Goal: Task Accomplishment & Management: Use online tool/utility

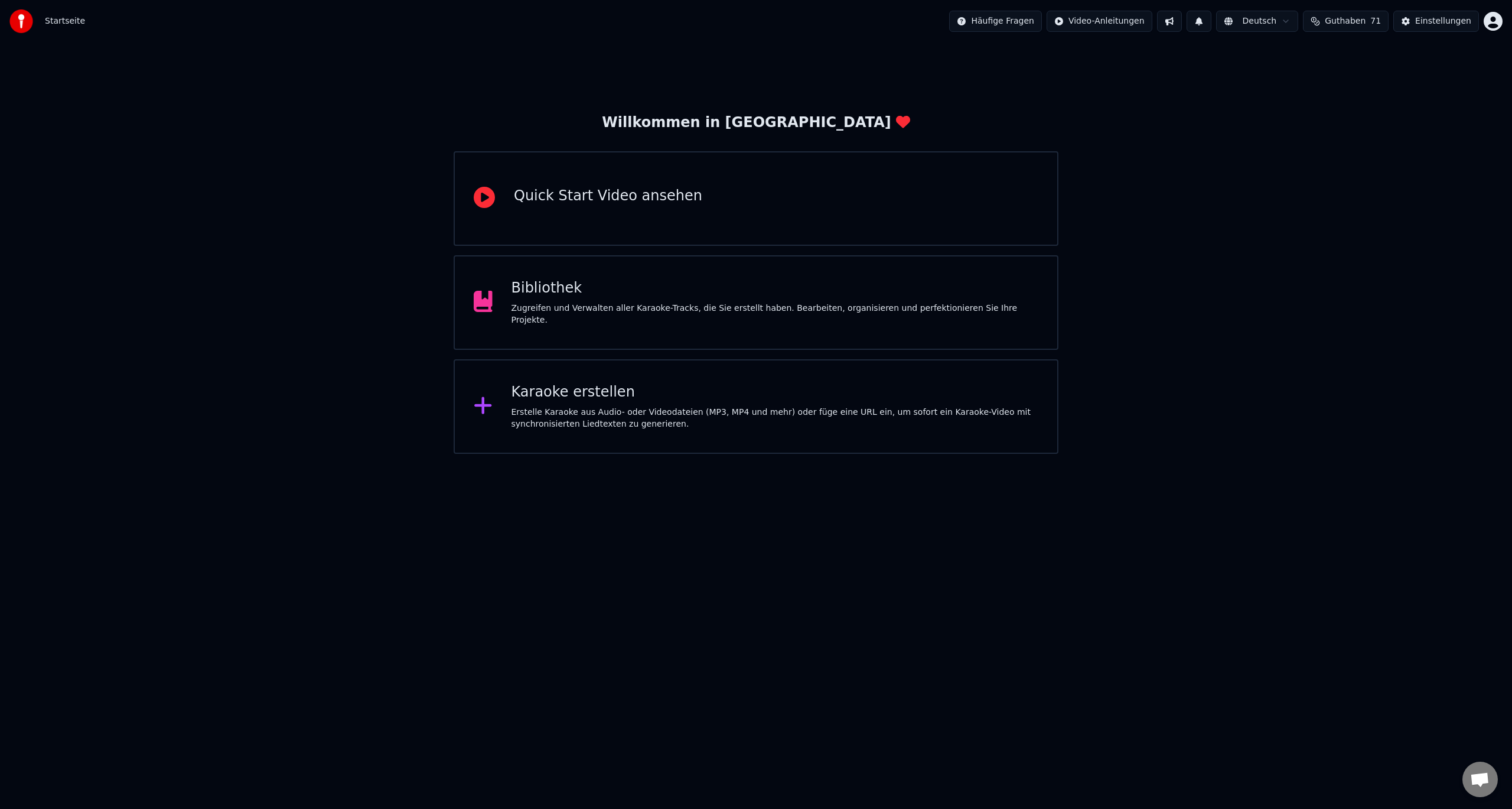
click at [646, 387] on div "Karaoke erstellen" at bounding box center [775, 392] width 527 height 19
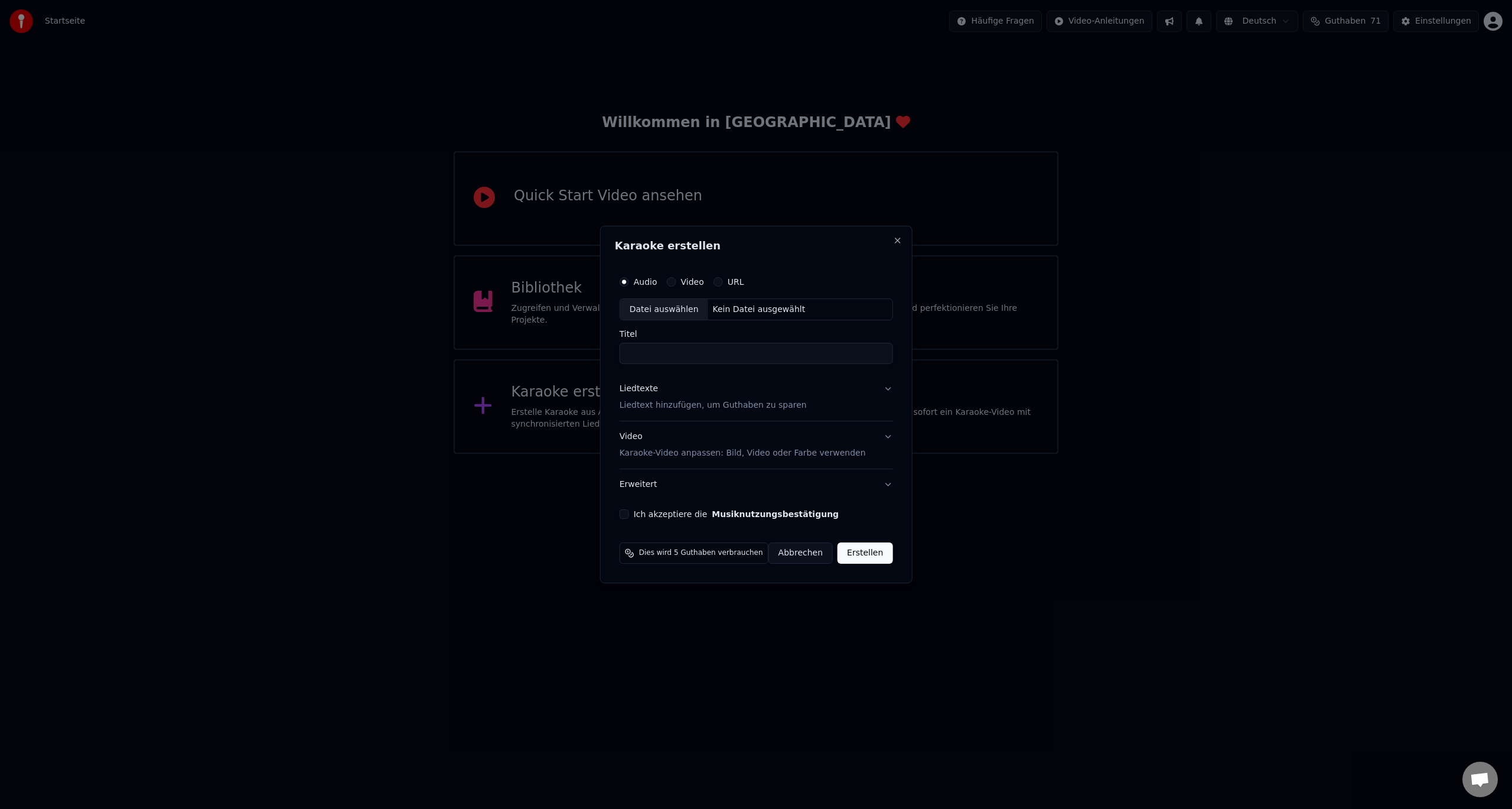
click at [668, 307] on div "Datei auswählen" at bounding box center [664, 310] width 88 height 21
drag, startPoint x: 748, startPoint y: 354, endPoint x: 888, endPoint y: 355, distance: 140.0
click at [888, 357] on input "**********" at bounding box center [756, 354] width 290 height 21
type input "**********"
click at [713, 403] on p "Liedtext hinzufügen, um Guthaben zu sparen" at bounding box center [705, 406] width 187 height 11
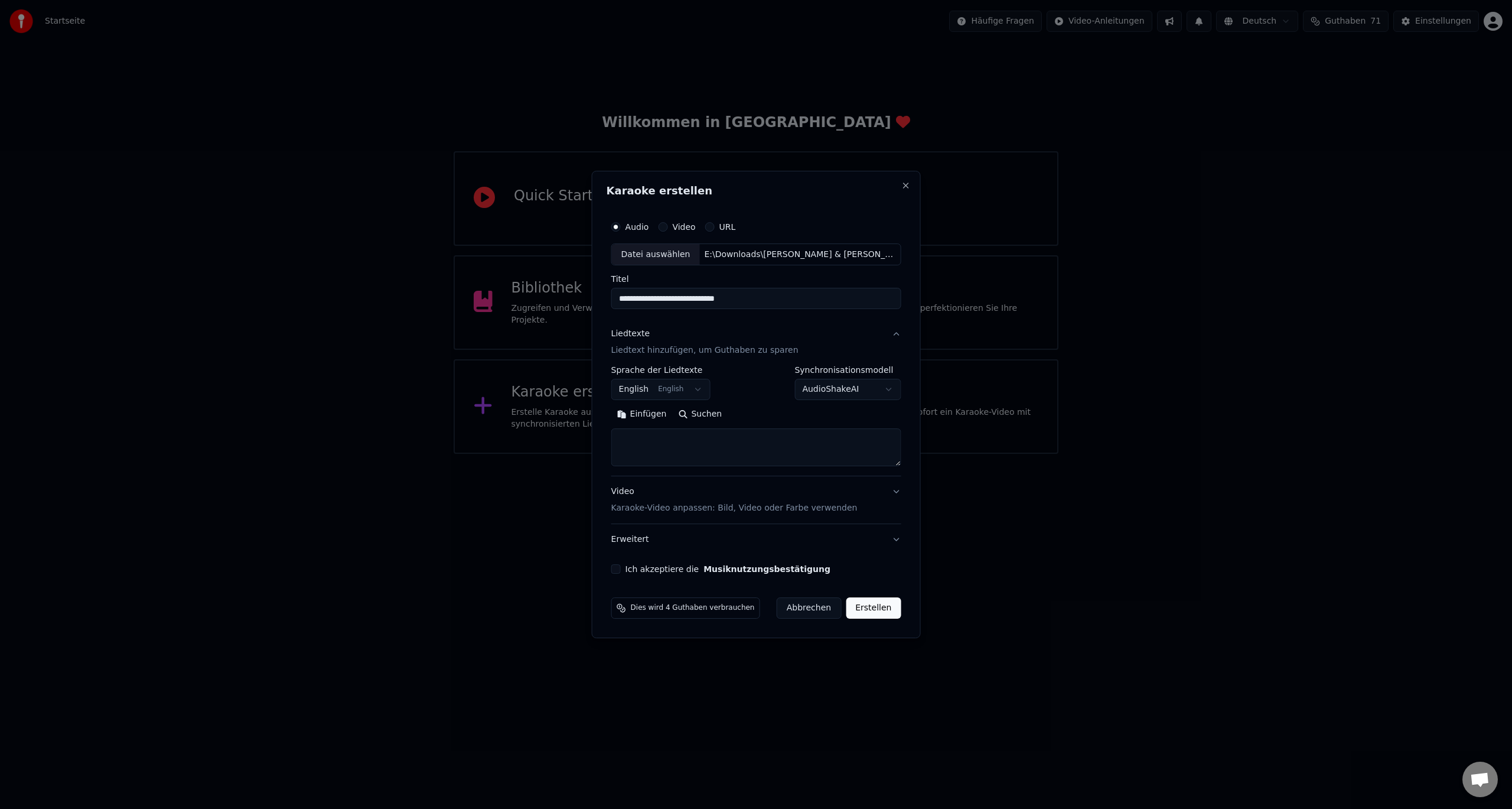
click at [695, 435] on textarea at bounding box center [756, 448] width 290 height 38
paste textarea "**********"
click at [761, 419] on button "Erweitern" at bounding box center [758, 415] width 64 height 19
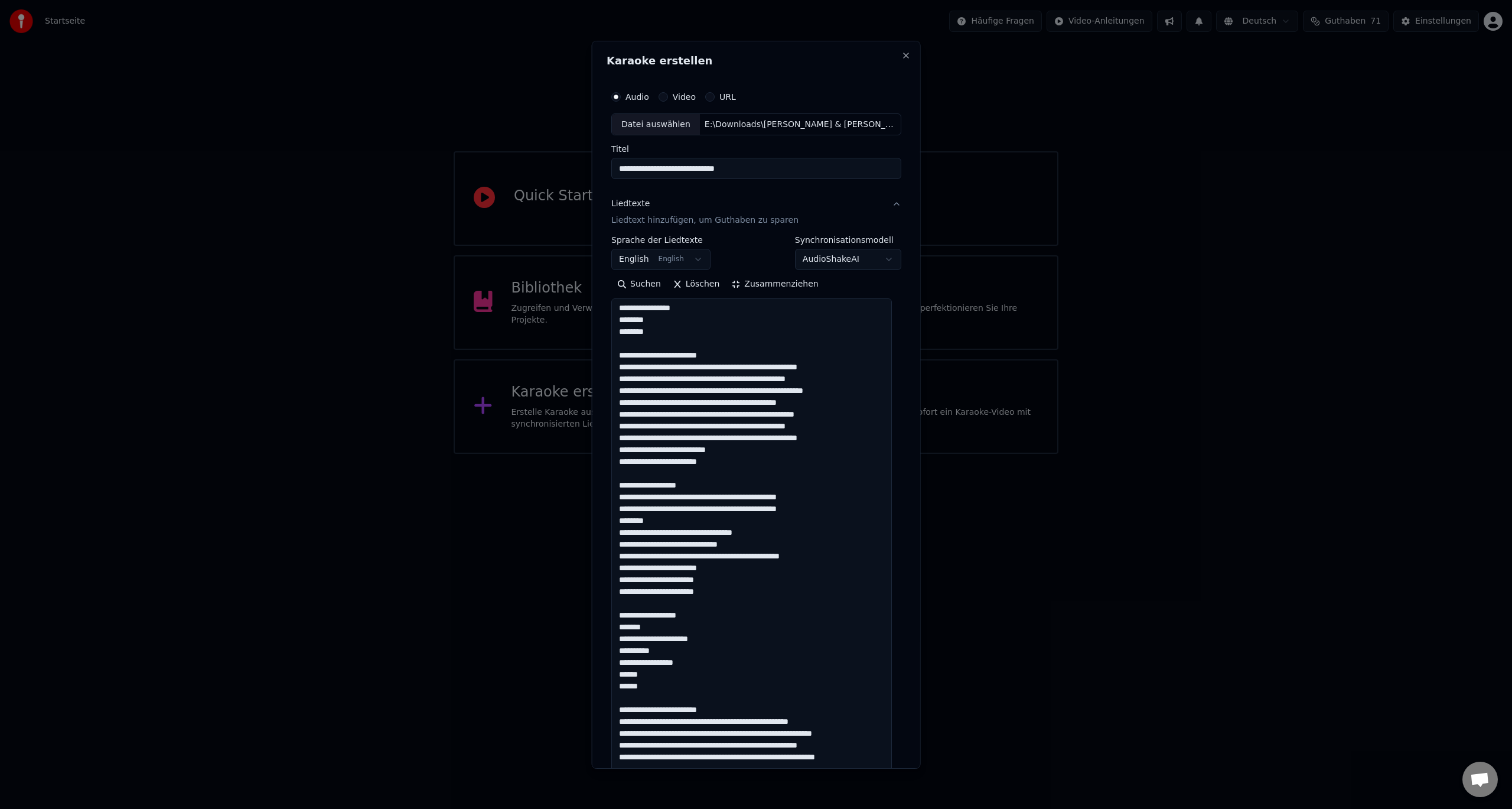
scroll to position [0, 0]
drag, startPoint x: 681, startPoint y: 310, endPoint x: 610, endPoint y: 315, distance: 71.2
click at [610, 315] on div "**********" at bounding box center [756, 628] width 299 height 1096
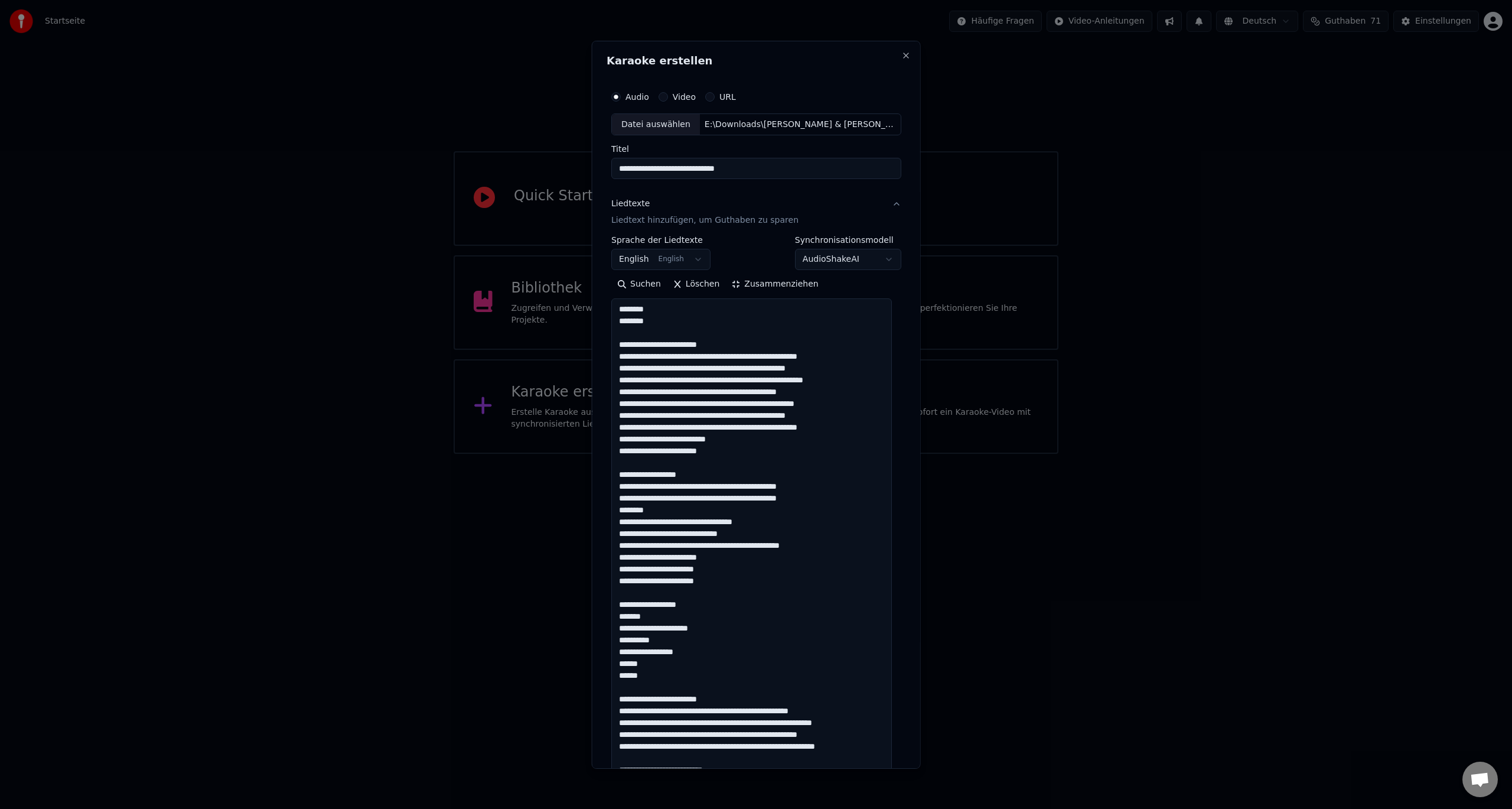
drag, startPoint x: 723, startPoint y: 343, endPoint x: 612, endPoint y: 347, distance: 111.1
click at [612, 347] on textarea at bounding box center [752, 681] width 281 height 765
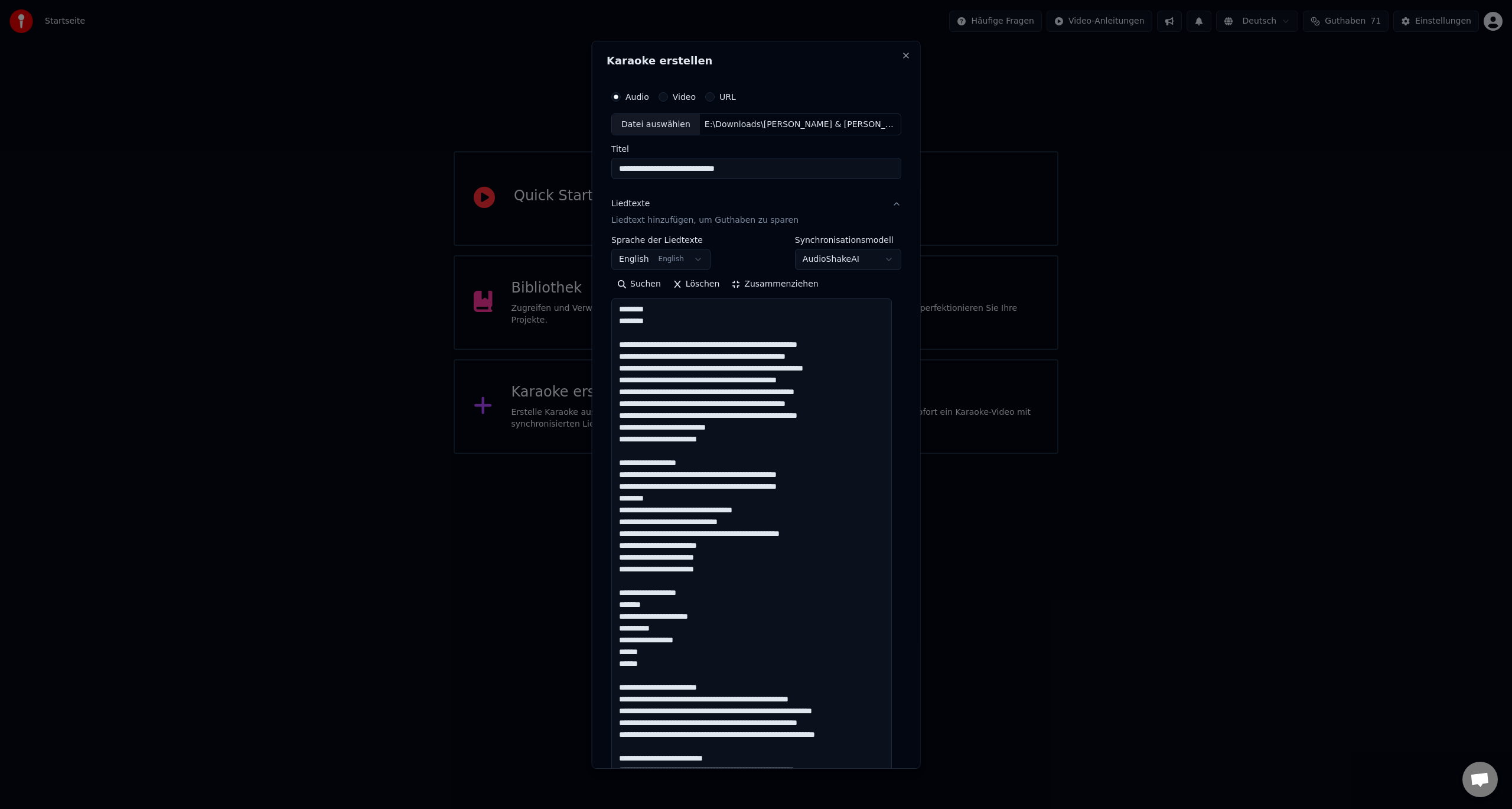
drag, startPoint x: 686, startPoint y: 466, endPoint x: 591, endPoint y: 469, distance: 95.0
click at [592, 469] on div "**********" at bounding box center [756, 404] width 329 height 728
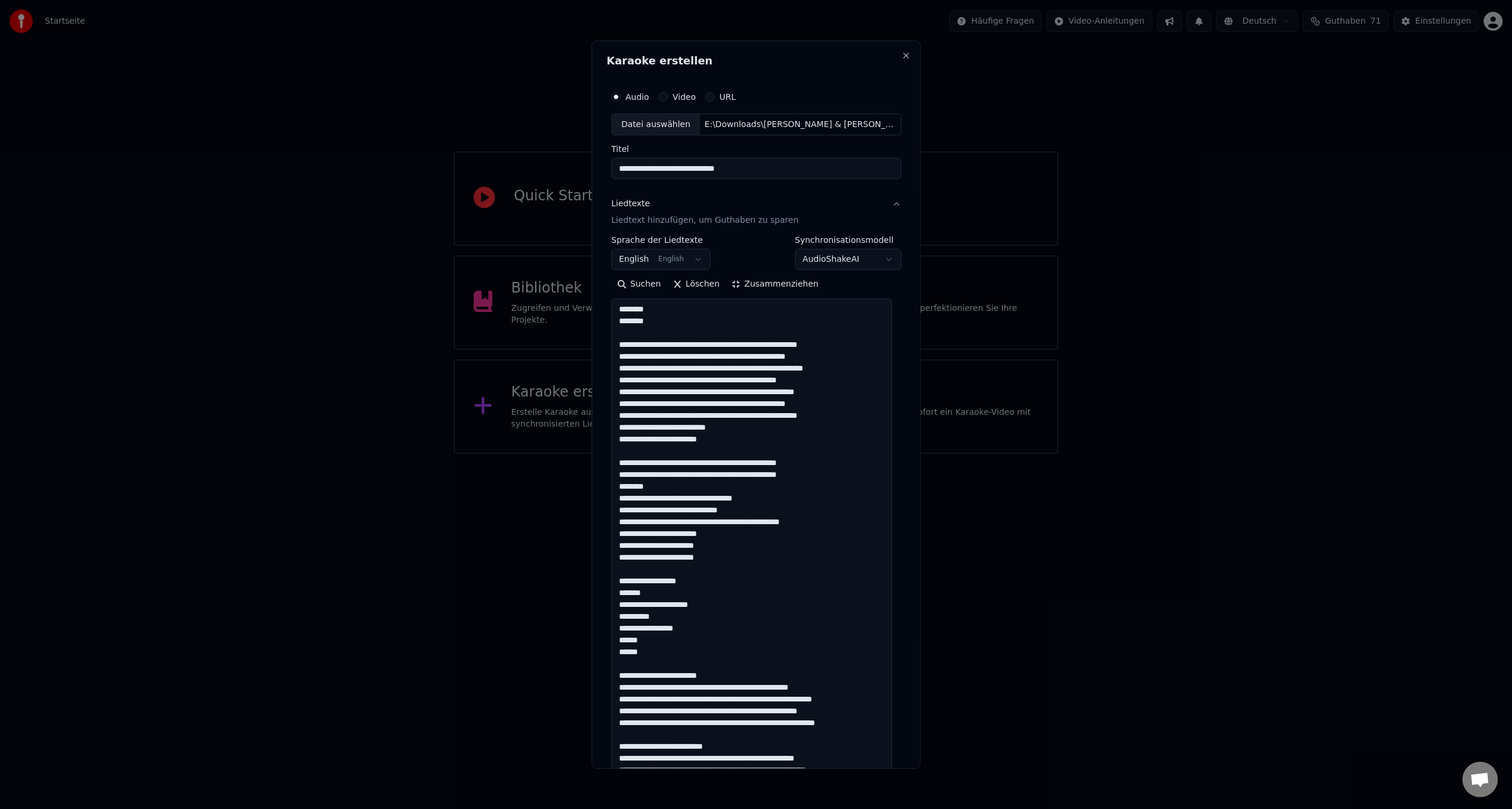
drag, startPoint x: 627, startPoint y: 581, endPoint x: 695, endPoint y: 650, distance: 96.9
click at [695, 651] on textarea at bounding box center [752, 681] width 281 height 765
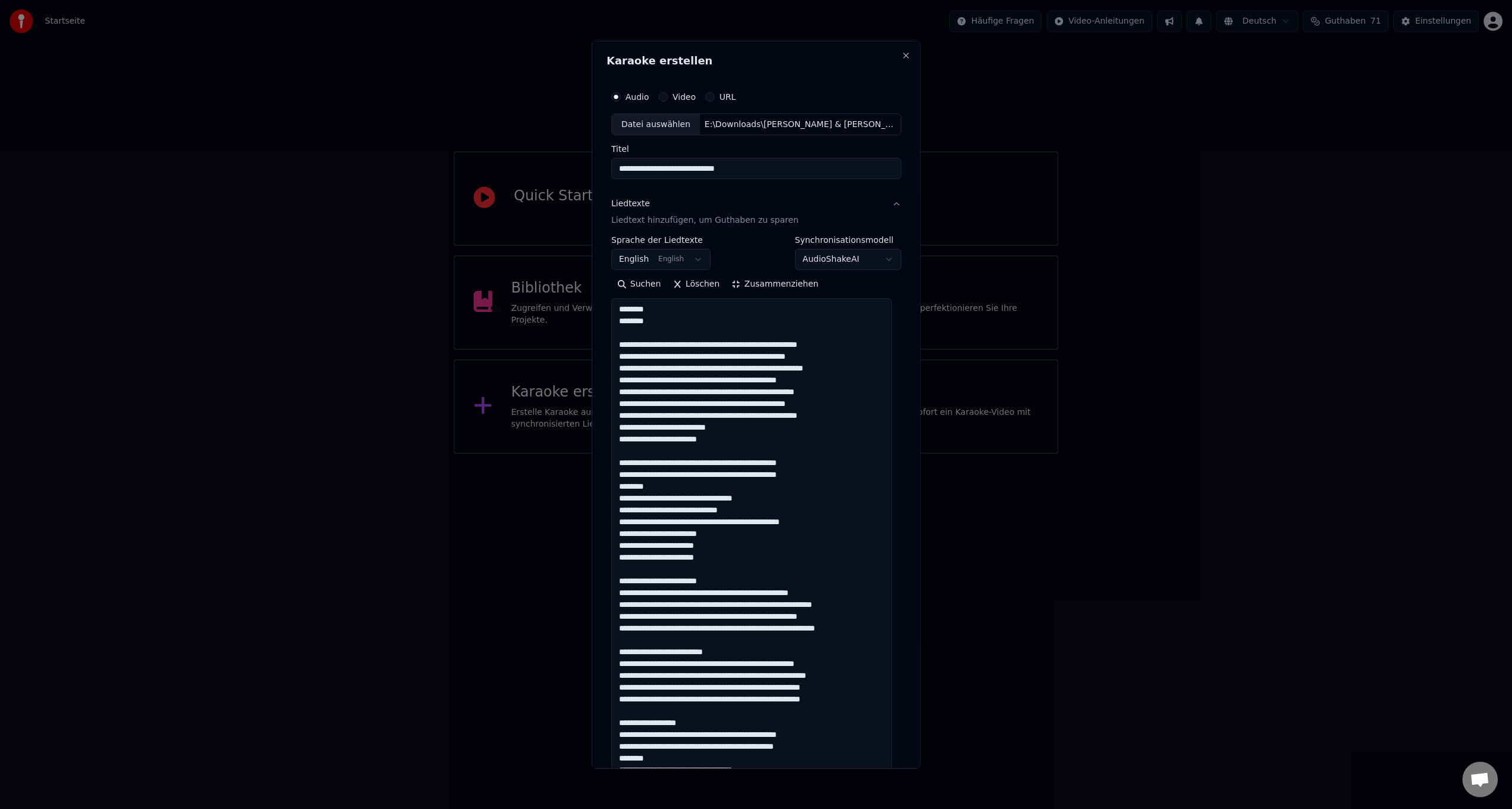
drag, startPoint x: 723, startPoint y: 577, endPoint x: 603, endPoint y: 584, distance: 120.2
click at [603, 584] on div "**********" at bounding box center [756, 404] width 329 height 728
drag, startPoint x: 711, startPoint y: 557, endPoint x: 613, endPoint y: 548, distance: 98.4
click at [613, 548] on textarea at bounding box center [752, 681] width 281 height 765
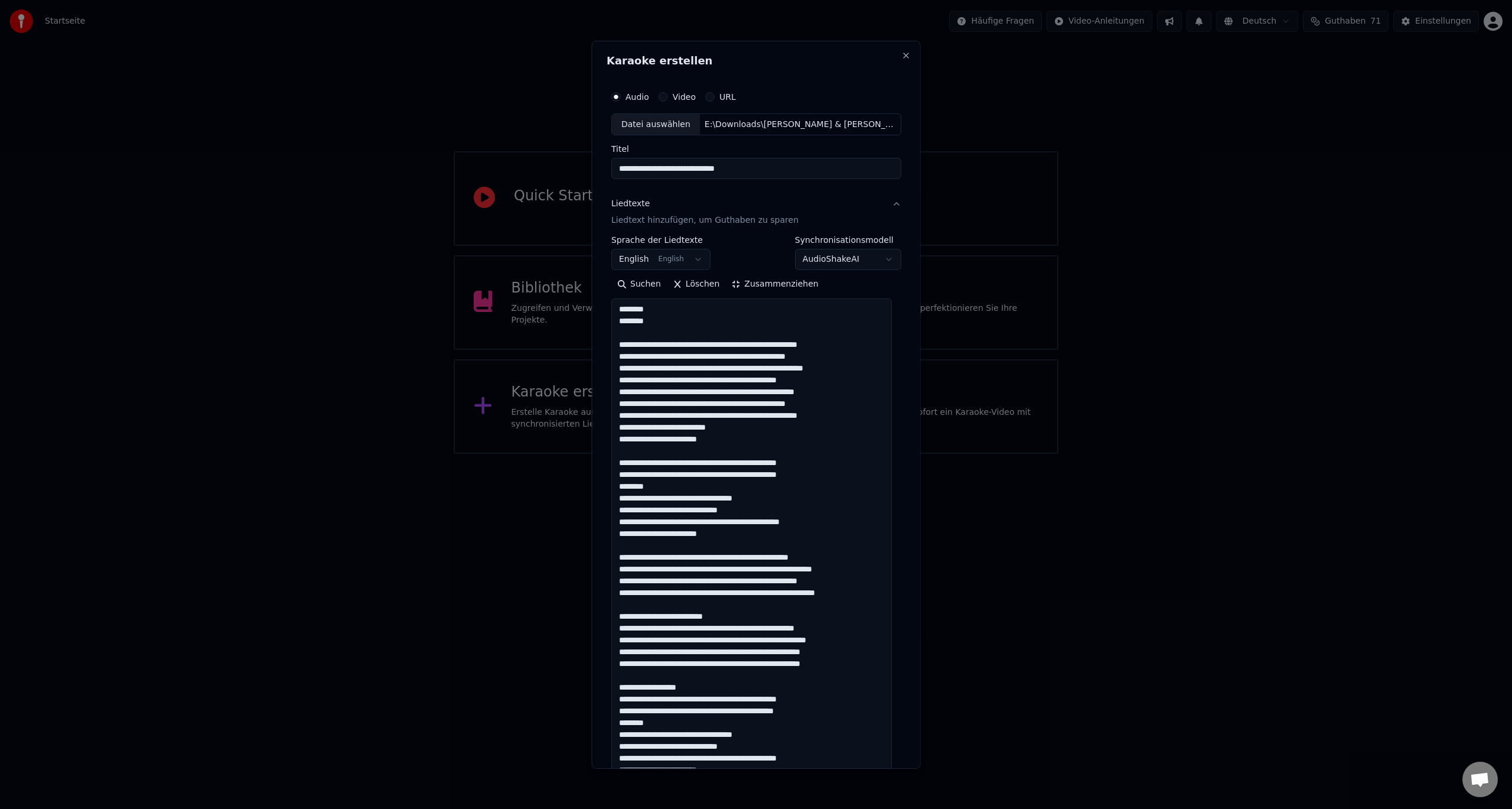
drag, startPoint x: 726, startPoint y: 618, endPoint x: 595, endPoint y: 621, distance: 131.0
click at [595, 621] on div "**********" at bounding box center [756, 404] width 329 height 728
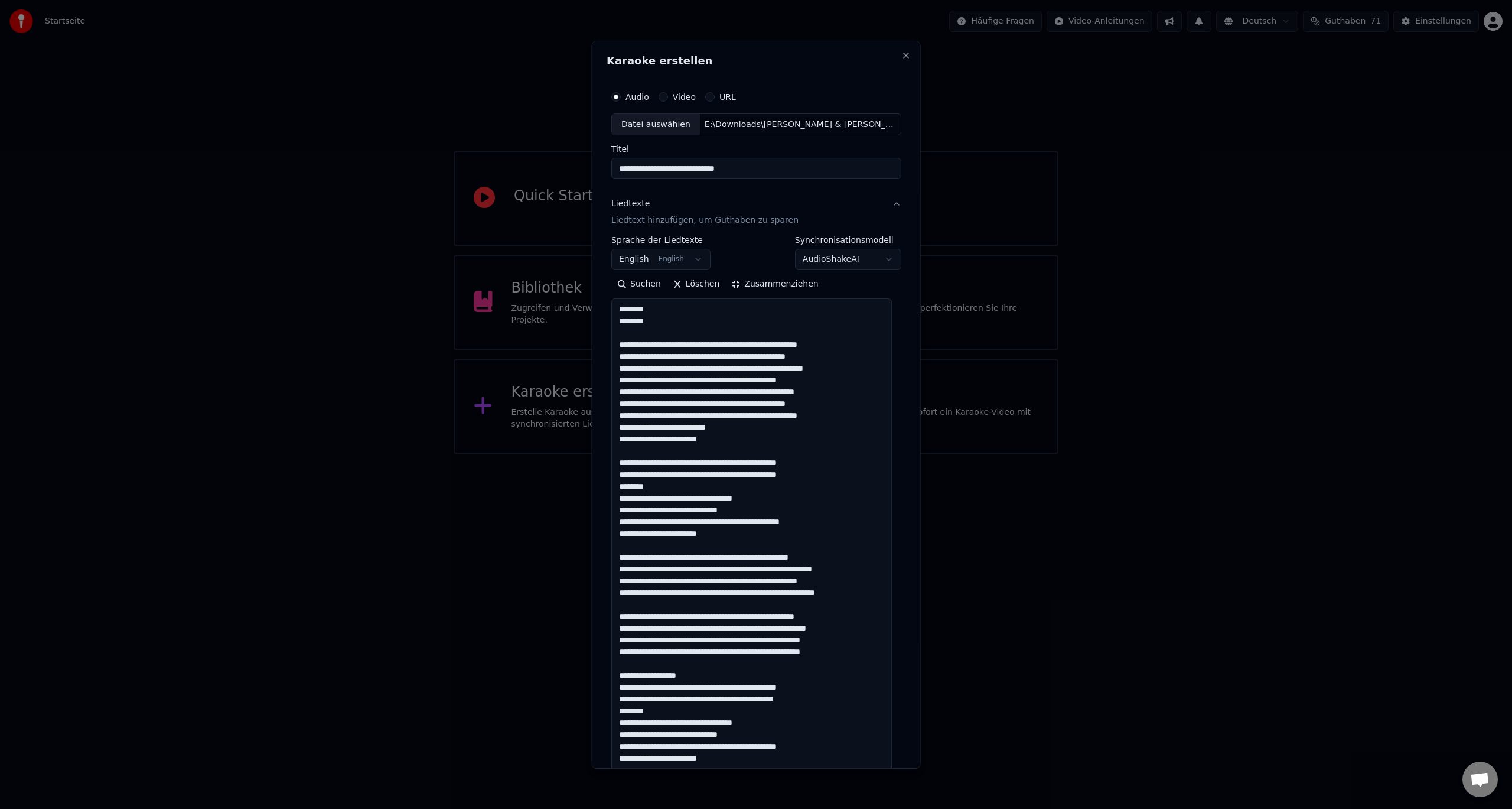
drag, startPoint x: 706, startPoint y: 672, endPoint x: 602, endPoint y: 675, distance: 104.0
click at [602, 675] on div "**********" at bounding box center [756, 404] width 329 height 728
click at [791, 678] on textarea at bounding box center [752, 681] width 281 height 765
click at [733, 700] on textarea at bounding box center [752, 681] width 281 height 765
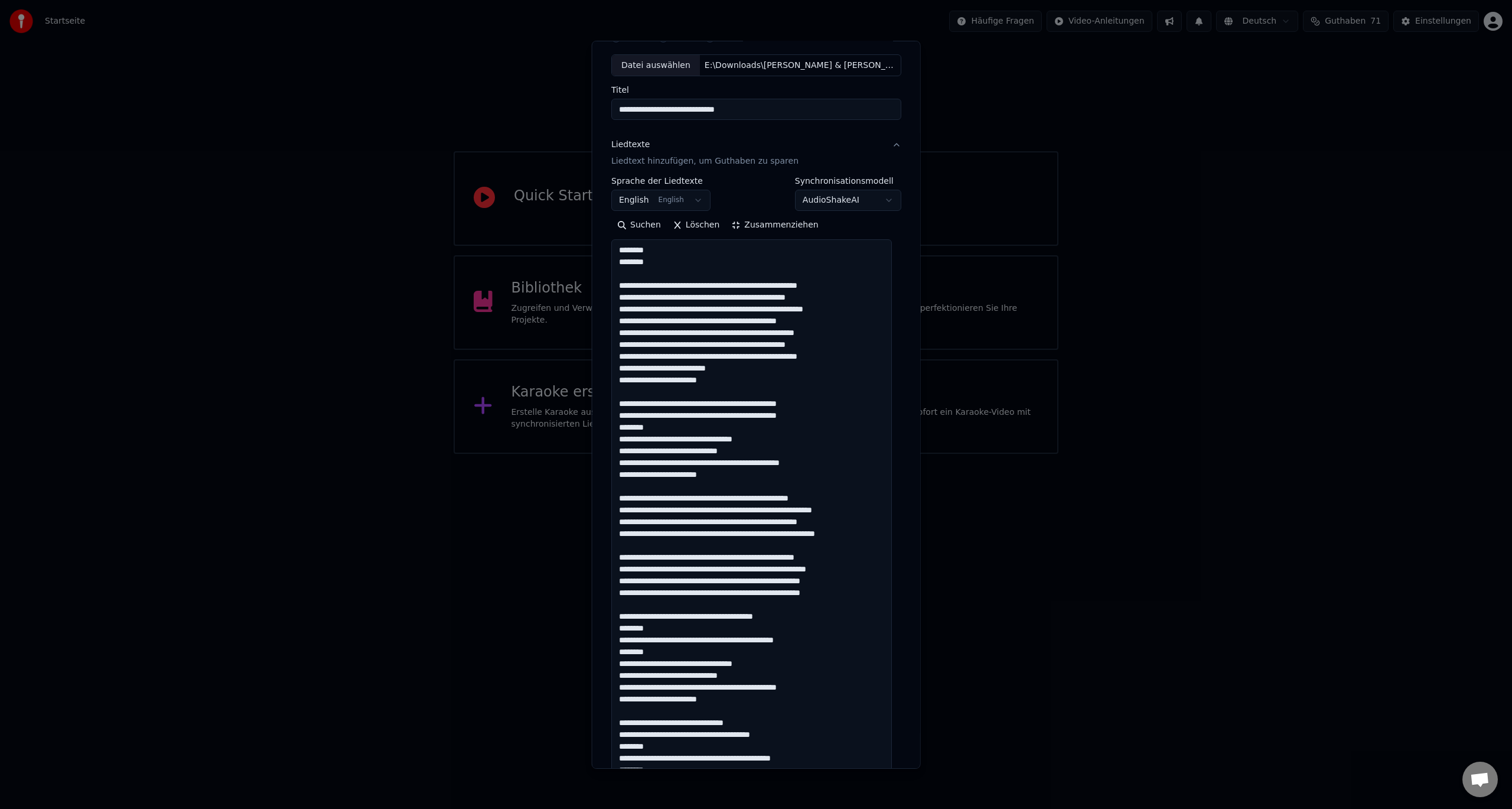
click at [762, 689] on textarea at bounding box center [752, 622] width 281 height 765
click at [760, 689] on textarea at bounding box center [752, 622] width 281 height 765
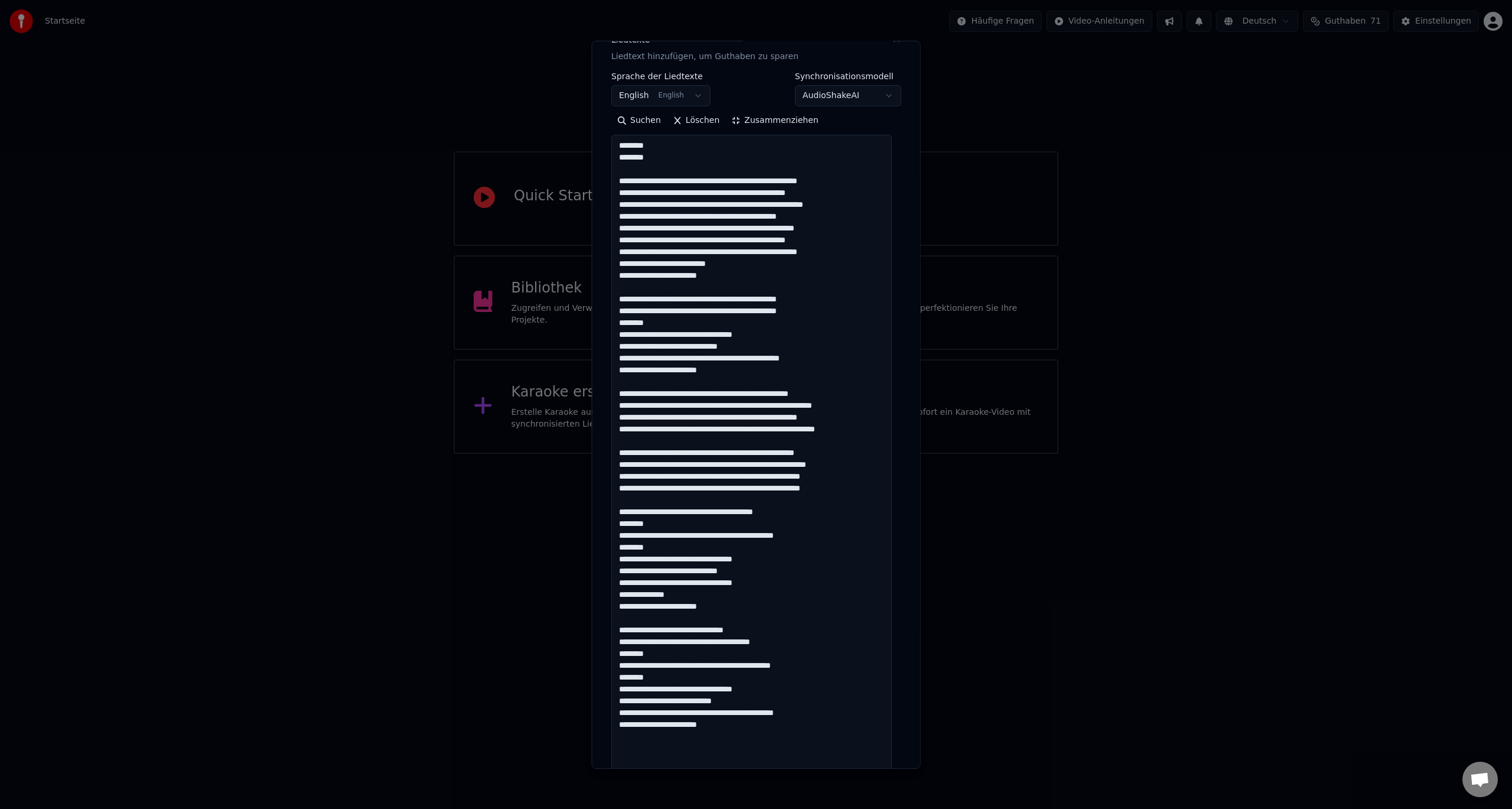
scroll to position [177, 0]
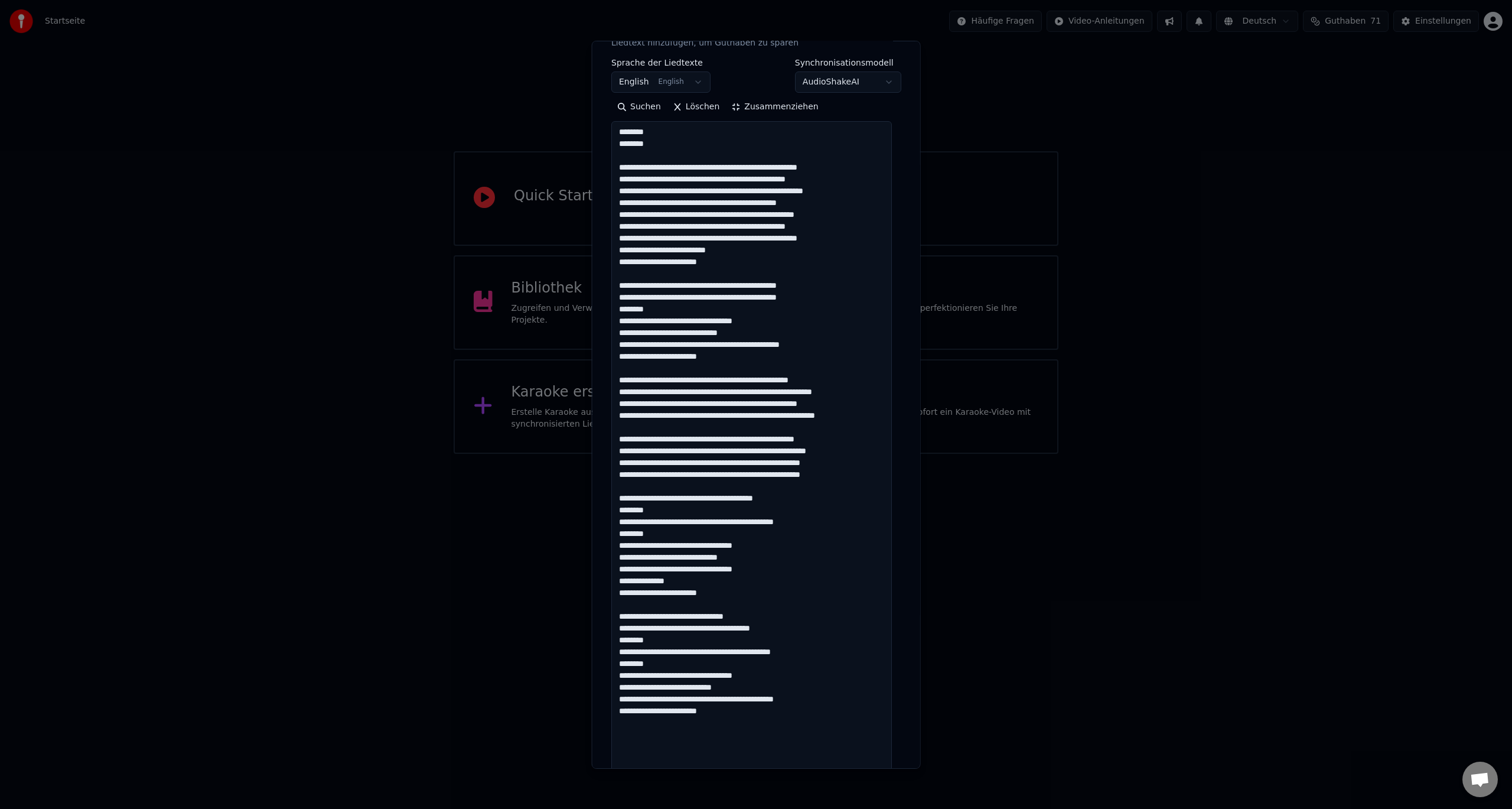
drag, startPoint x: 748, startPoint y: 618, endPoint x: 610, endPoint y: 622, distance: 138.1
click at [612, 622] on textarea at bounding box center [752, 504] width 281 height 765
click at [741, 618] on textarea at bounding box center [752, 504] width 281 height 765
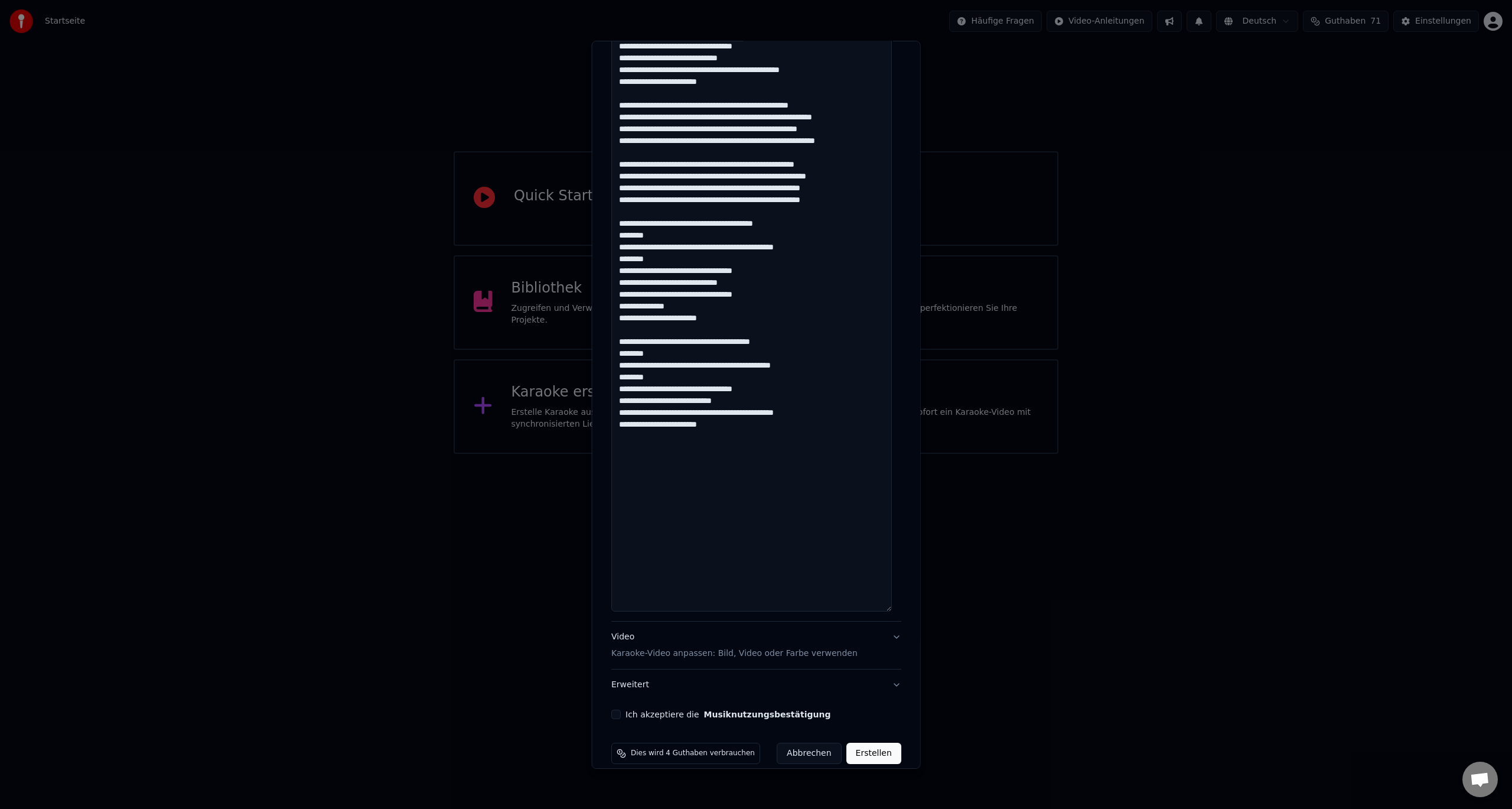
scroll to position [467, 0]
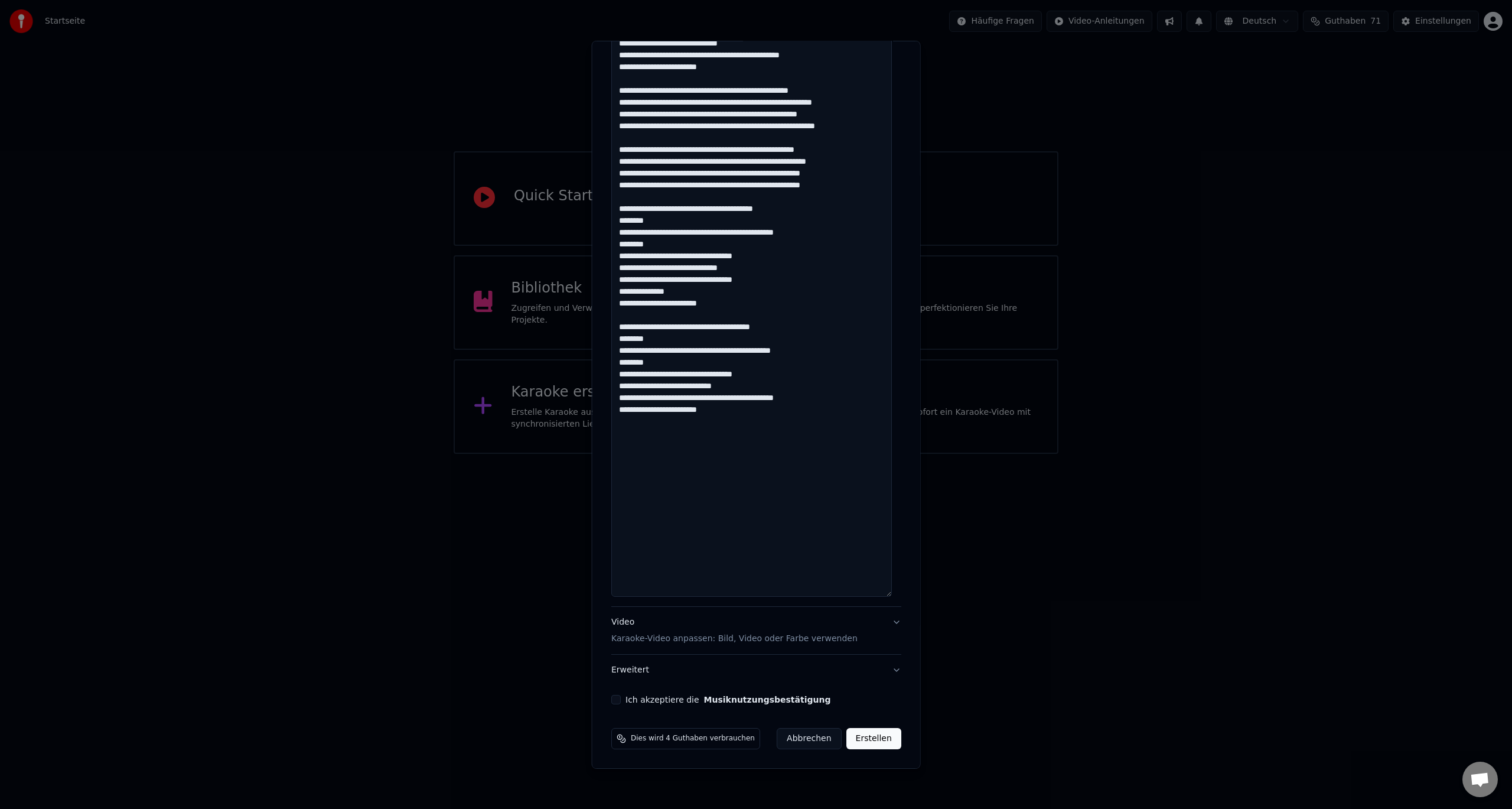
type textarea "**********"
click at [660, 636] on p "Karaoke-Video anpassen: Bild, Video oder Farbe verwenden" at bounding box center [735, 638] width 246 height 11
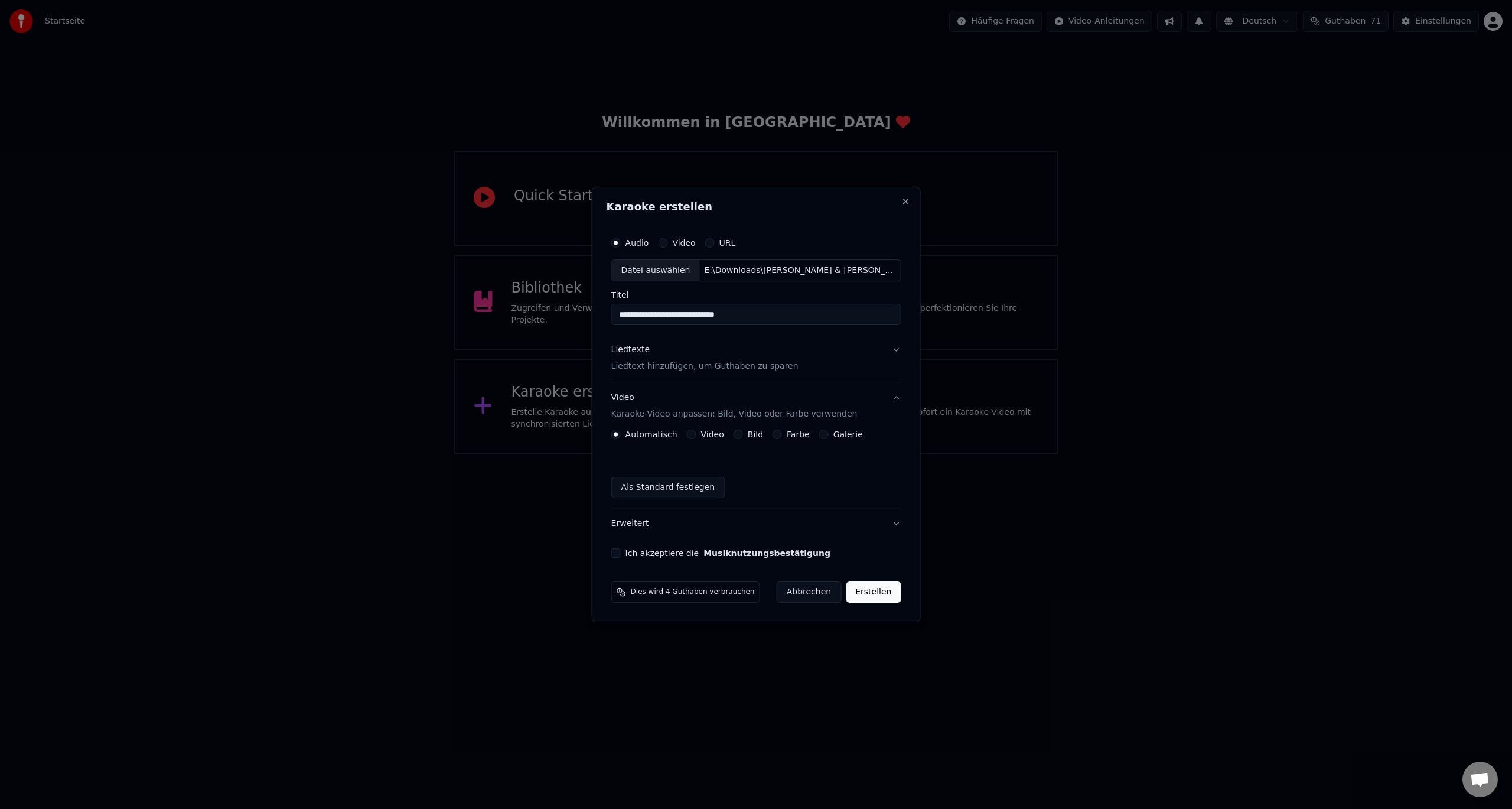
click at [821, 431] on button "Galerie" at bounding box center [824, 434] width 9 height 9
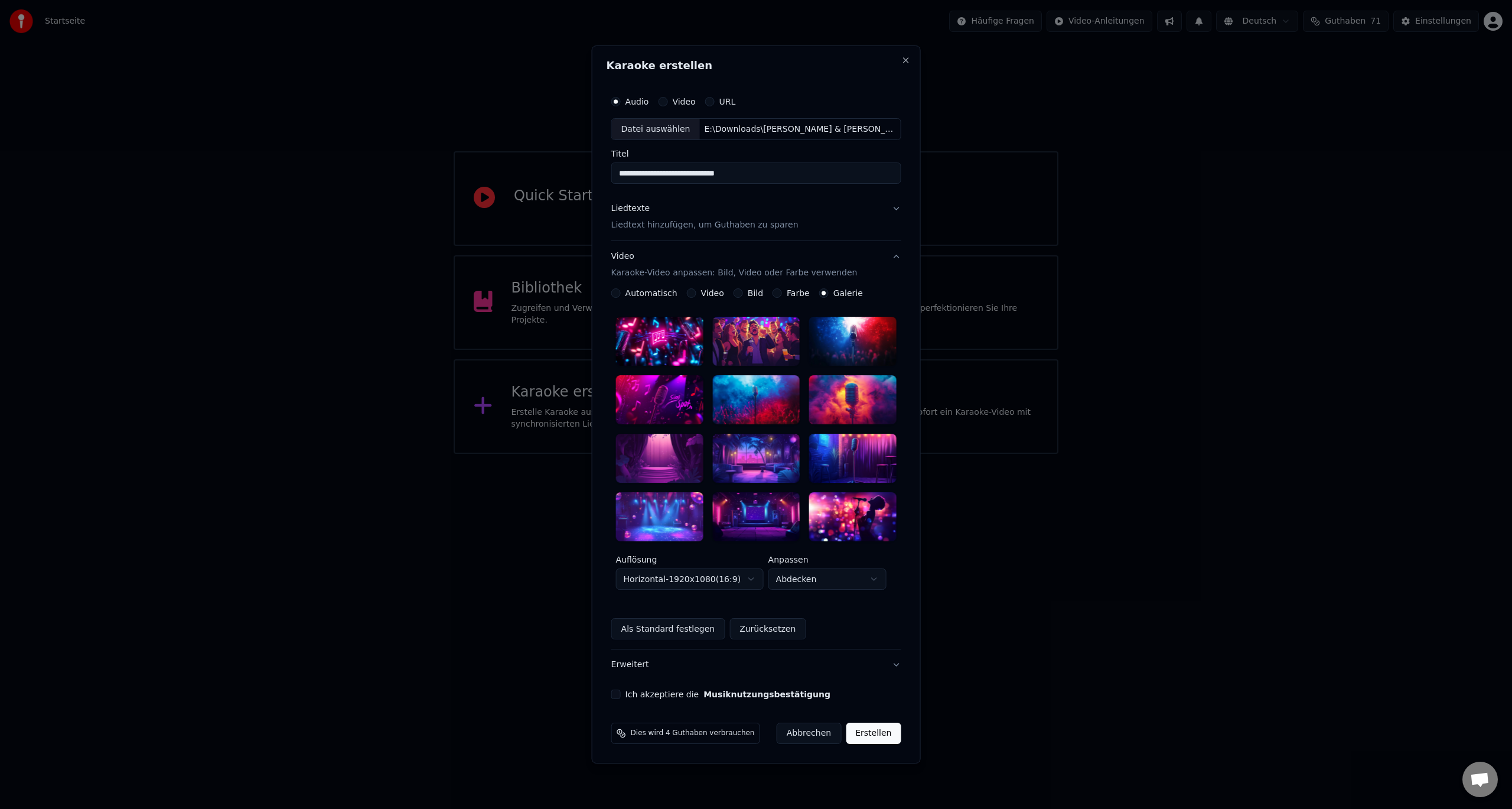
click at [675, 342] on div at bounding box center [660, 341] width 87 height 49
click at [621, 689] on button "Ich akzeptiere die Musiknutzungsbestätigung" at bounding box center [616, 694] width 9 height 9
click at [886, 733] on button "Erstellen" at bounding box center [873, 734] width 55 height 21
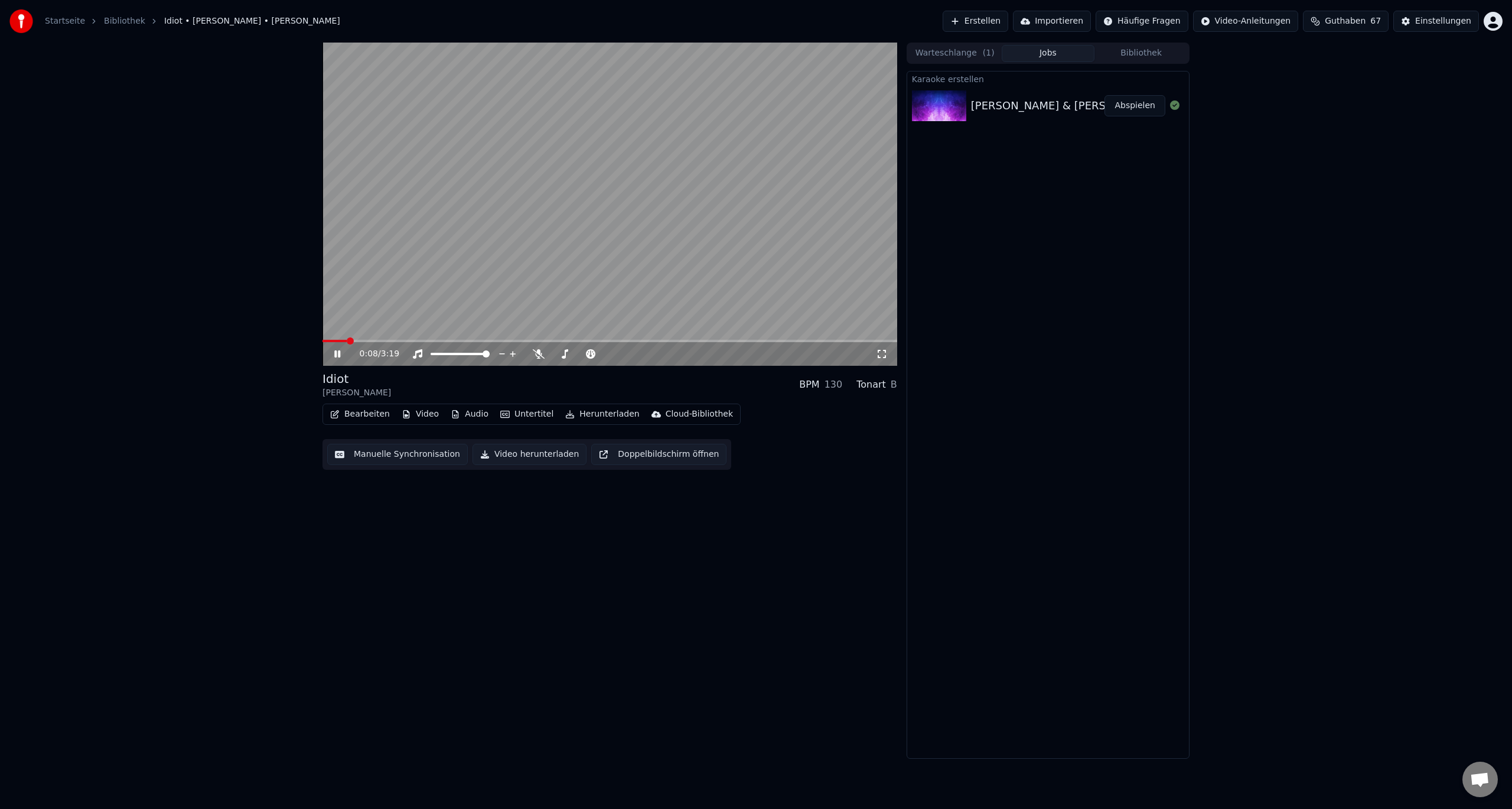
click at [339, 353] on icon at bounding box center [337, 354] width 6 height 7
click at [1008, 21] on button "Erstellen" at bounding box center [976, 21] width 66 height 21
click at [1001, 22] on button "Erstellen" at bounding box center [976, 21] width 66 height 21
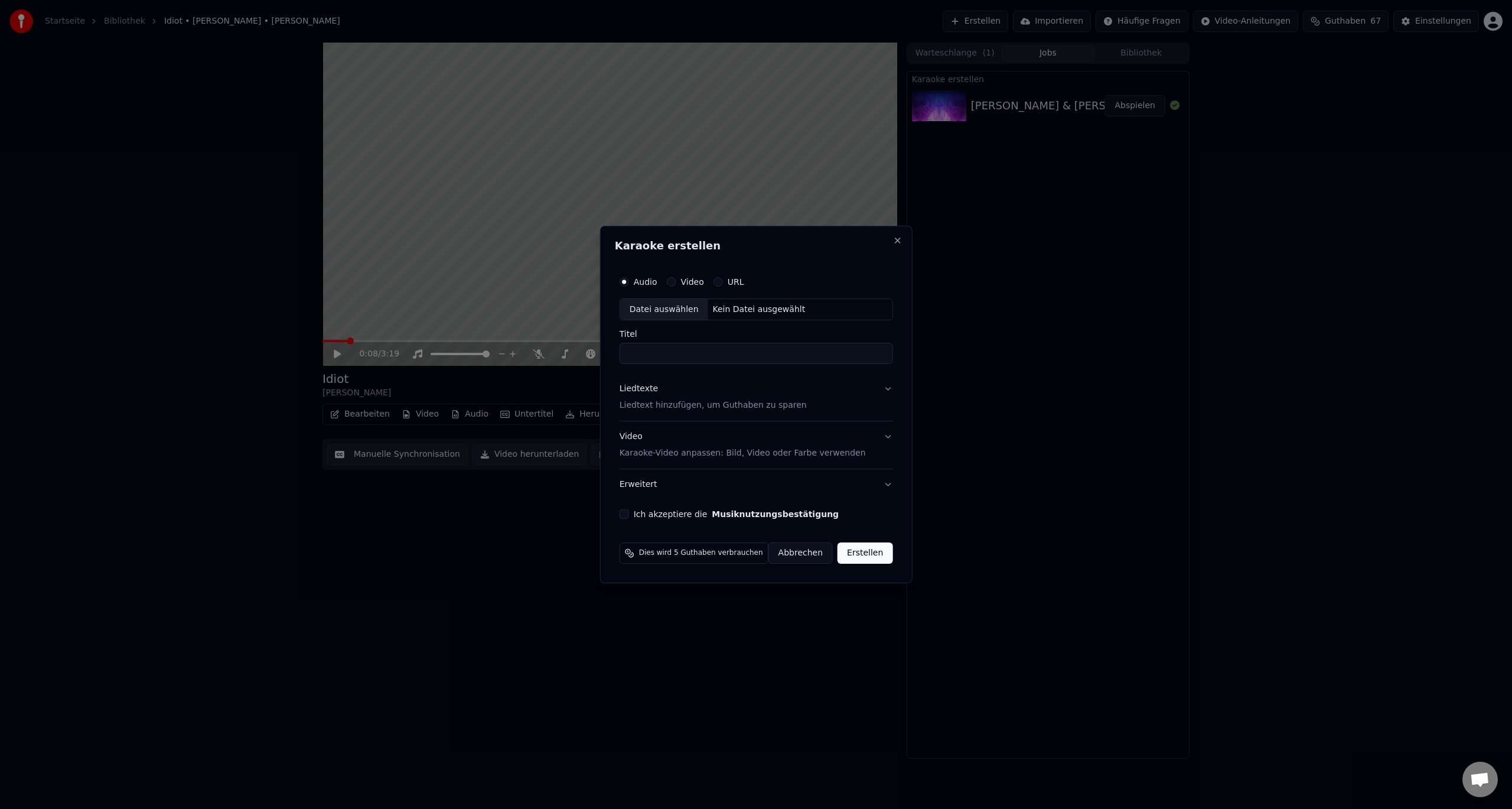
click at [657, 282] on label "Audio" at bounding box center [645, 282] width 24 height 9
click at [629, 282] on button "Audio" at bounding box center [624, 282] width 9 height 9
click at [665, 314] on div "Datei auswählen" at bounding box center [664, 310] width 88 height 21
drag, startPoint x: 754, startPoint y: 353, endPoint x: 859, endPoint y: 353, distance: 105.0
click at [859, 353] on input "**********" at bounding box center [756, 354] width 290 height 21
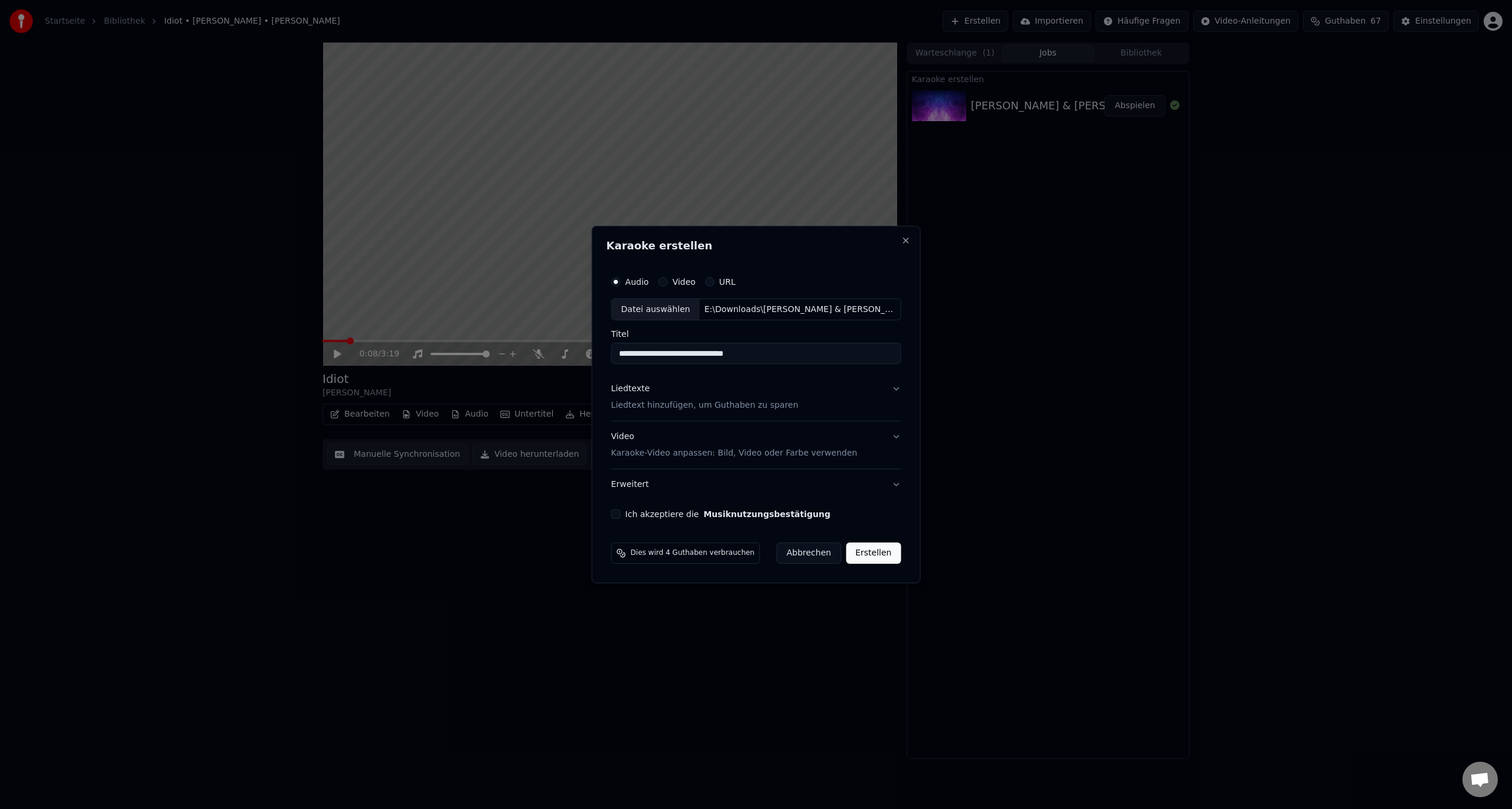
type input "**********"
click at [741, 406] on p "Liedtext hinzufügen, um Guthaben zu sparen" at bounding box center [705, 406] width 187 height 11
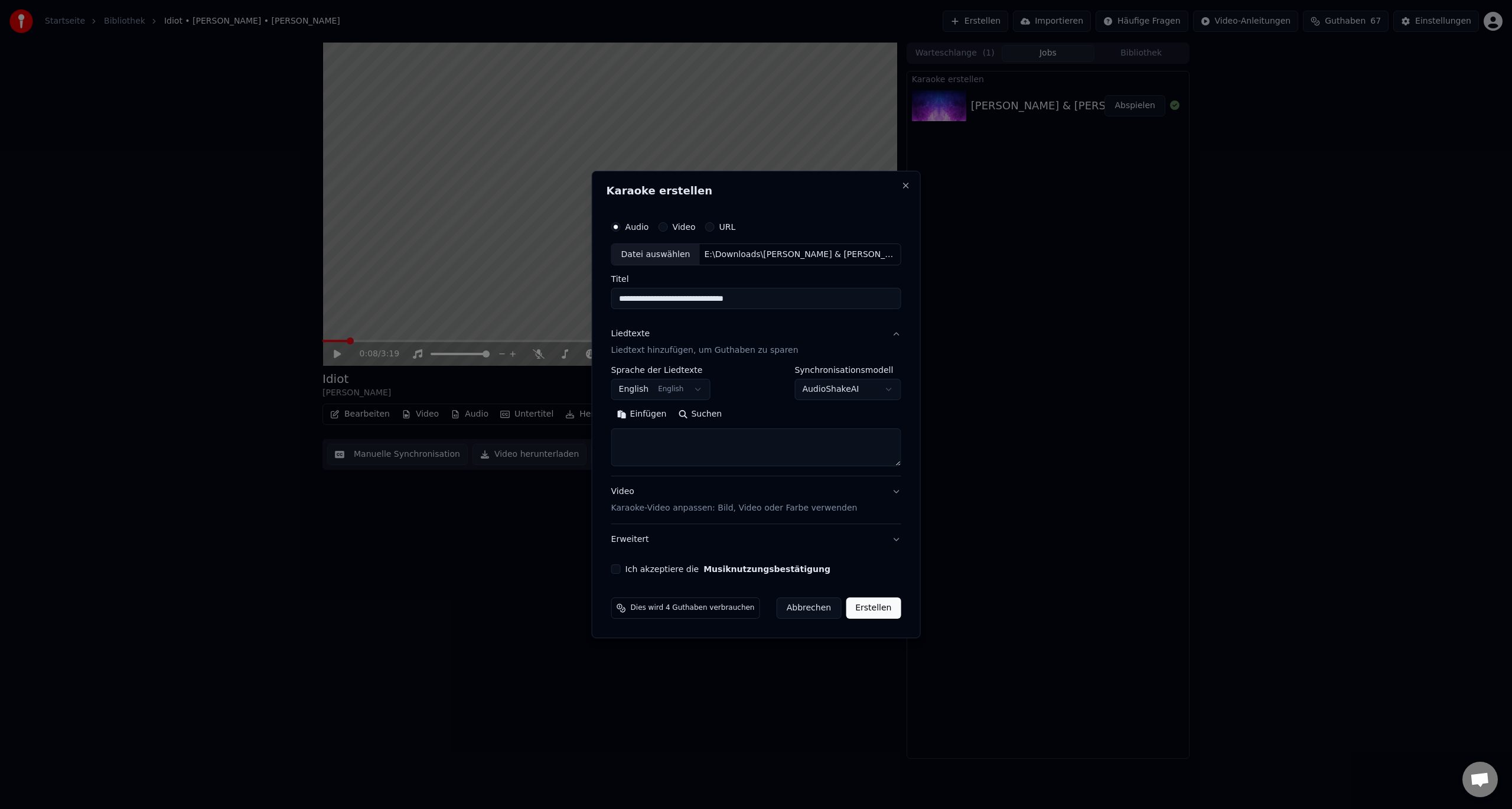
click at [675, 431] on textarea at bounding box center [756, 448] width 290 height 38
click at [683, 385] on body "**********" at bounding box center [756, 404] width 1512 height 809
select select "**"
click at [672, 439] on textarea at bounding box center [756, 448] width 290 height 38
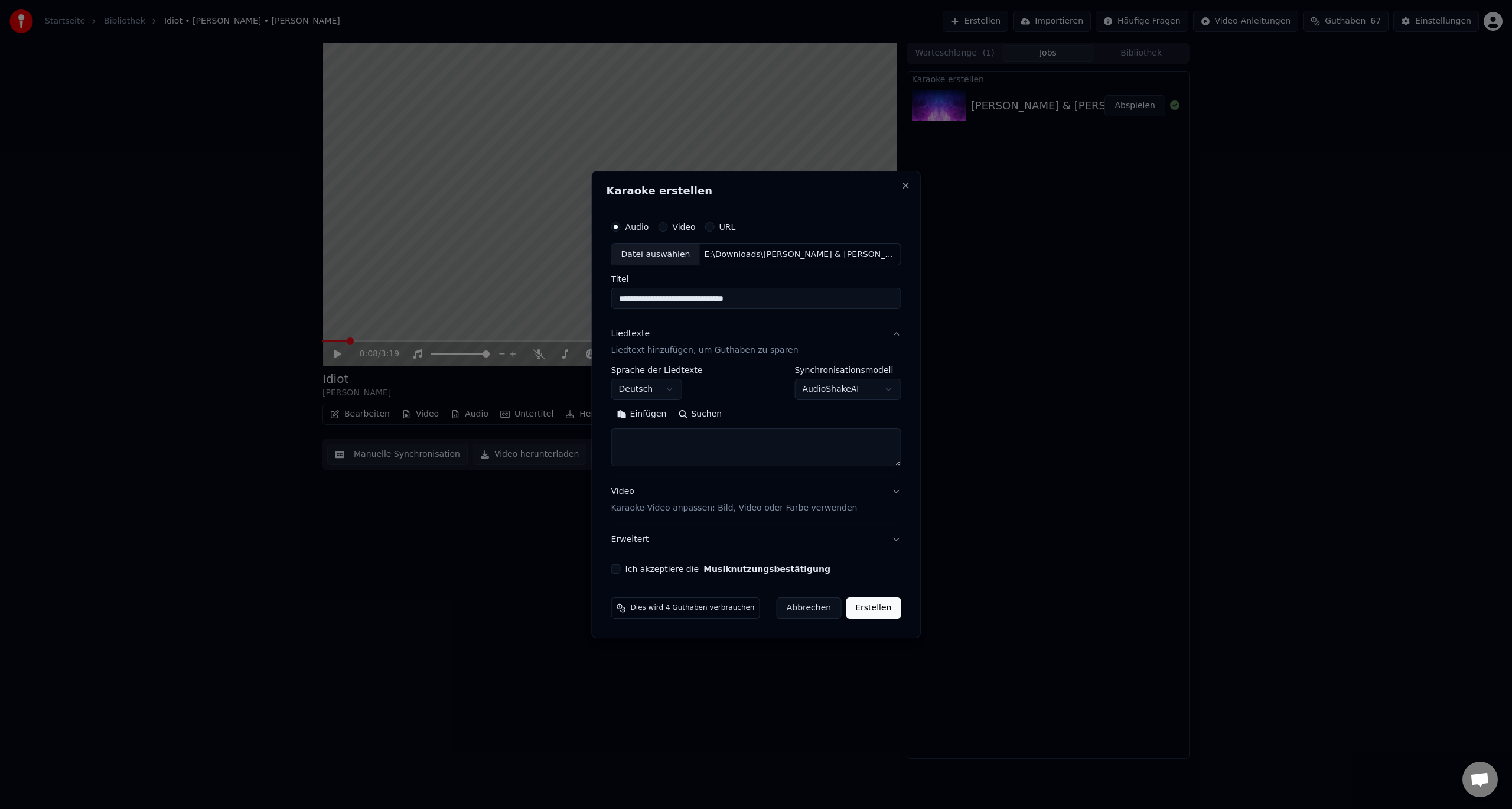
paste textarea "**********"
type textarea "**********"
drag, startPoint x: 831, startPoint y: 446, endPoint x: 505, endPoint y: 446, distance: 326.0
click at [505, 446] on body "**********" at bounding box center [756, 404] width 1512 height 809
click at [639, 444] on textarea at bounding box center [752, 448] width 281 height 38
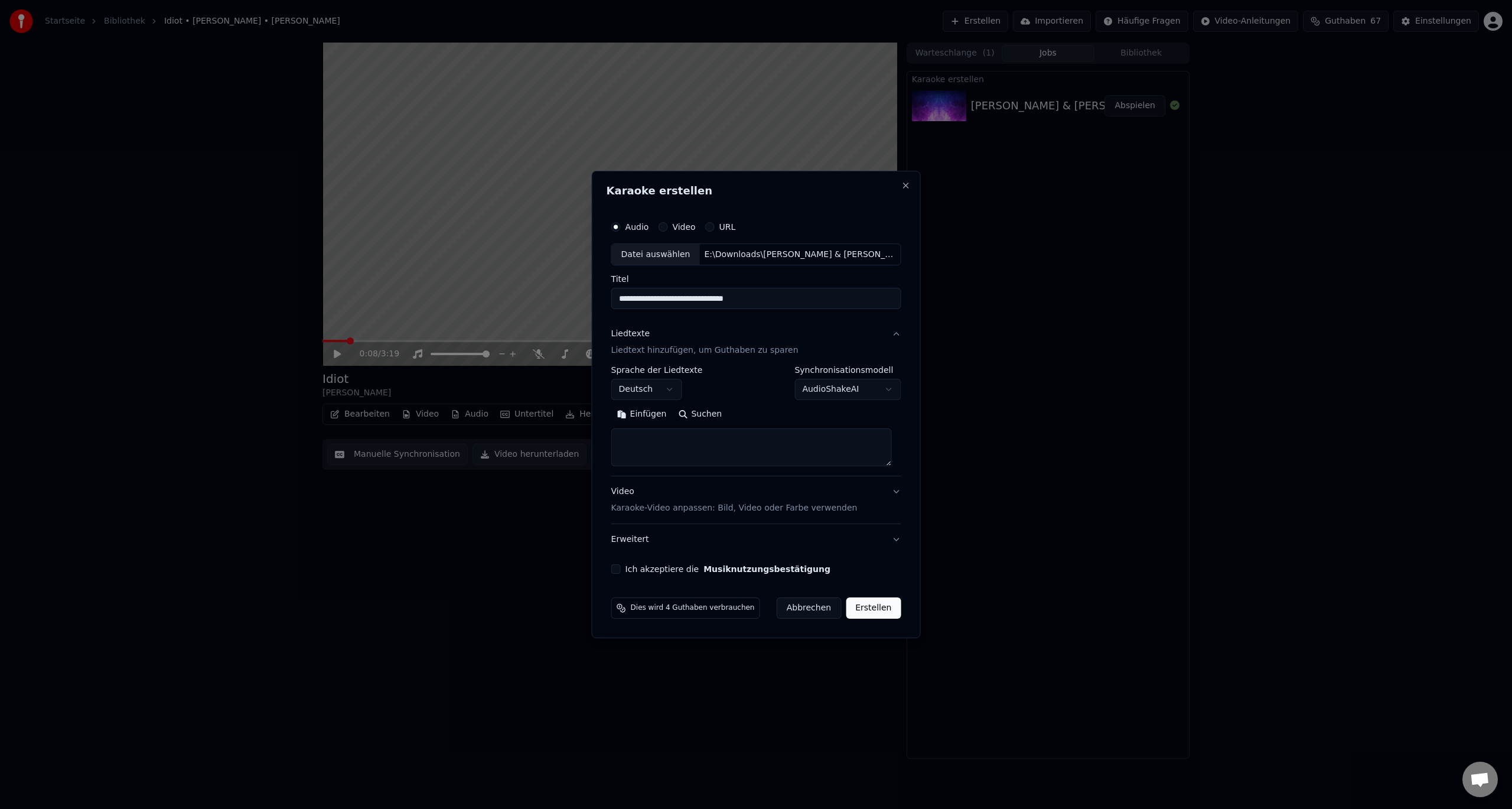
paste textarea "**********"
click at [736, 416] on button "Erweitern" at bounding box center [758, 415] width 64 height 19
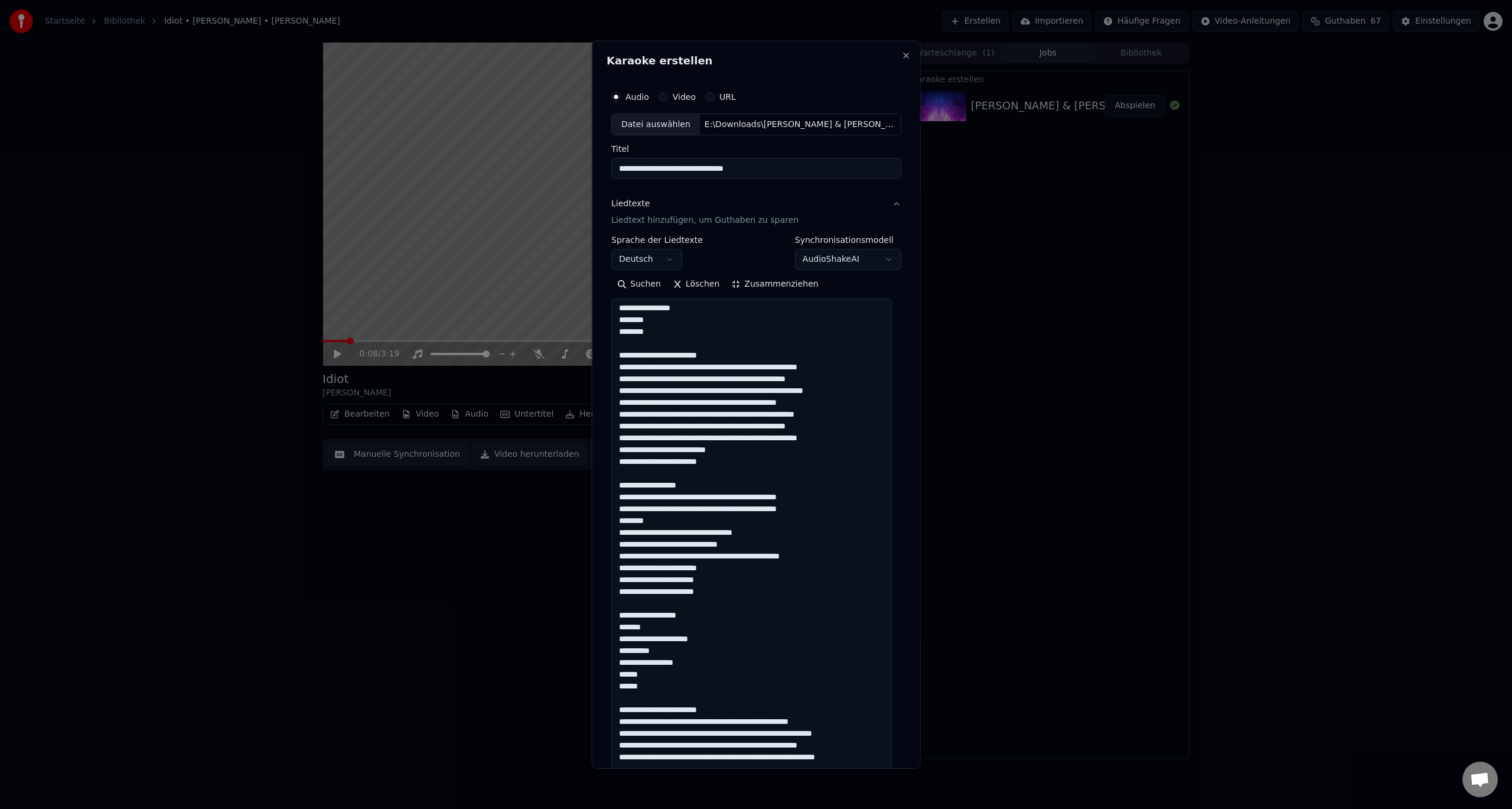
scroll to position [0, 0]
drag, startPoint x: 683, startPoint y: 311, endPoint x: 602, endPoint y: 313, distance: 81.0
click at [602, 313] on div "**********" at bounding box center [756, 404] width 329 height 728
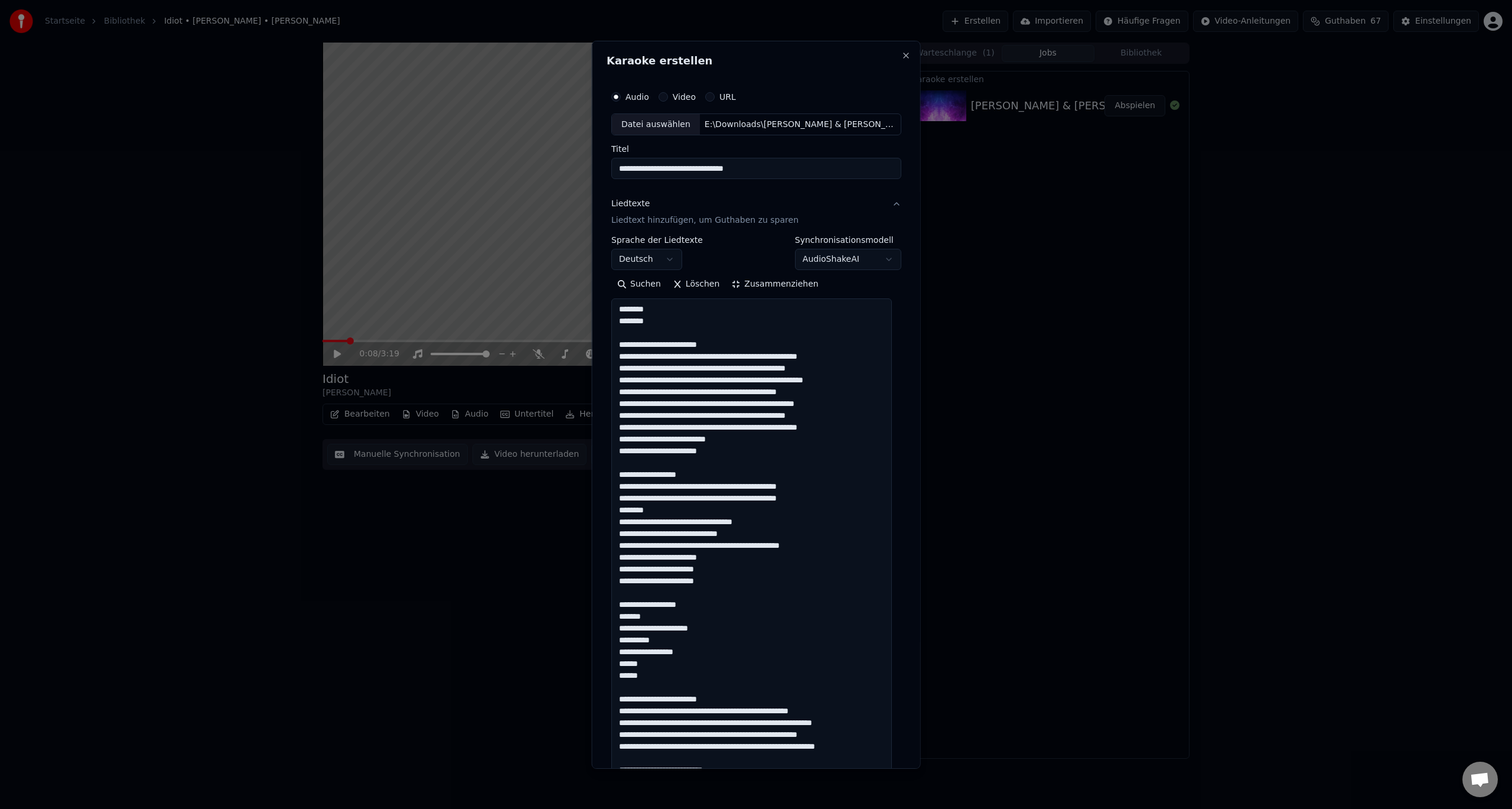
drag, startPoint x: 625, startPoint y: 334, endPoint x: 721, endPoint y: 342, distance: 96.3
click at [721, 342] on textarea at bounding box center [752, 681] width 281 height 765
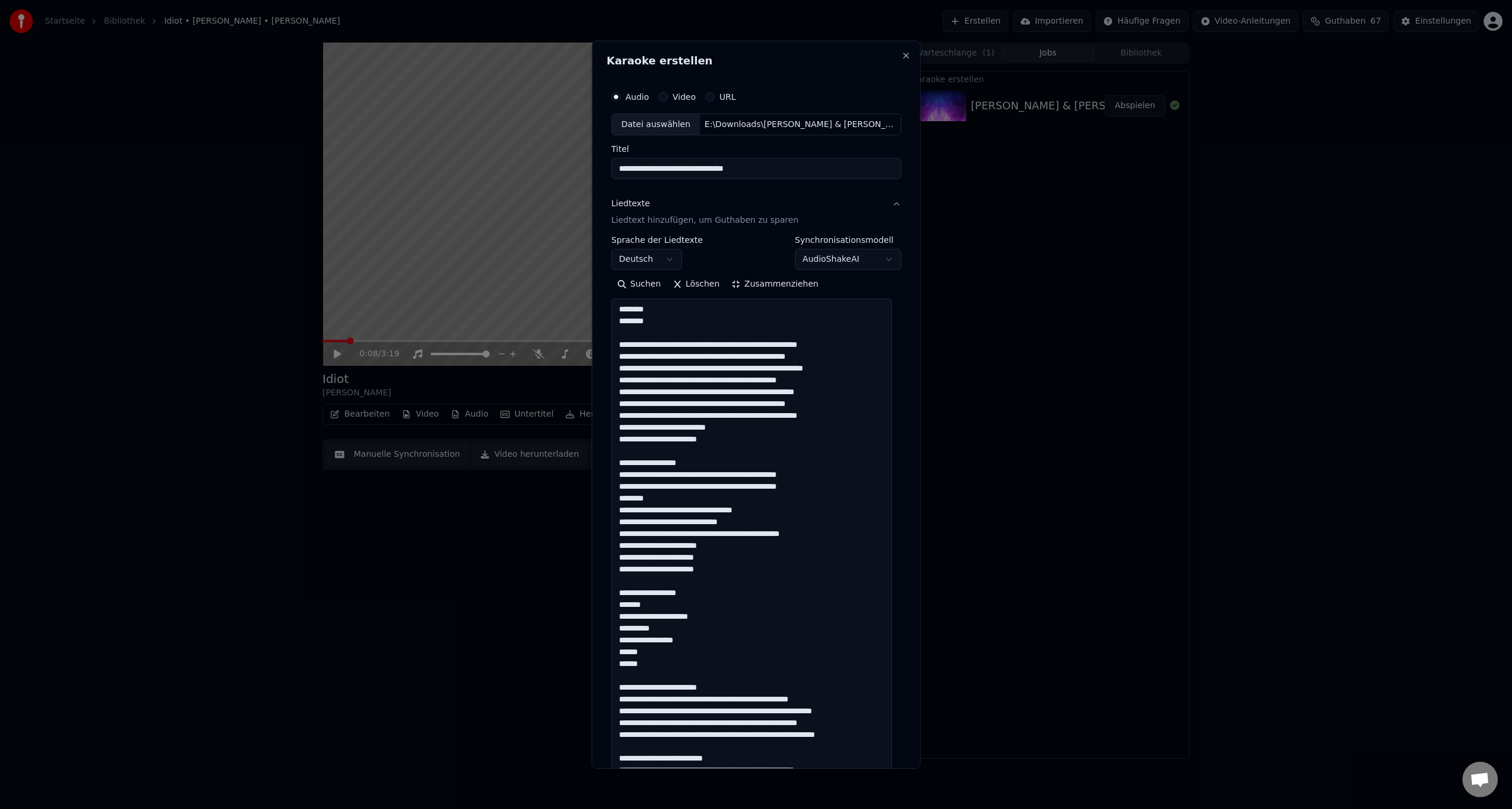
drag, startPoint x: 691, startPoint y: 462, endPoint x: 594, endPoint y: 463, distance: 97.0
click at [594, 463] on div "**********" at bounding box center [756, 404] width 329 height 728
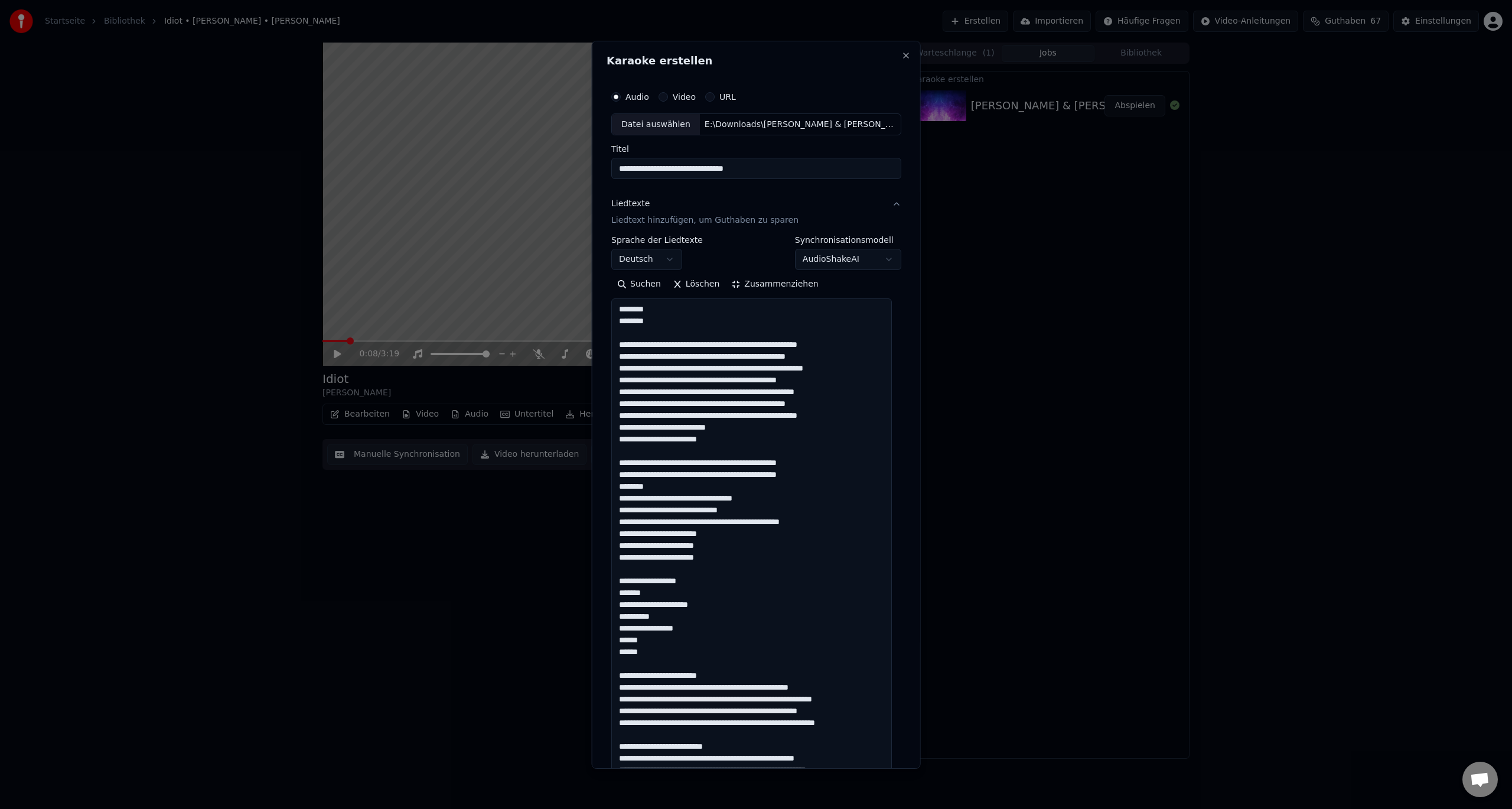
drag, startPoint x: 710, startPoint y: 560, endPoint x: 607, endPoint y: 547, distance: 103.8
click at [607, 547] on div "**********" at bounding box center [756, 628] width 299 height 1096
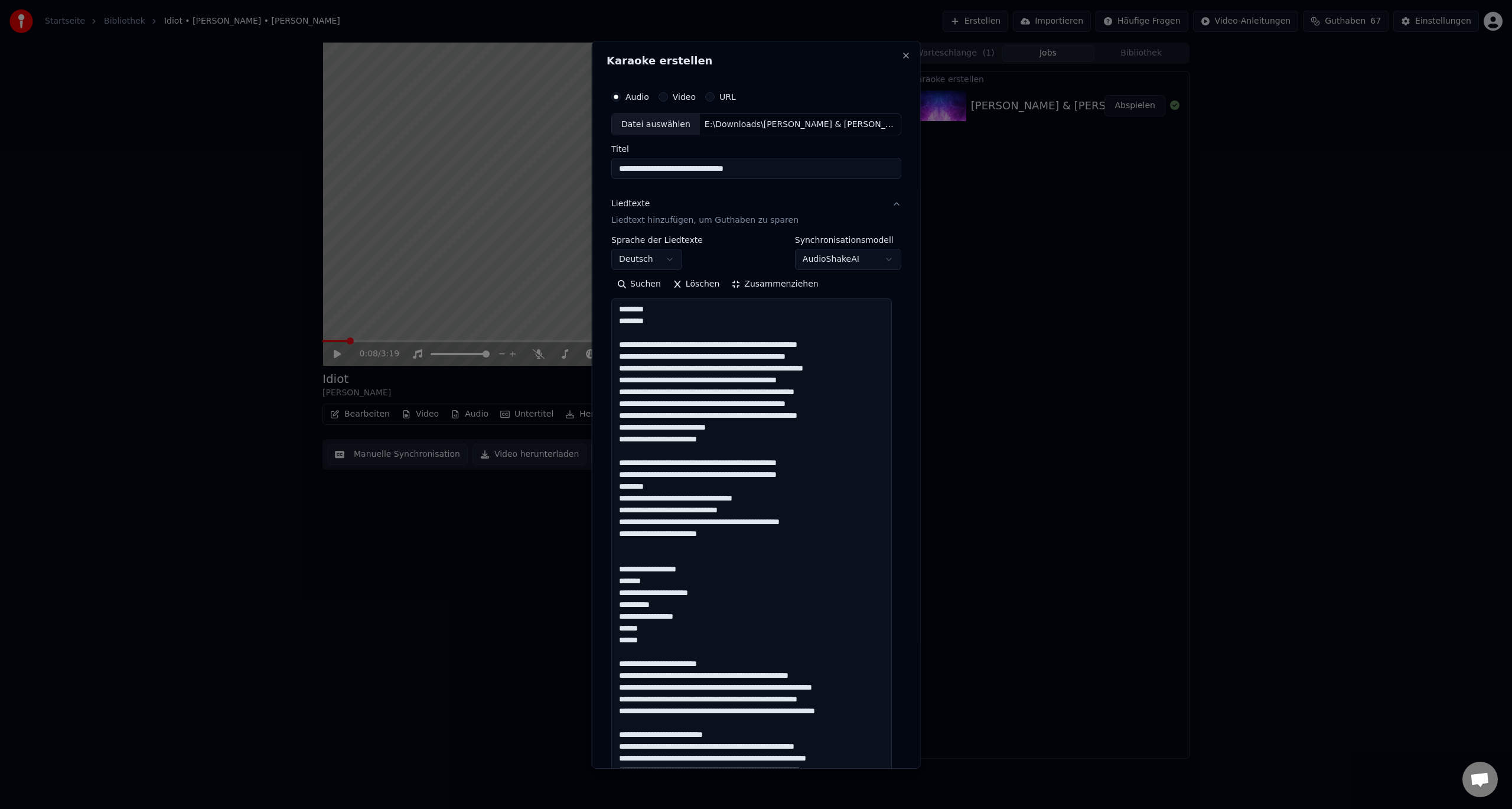
drag, startPoint x: 716, startPoint y: 661, endPoint x: 615, endPoint y: 571, distance: 135.3
click at [615, 571] on textarea at bounding box center [752, 681] width 281 height 765
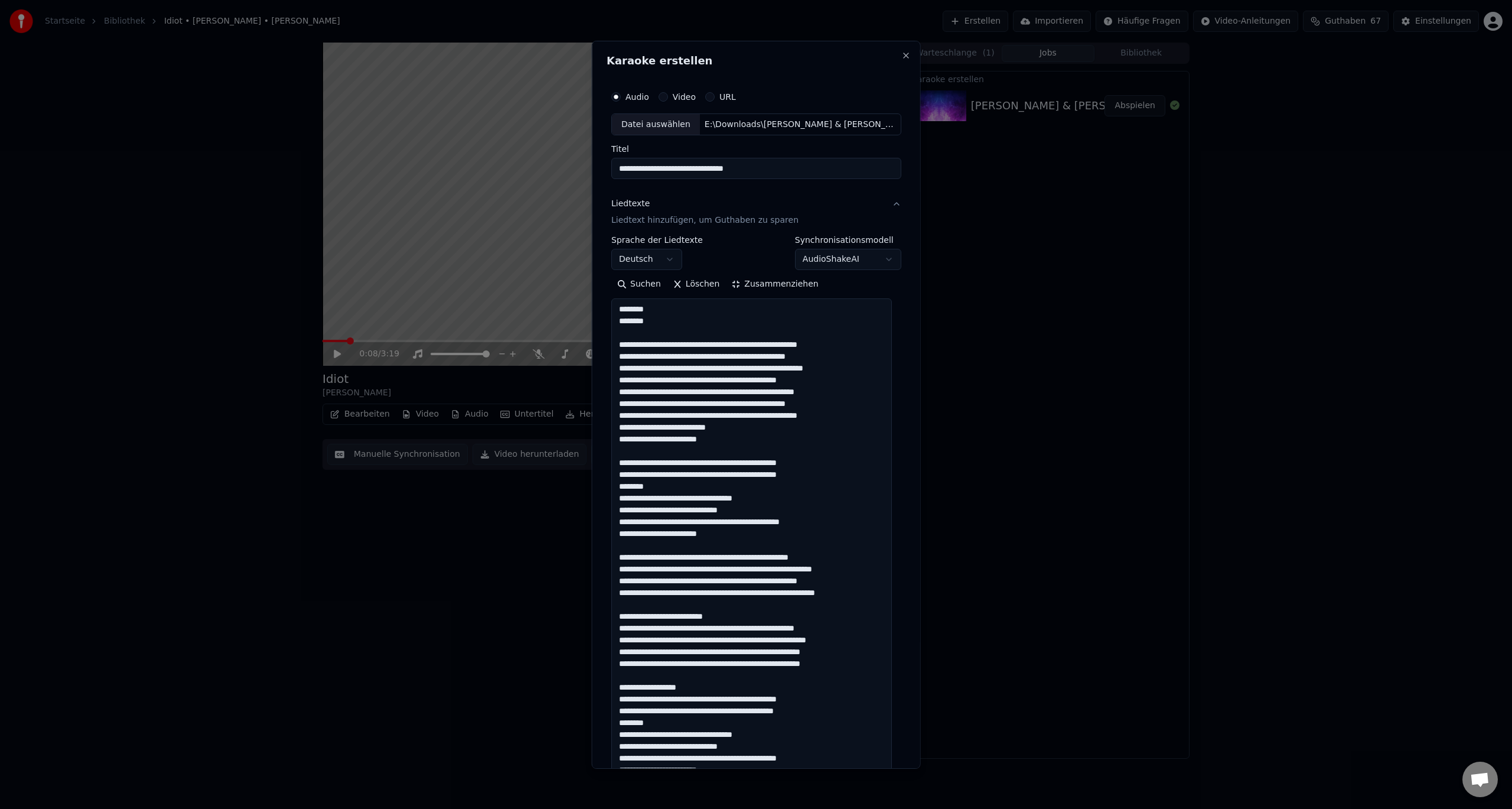
drag, startPoint x: 726, startPoint y: 618, endPoint x: 615, endPoint y: 613, distance: 111.1
click at [615, 613] on textarea at bounding box center [752, 681] width 281 height 765
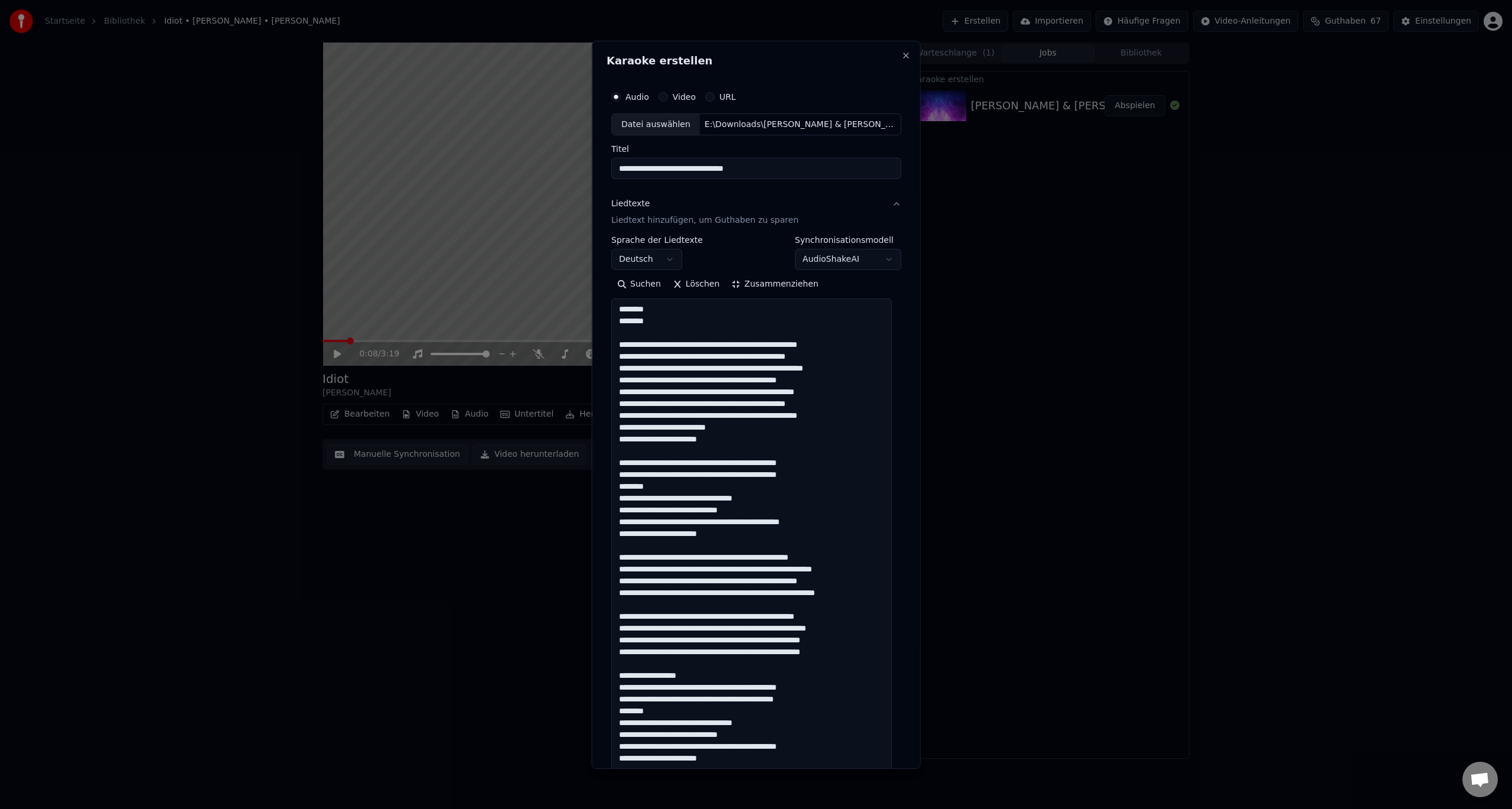
drag, startPoint x: 689, startPoint y: 676, endPoint x: 616, endPoint y: 676, distance: 73.0
click at [616, 676] on textarea at bounding box center [752, 681] width 281 height 765
click at [794, 676] on textarea at bounding box center [752, 681] width 281 height 765
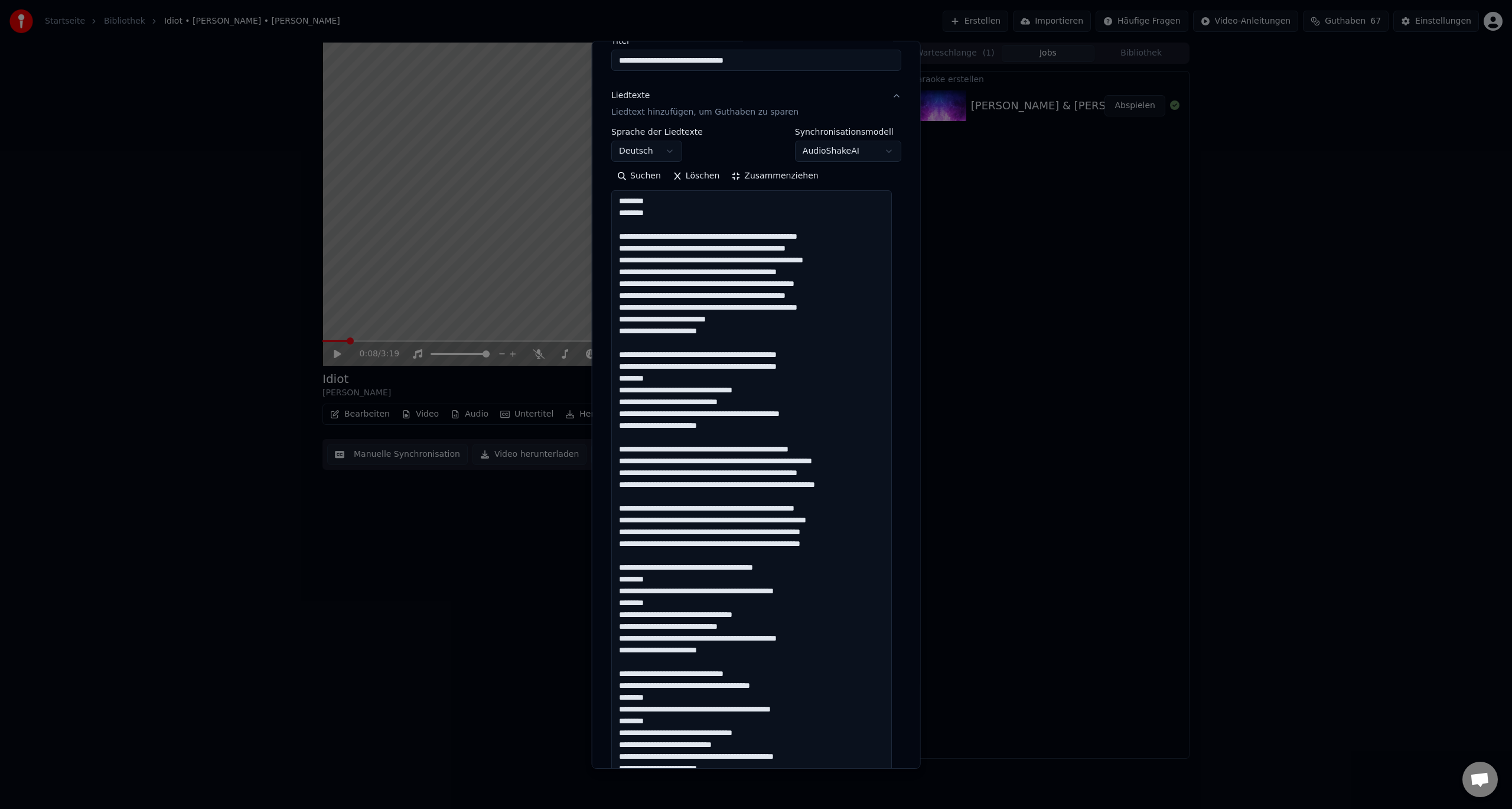
scroll to position [118, 0]
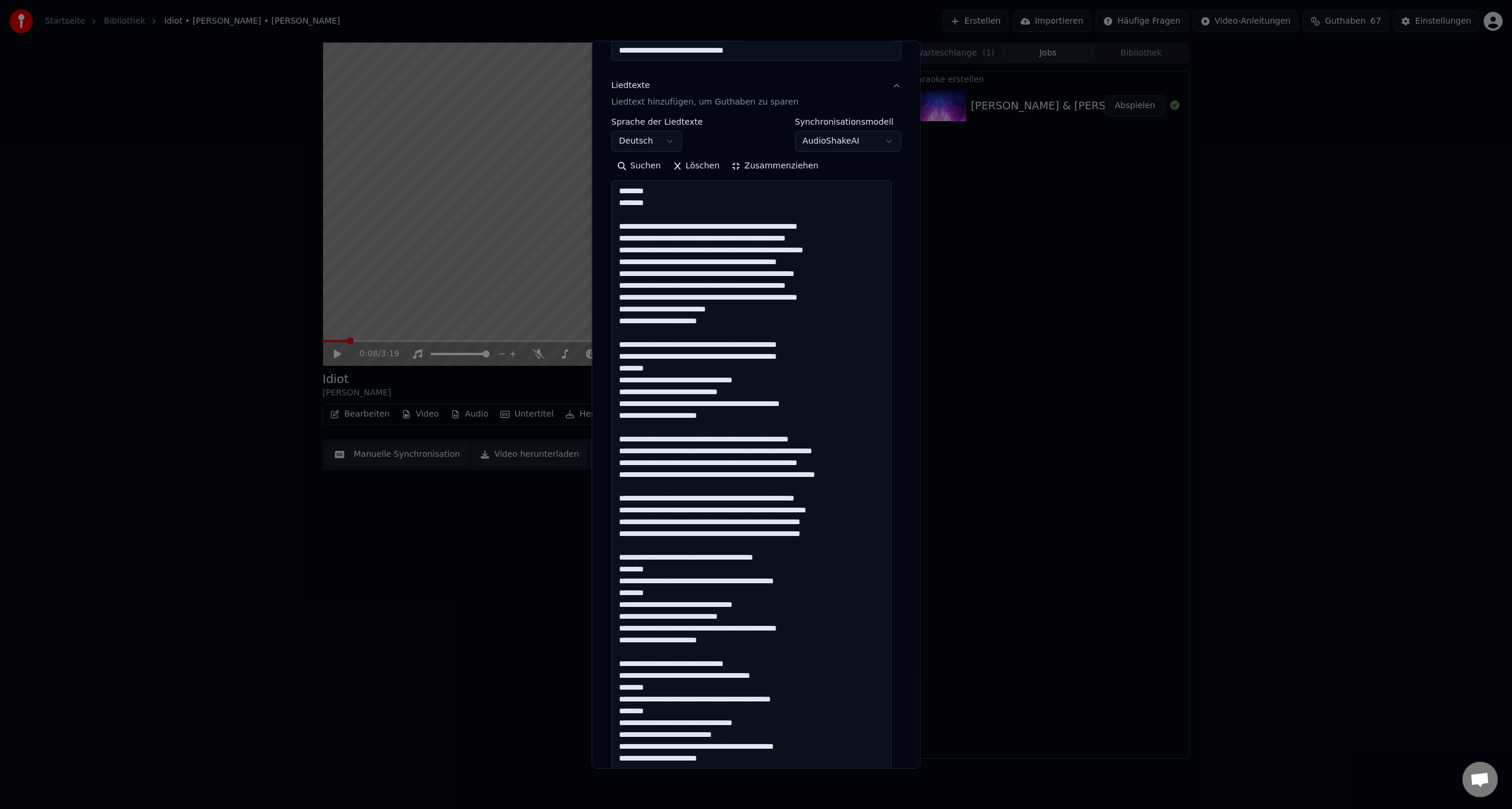
drag, startPoint x: 760, startPoint y: 664, endPoint x: 596, endPoint y: 667, distance: 164.0
click at [596, 667] on div "**********" at bounding box center [756, 404] width 329 height 728
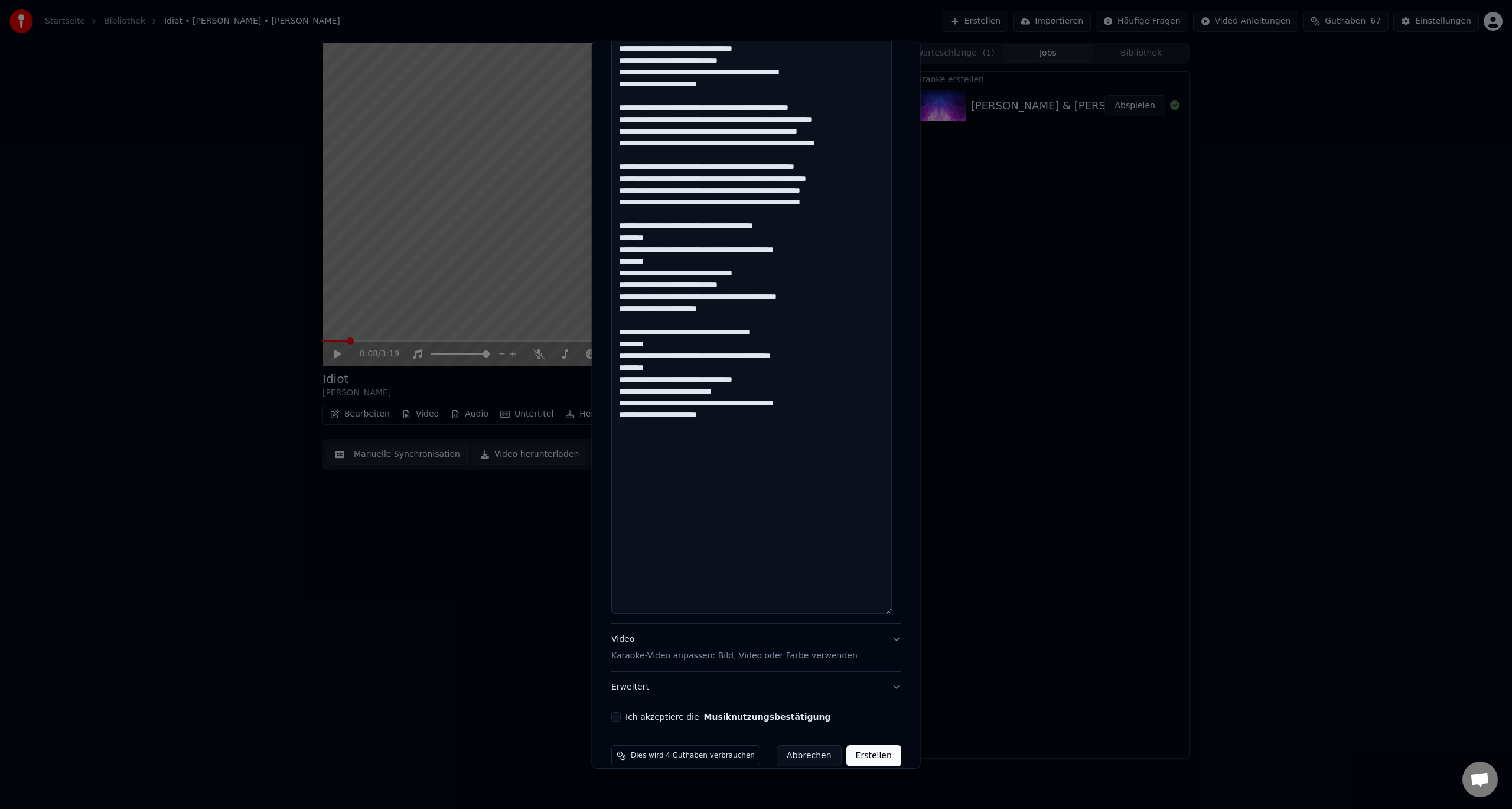
scroll to position [467, 0]
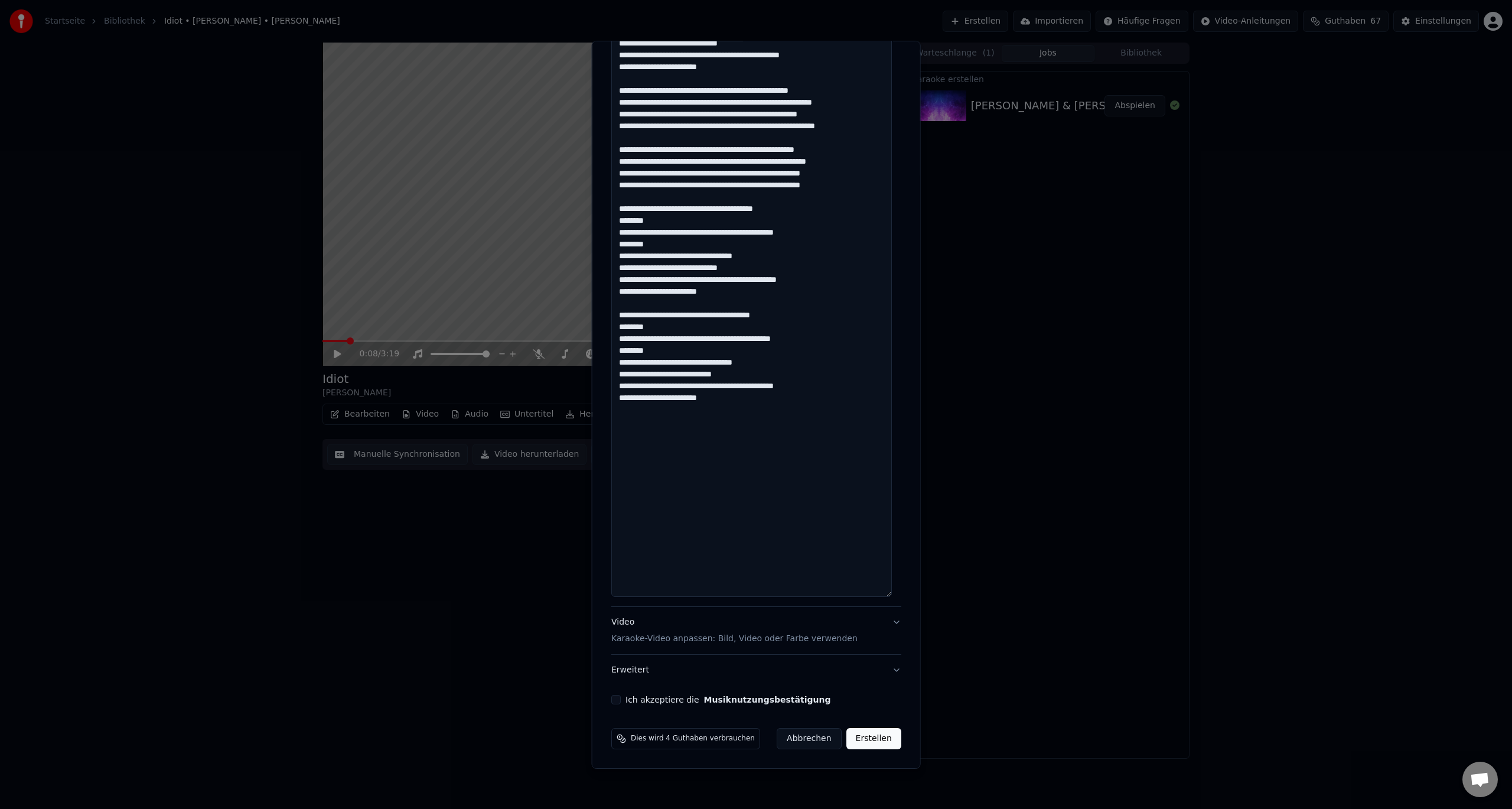
type textarea "**********"
click at [733, 638] on p "Karaoke-Video anpassen: Bild, Video oder Farbe verwenden" at bounding box center [735, 638] width 246 height 11
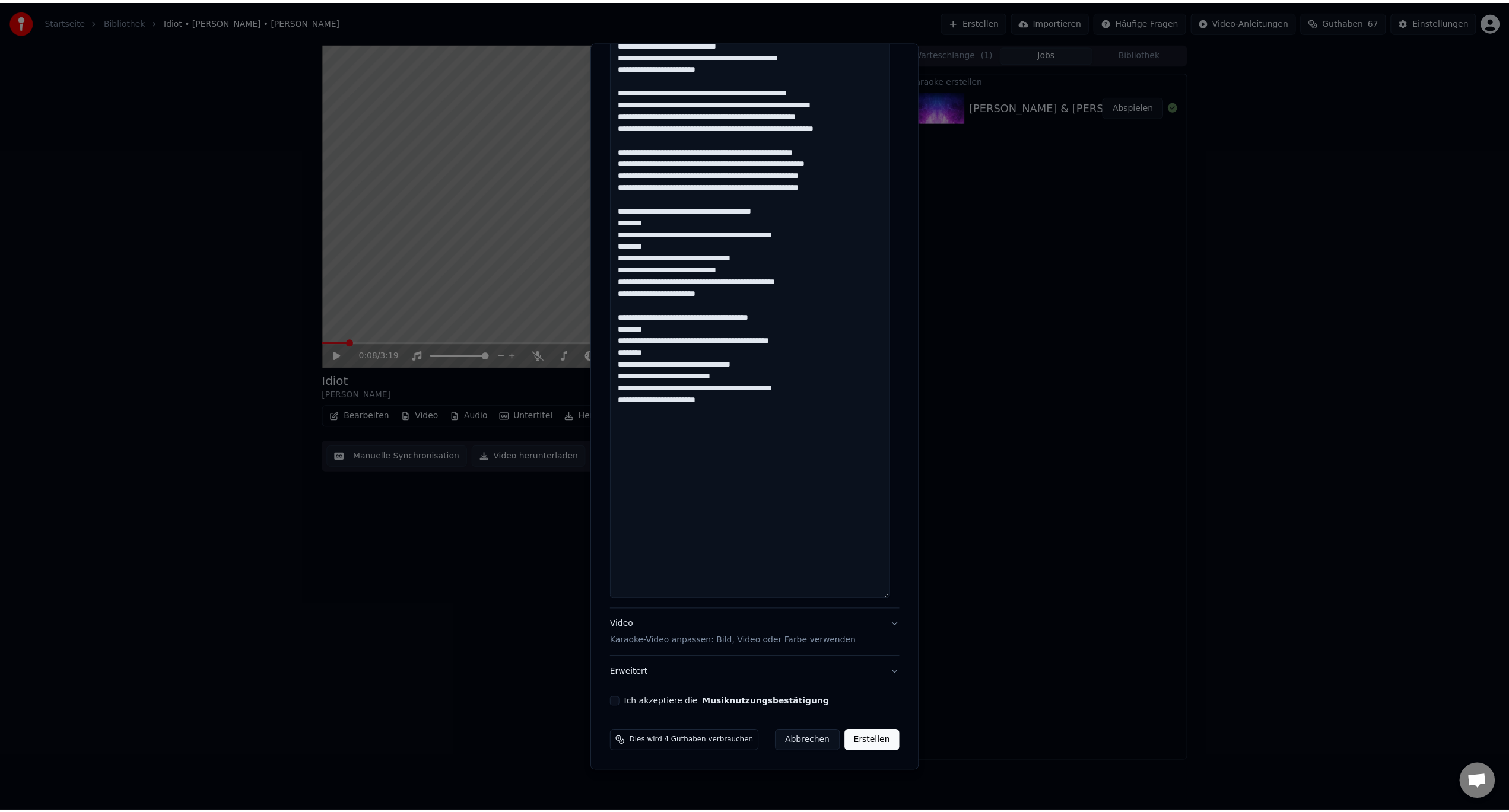
scroll to position [0, 0]
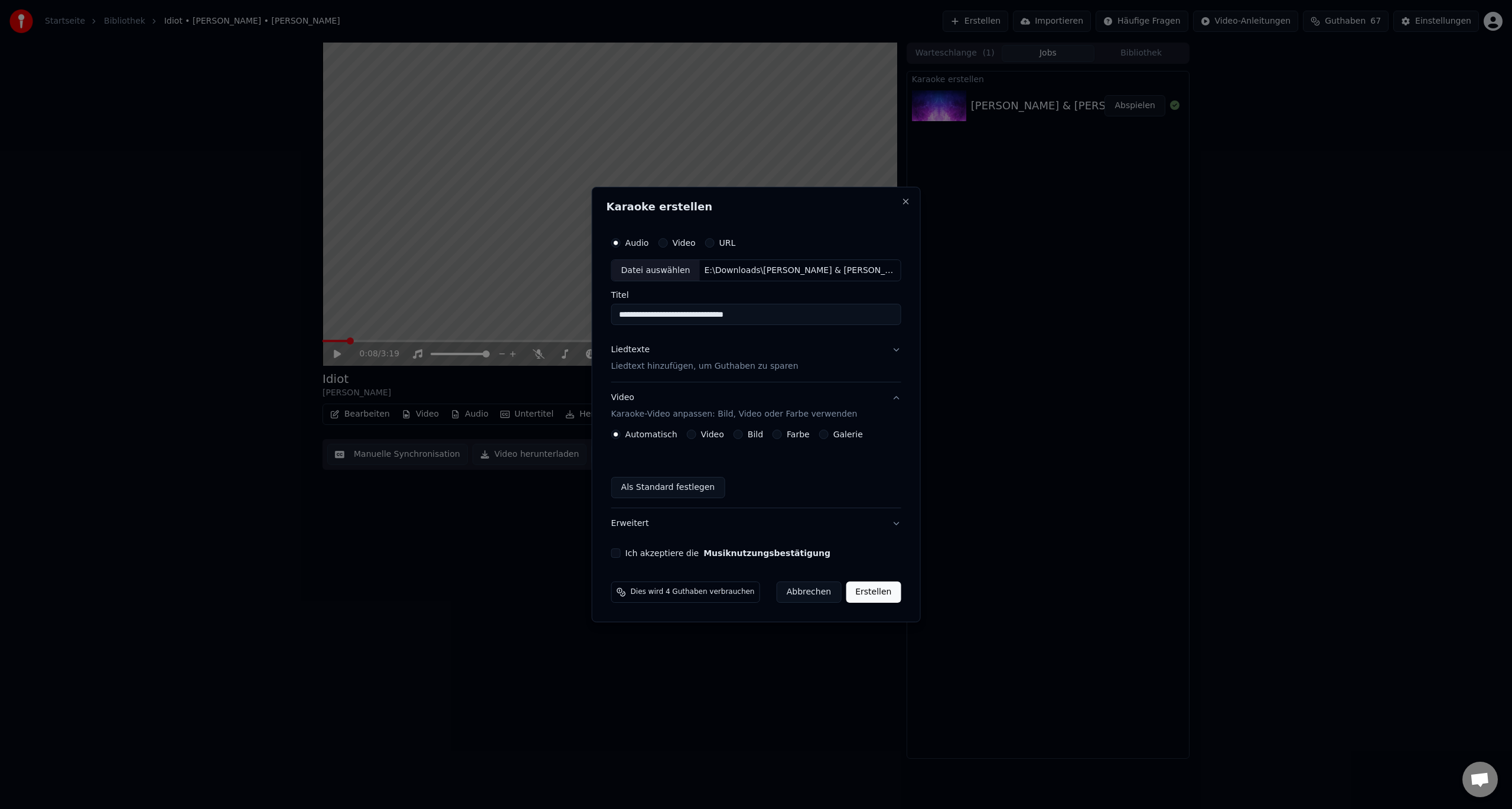
click at [841, 438] on label "Galerie" at bounding box center [848, 434] width 29 height 9
click at [829, 438] on button "Galerie" at bounding box center [824, 434] width 9 height 9
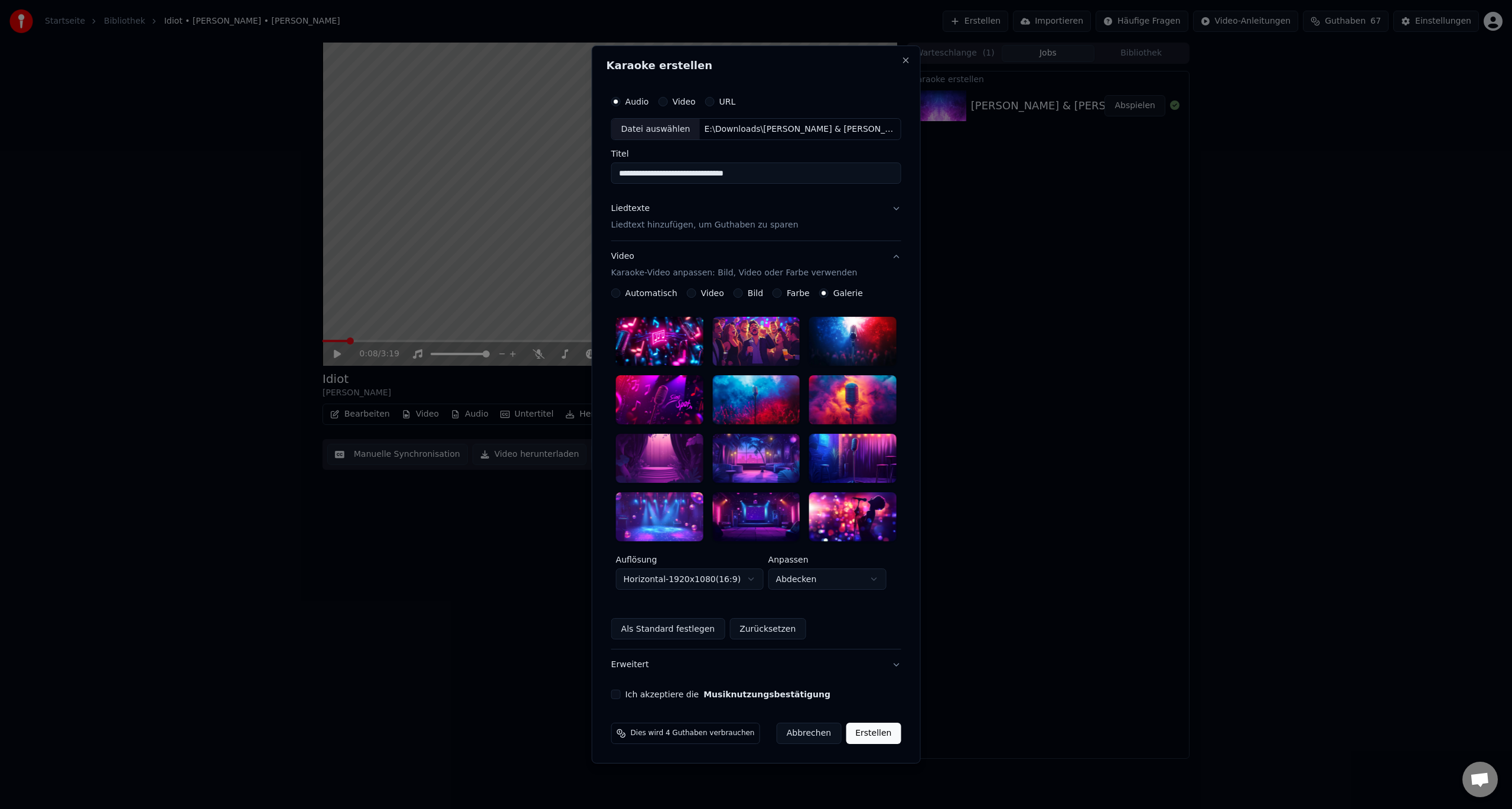
click at [679, 345] on div at bounding box center [660, 341] width 87 height 49
click at [878, 734] on button "Erstellen" at bounding box center [873, 734] width 55 height 21
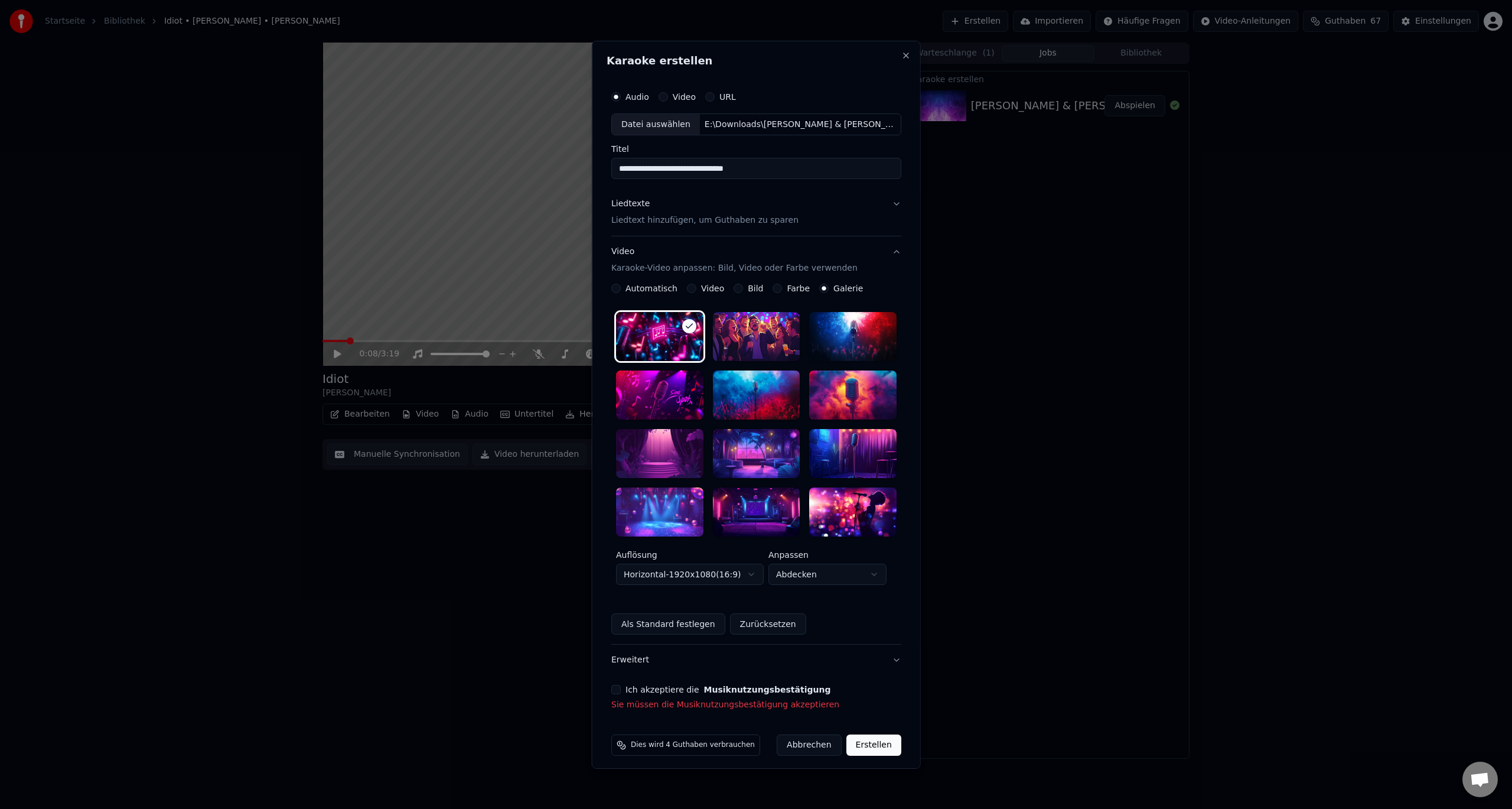
click at [619, 685] on button "Ich akzeptiere die Musiknutzungsbestätigung" at bounding box center [616, 689] width 9 height 9
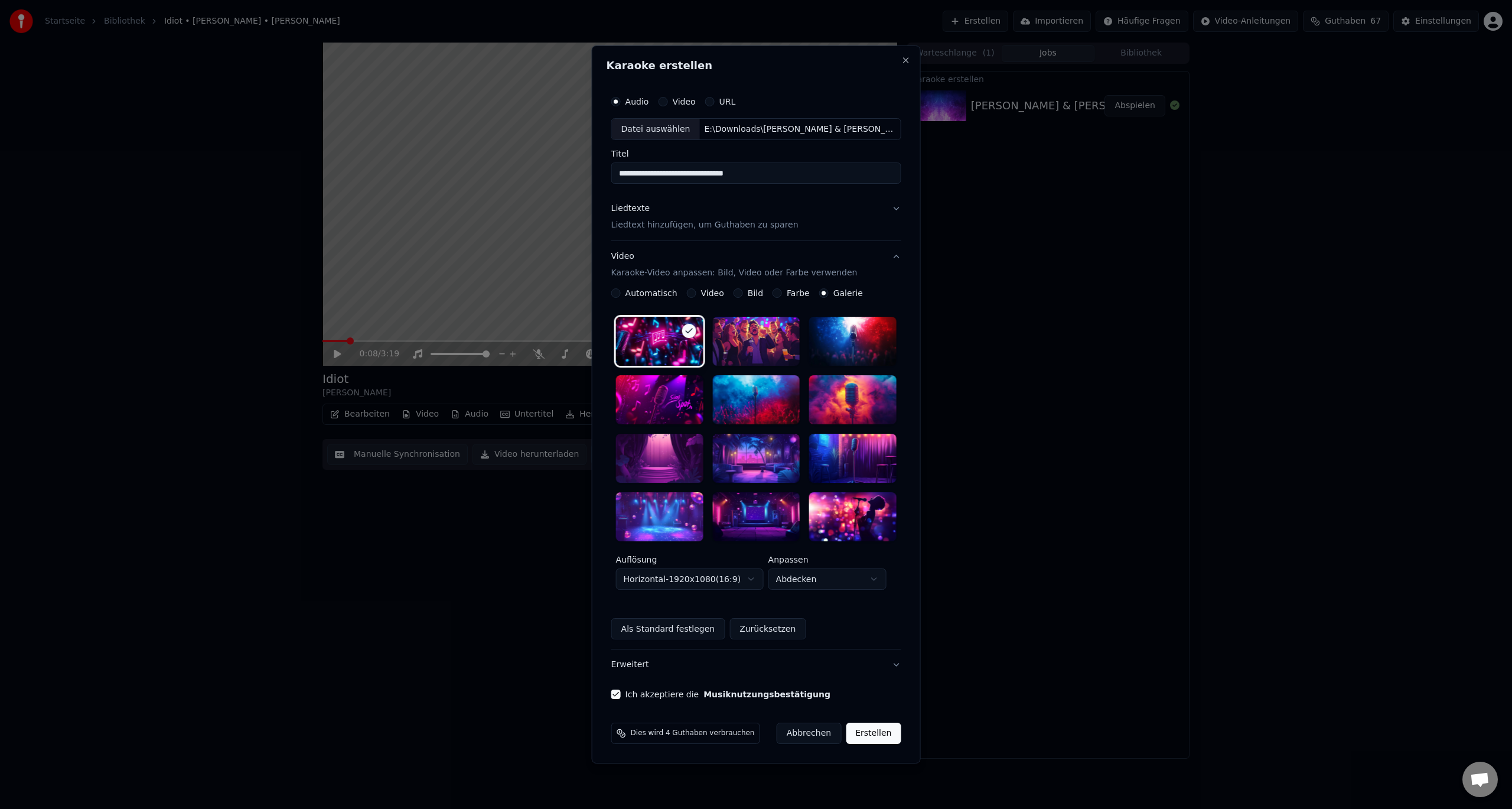
click at [875, 730] on button "Erstellen" at bounding box center [873, 734] width 55 height 21
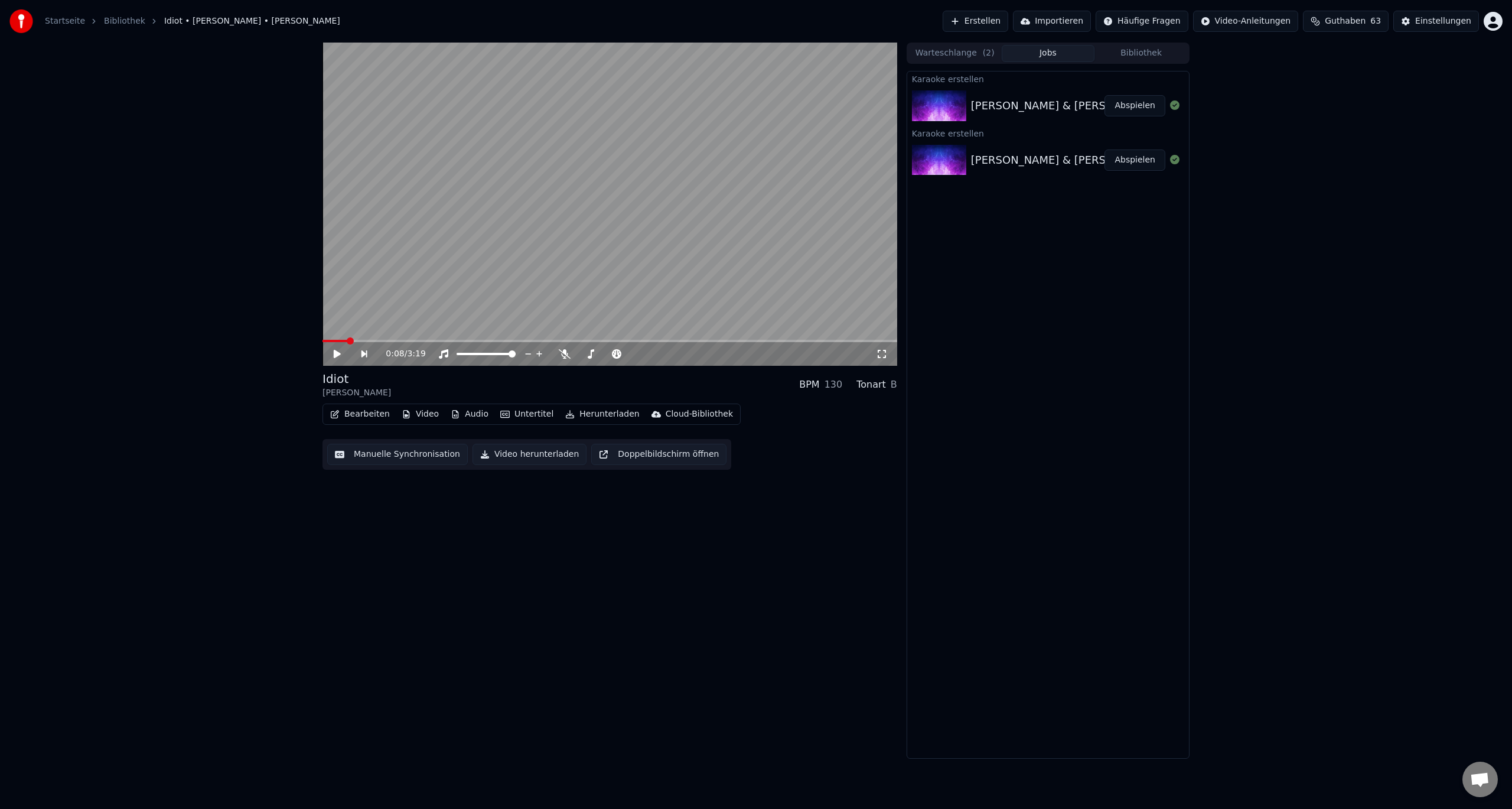
click at [1140, 103] on button "Abspielen" at bounding box center [1135, 106] width 61 height 21
click at [342, 355] on icon at bounding box center [345, 353] width 28 height 9
click at [322, 344] on span at bounding box center [326, 341] width 7 height 7
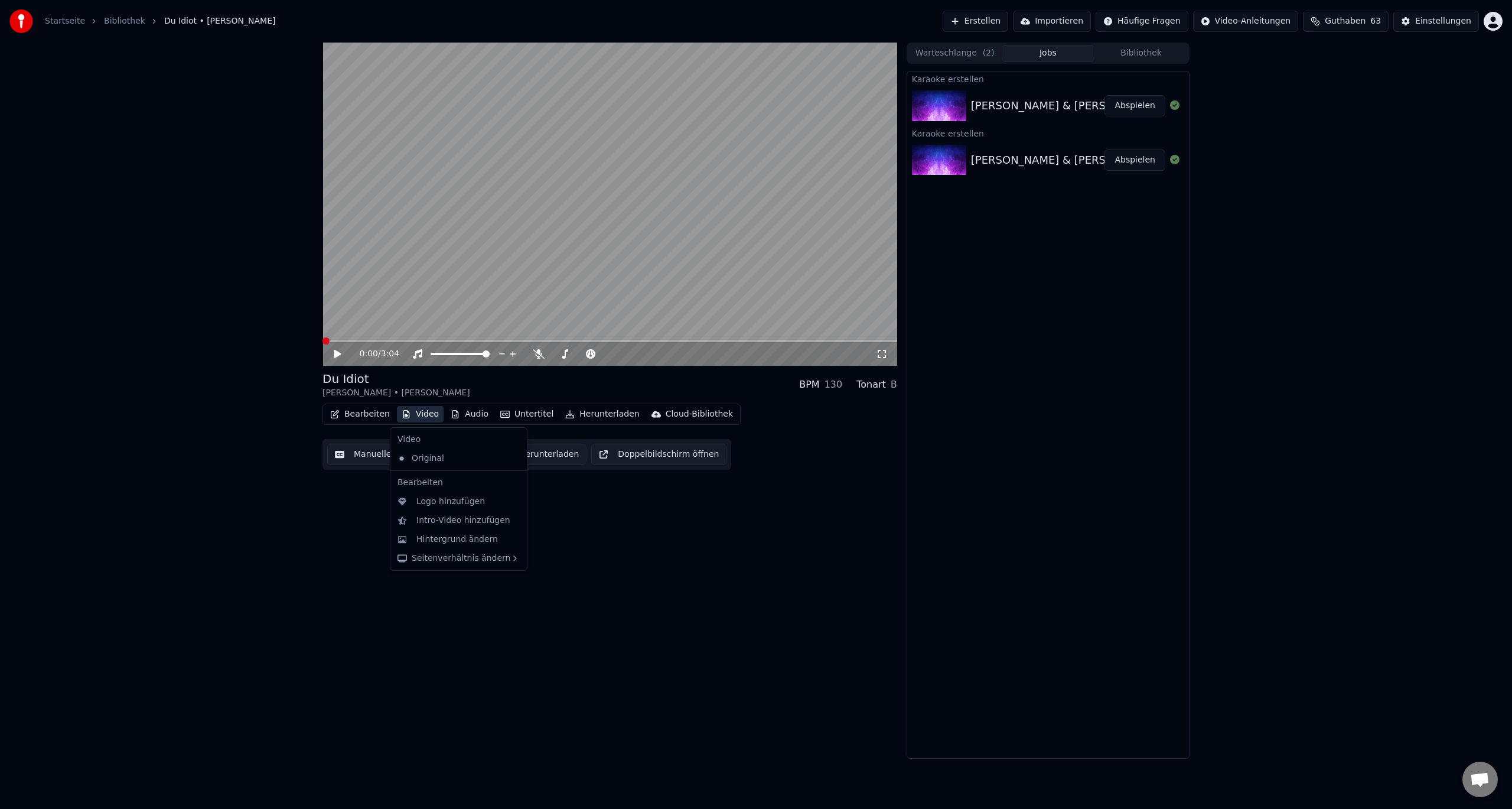
click at [408, 413] on button "Video" at bounding box center [420, 414] width 47 height 16
click at [440, 505] on div "Logo hinzufügen" at bounding box center [451, 502] width 69 height 11
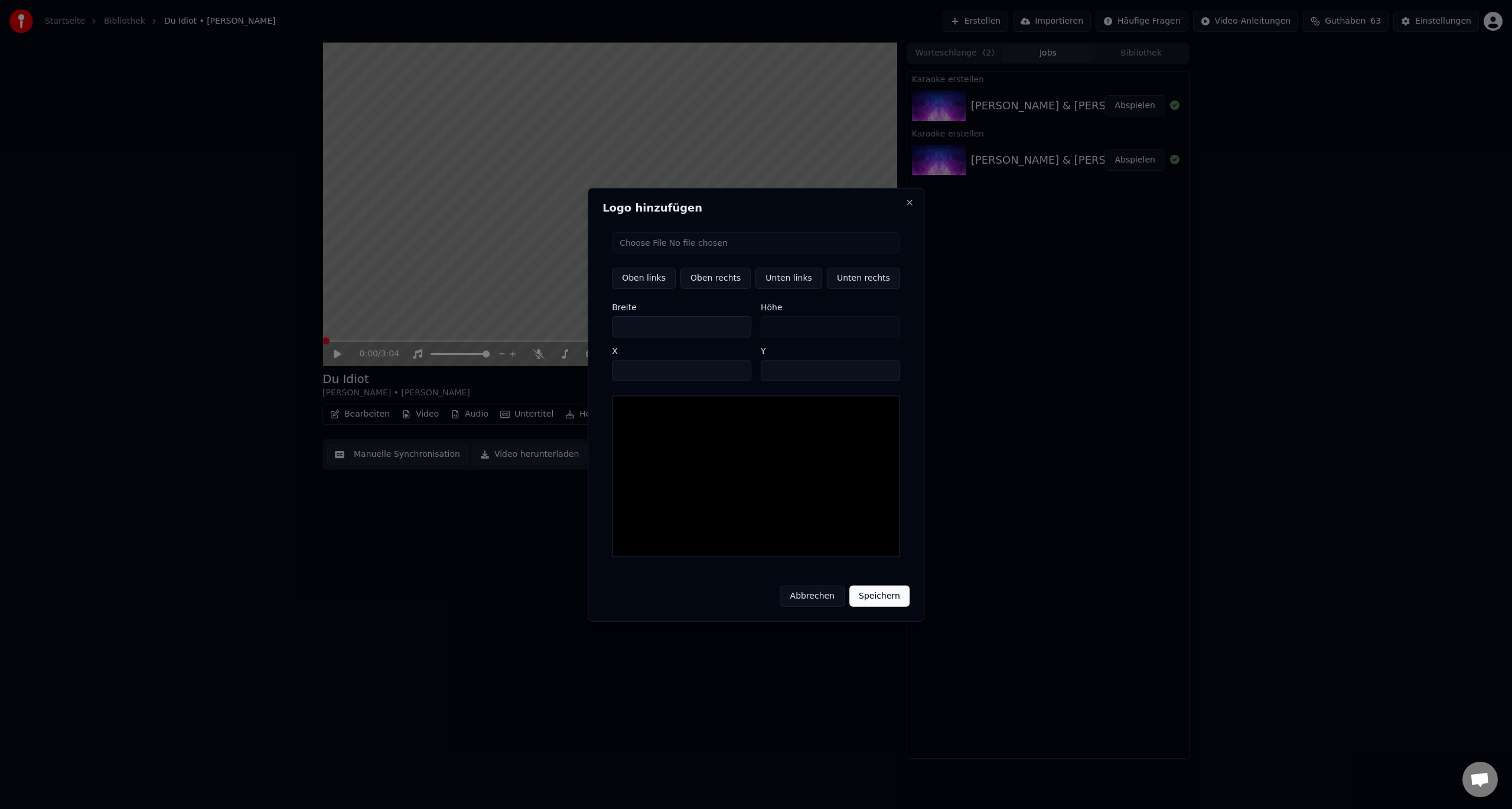
click at [677, 248] on input "file" at bounding box center [756, 242] width 288 height 21
type input "**********"
click at [859, 285] on button "Unten rechts" at bounding box center [864, 278] width 73 height 21
type input "****"
type input "***"
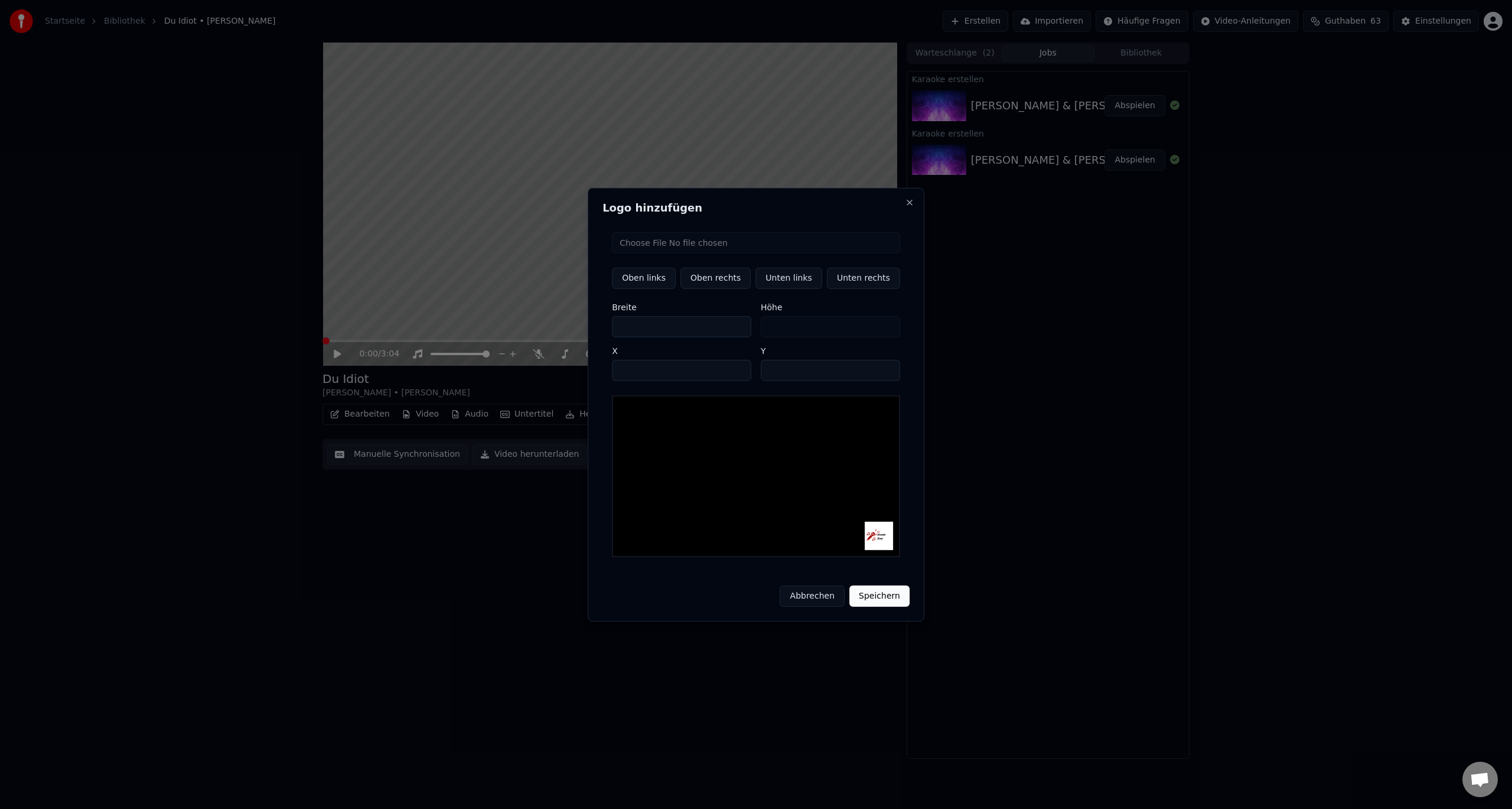
click at [872, 588] on button "Speichern" at bounding box center [880, 596] width 60 height 21
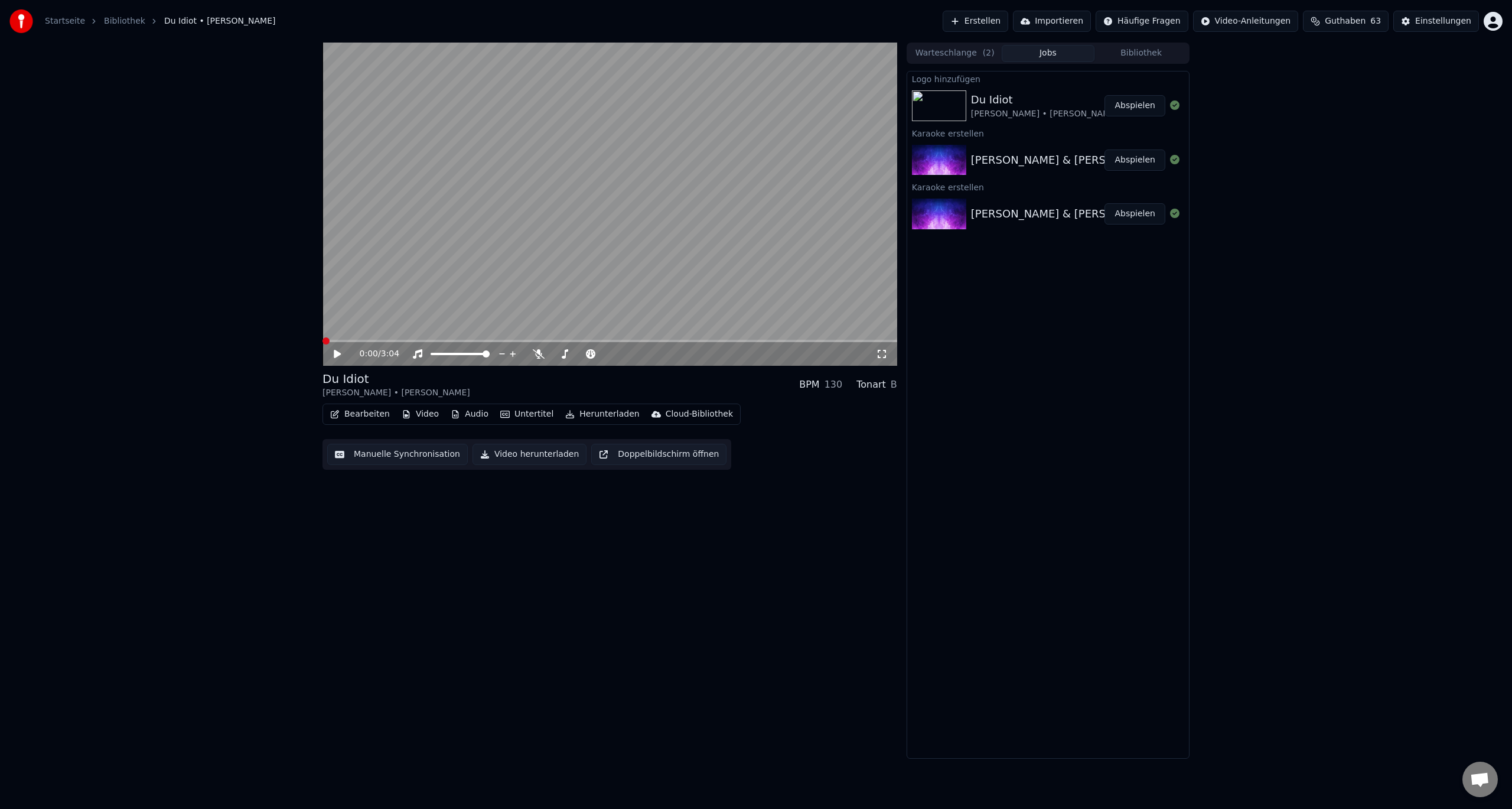
click at [334, 355] on icon at bounding box center [345, 353] width 28 height 9
click at [336, 353] on icon at bounding box center [337, 354] width 6 height 7
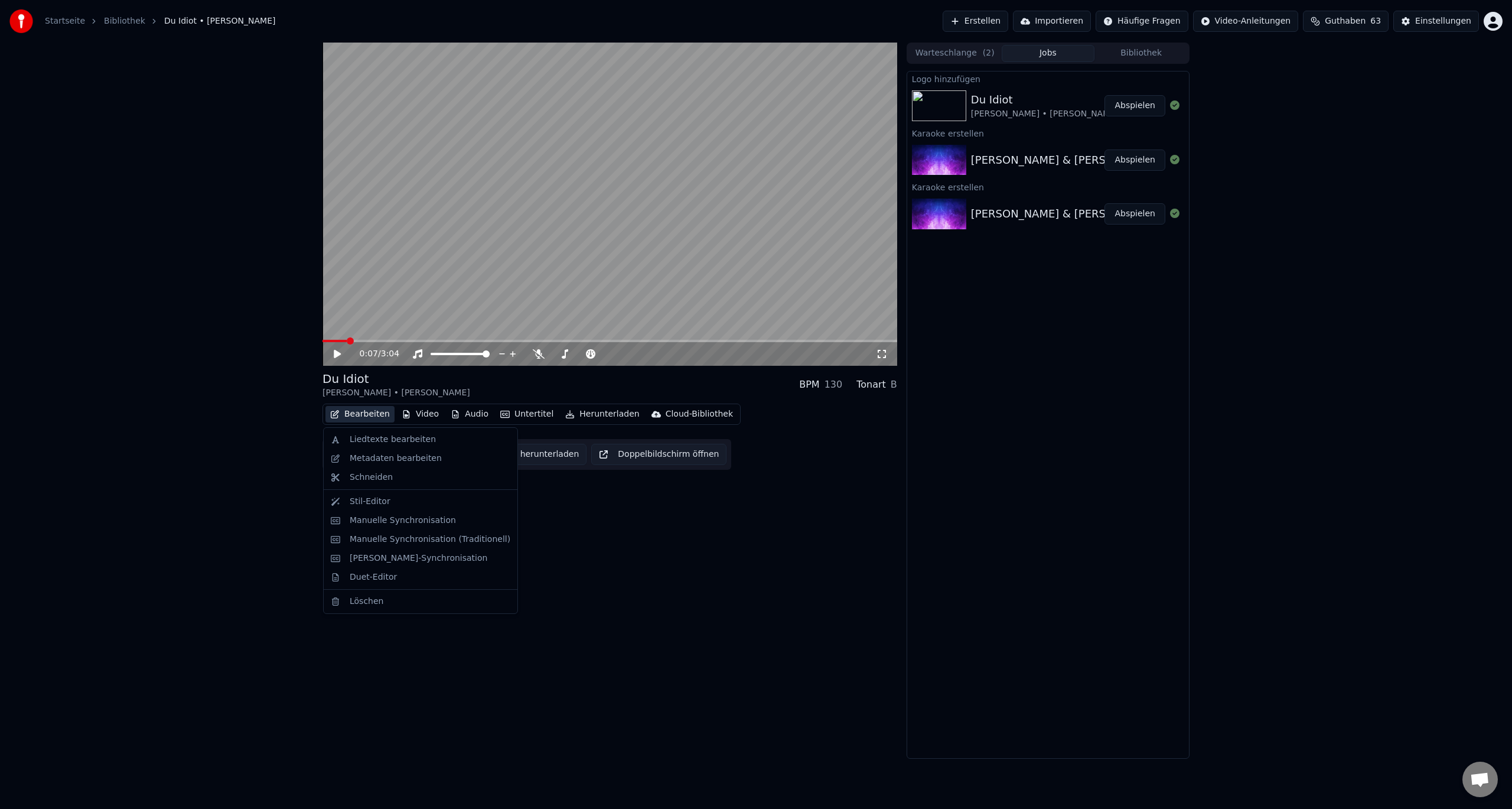
click at [377, 416] on button "Bearbeiten" at bounding box center [360, 414] width 69 height 16
click at [362, 581] on div "Duet-Editor" at bounding box center [373, 577] width 47 height 11
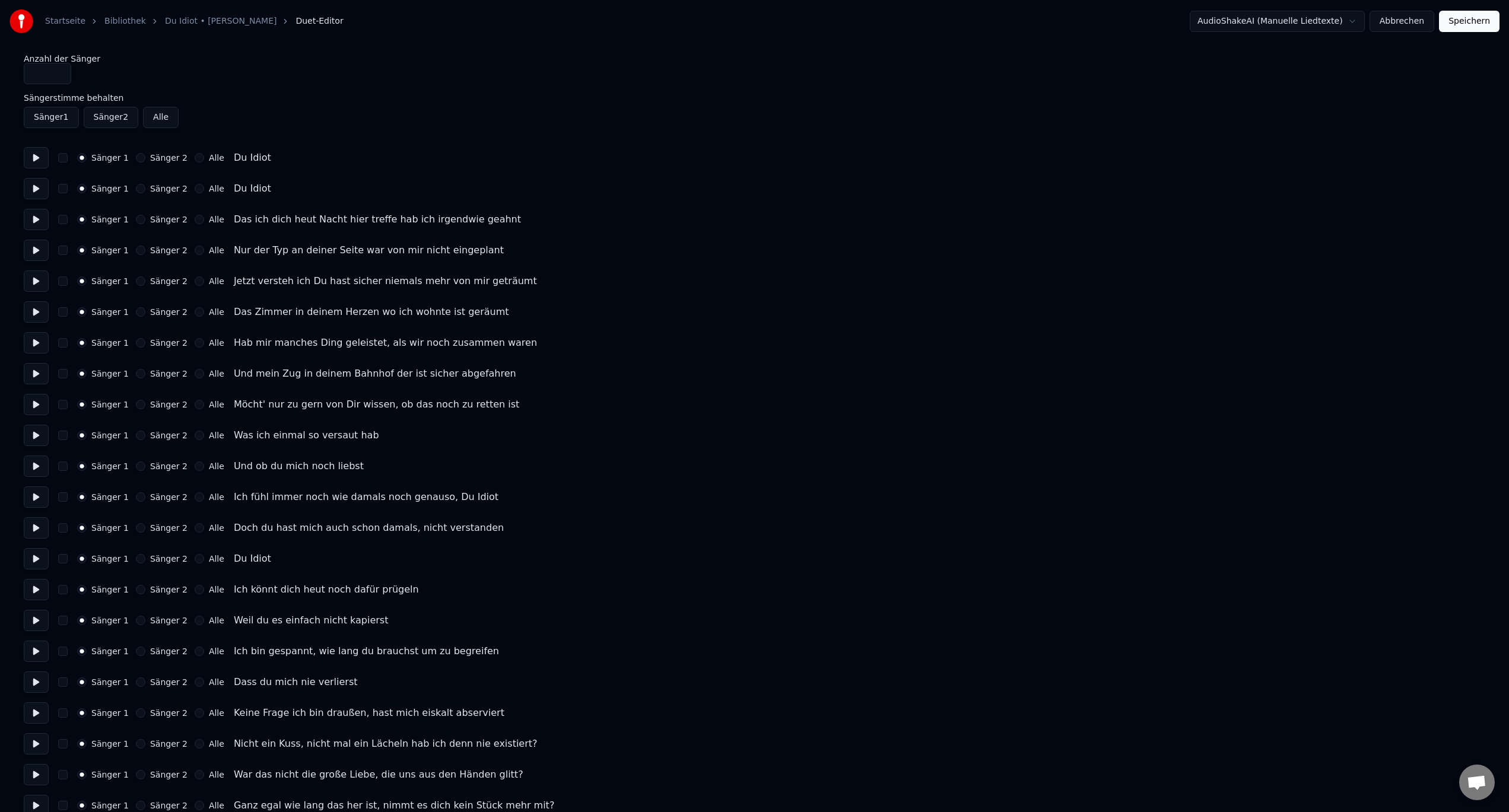
click at [136, 157] on button "Sänger 2" at bounding box center [140, 158] width 9 height 9
click at [136, 189] on button "Sänger 2" at bounding box center [140, 188] width 9 height 9
click at [137, 493] on button "Sänger 2" at bounding box center [140, 496] width 9 height 9
click at [136, 528] on button "Sänger 2" at bounding box center [140, 527] width 9 height 9
click at [137, 559] on button "Sänger 2" at bounding box center [140, 558] width 9 height 9
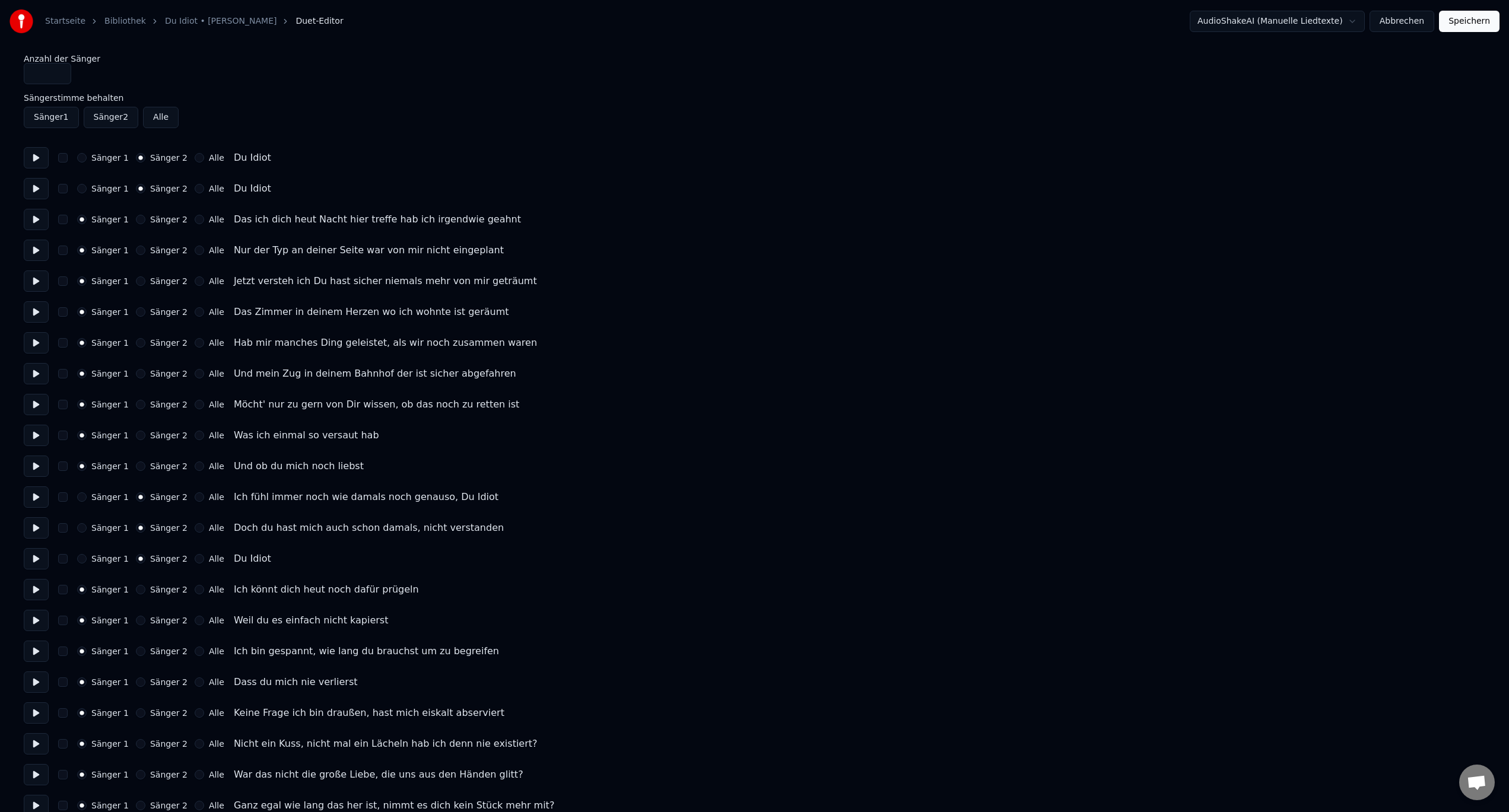
click at [137, 594] on div "Sänger 1 Sänger 2 Alle Ich könnt dich heut noch dafür prügeln" at bounding box center [754, 590] width 1462 height 22
click at [137, 590] on button "Sänger 2" at bounding box center [140, 589] width 9 height 9
click at [136, 620] on button "Sänger 2" at bounding box center [140, 620] width 9 height 9
click at [137, 650] on button "Sänger 2" at bounding box center [140, 651] width 9 height 9
click at [137, 683] on button "Sänger 2" at bounding box center [140, 682] width 9 height 9
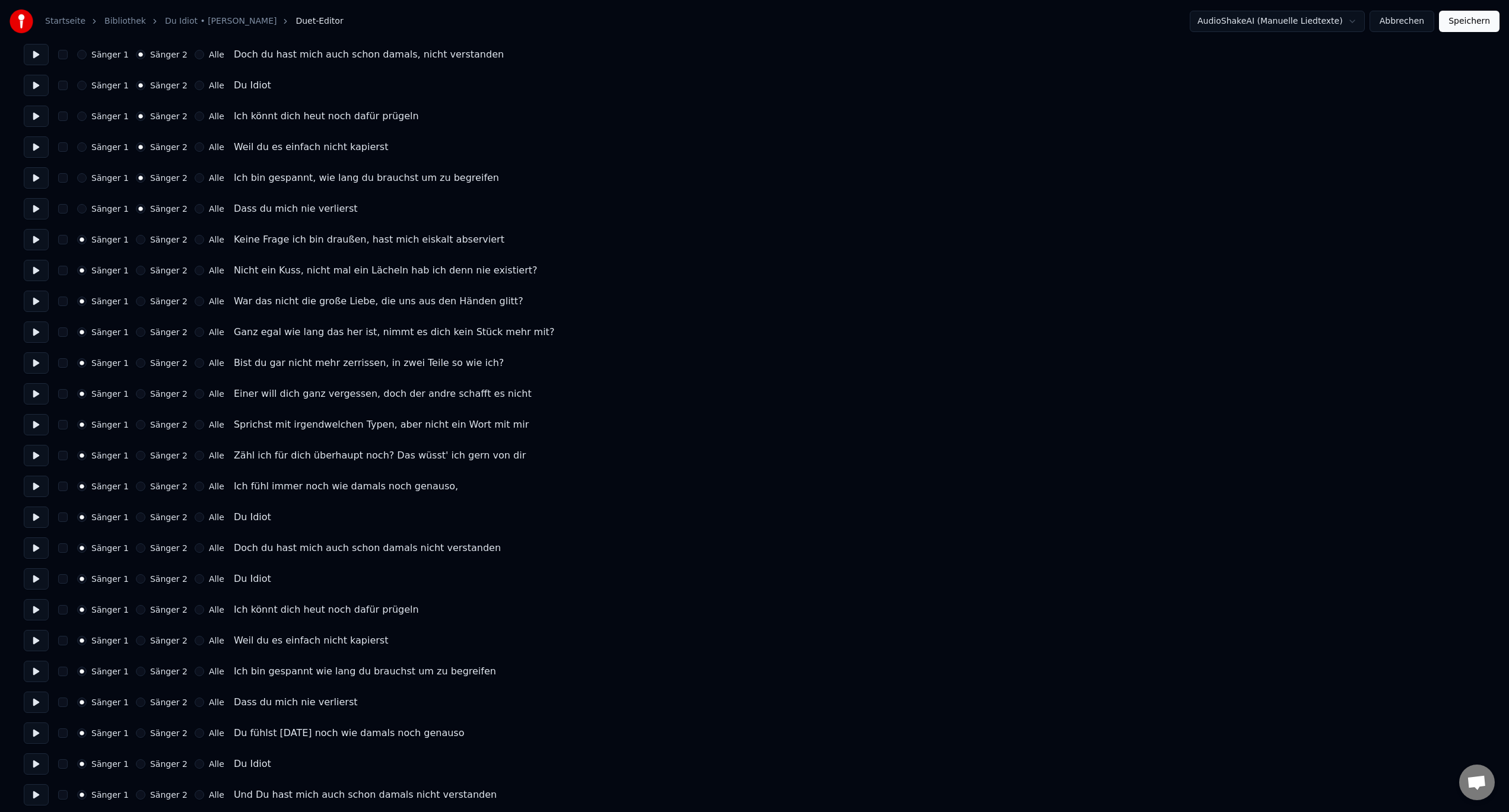
scroll to position [475, 0]
click at [136, 484] on button "Sänger 2" at bounding box center [140, 485] width 9 height 9
click at [136, 513] on button "Sänger 2" at bounding box center [140, 516] width 9 height 9
click at [136, 547] on button "Sänger 2" at bounding box center [140, 547] width 9 height 9
click at [136, 580] on button "Sänger 2" at bounding box center [140, 578] width 9 height 9
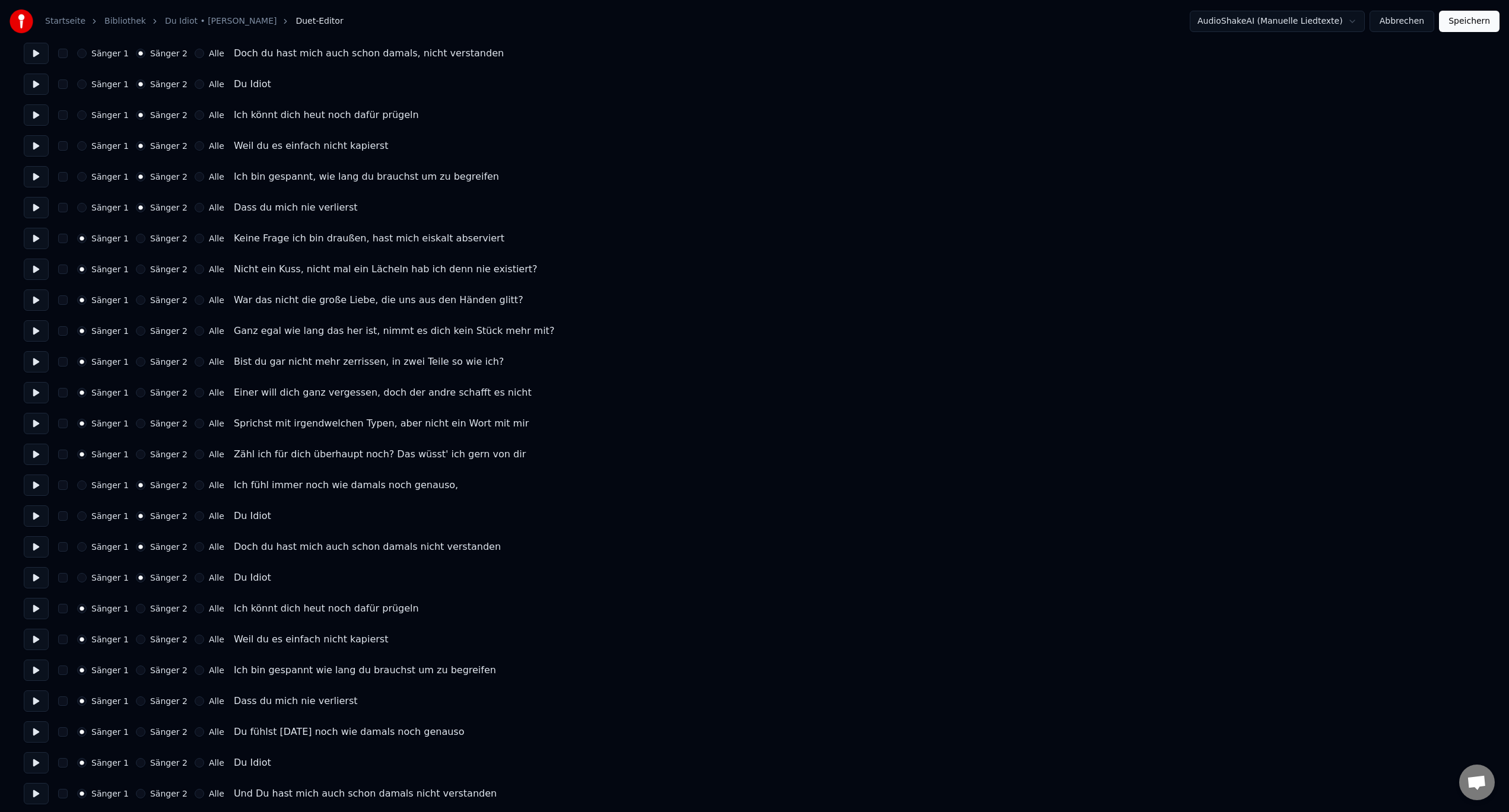
click at [136, 611] on button "Sänger 2" at bounding box center [140, 608] width 9 height 9
click at [136, 639] on button "Sänger 2" at bounding box center [140, 639] width 9 height 9
click at [137, 672] on button "Sänger 2" at bounding box center [140, 670] width 9 height 9
click at [136, 699] on button "Sänger 2" at bounding box center [140, 701] width 9 height 9
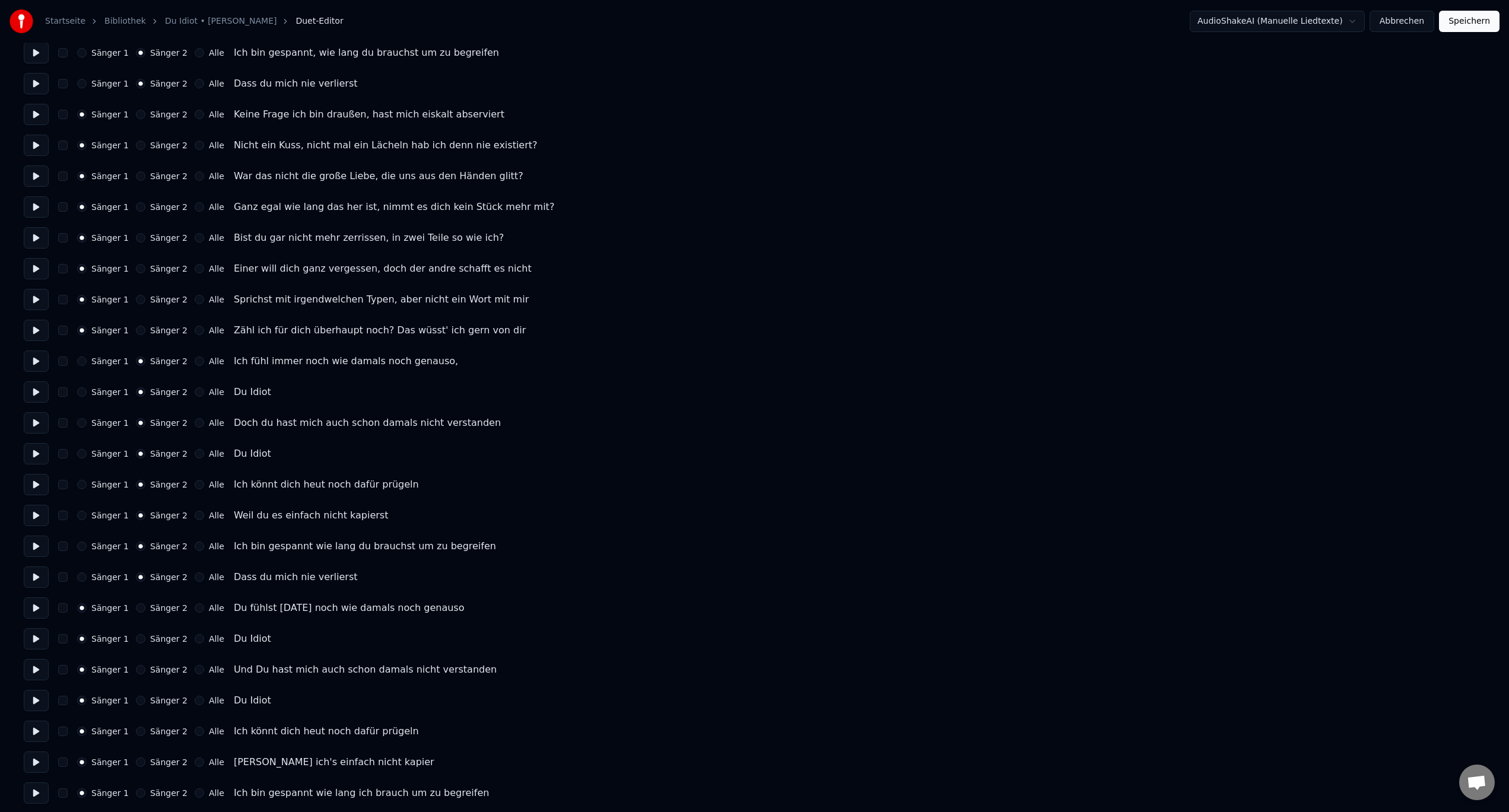
scroll to position [633, 0]
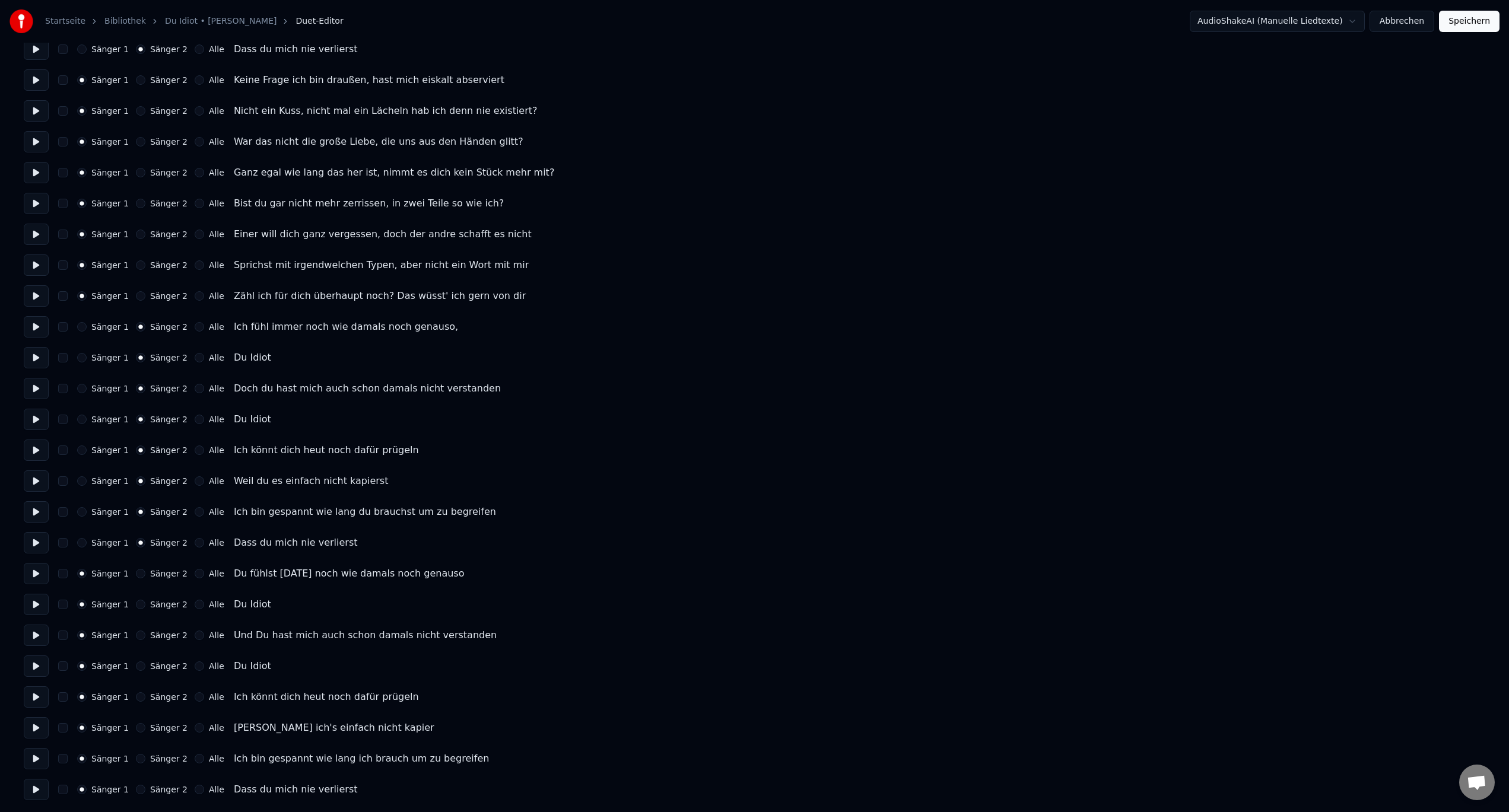
click at [137, 604] on button "Sänger 2" at bounding box center [140, 604] width 9 height 9
click at [136, 666] on button "Sänger 2" at bounding box center [140, 666] width 9 height 9
click at [137, 729] on button "Sänger 2" at bounding box center [140, 727] width 9 height 9
click at [134, 753] on div "Sänger 1 Sänger 2 Alle Ich bin gespannt wie lang ich brauch um zu begreifen" at bounding box center [754, 759] width 1462 height 22
click at [137, 759] on button "Sänger 2" at bounding box center [140, 758] width 9 height 9
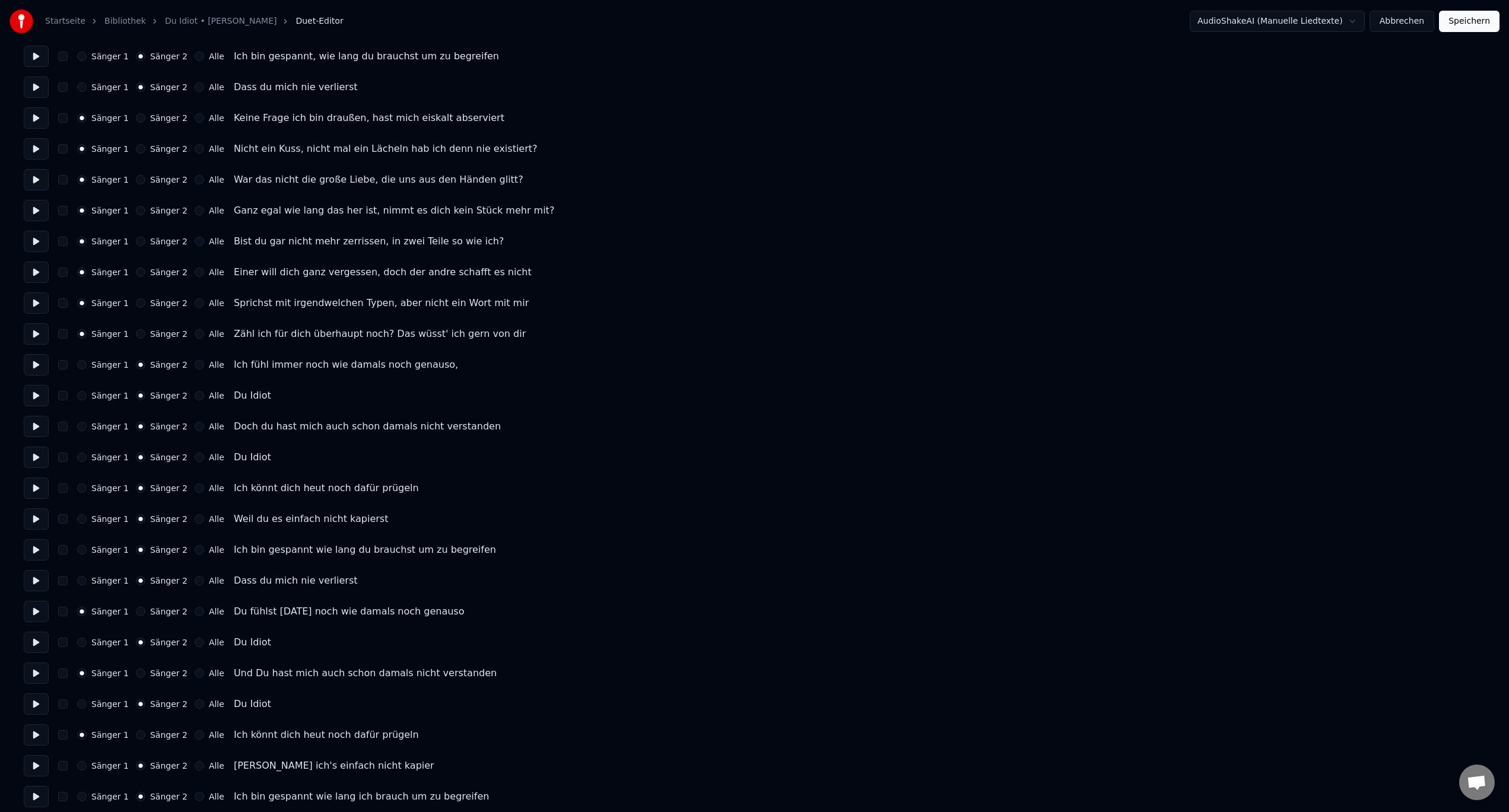
scroll to position [573, 0]
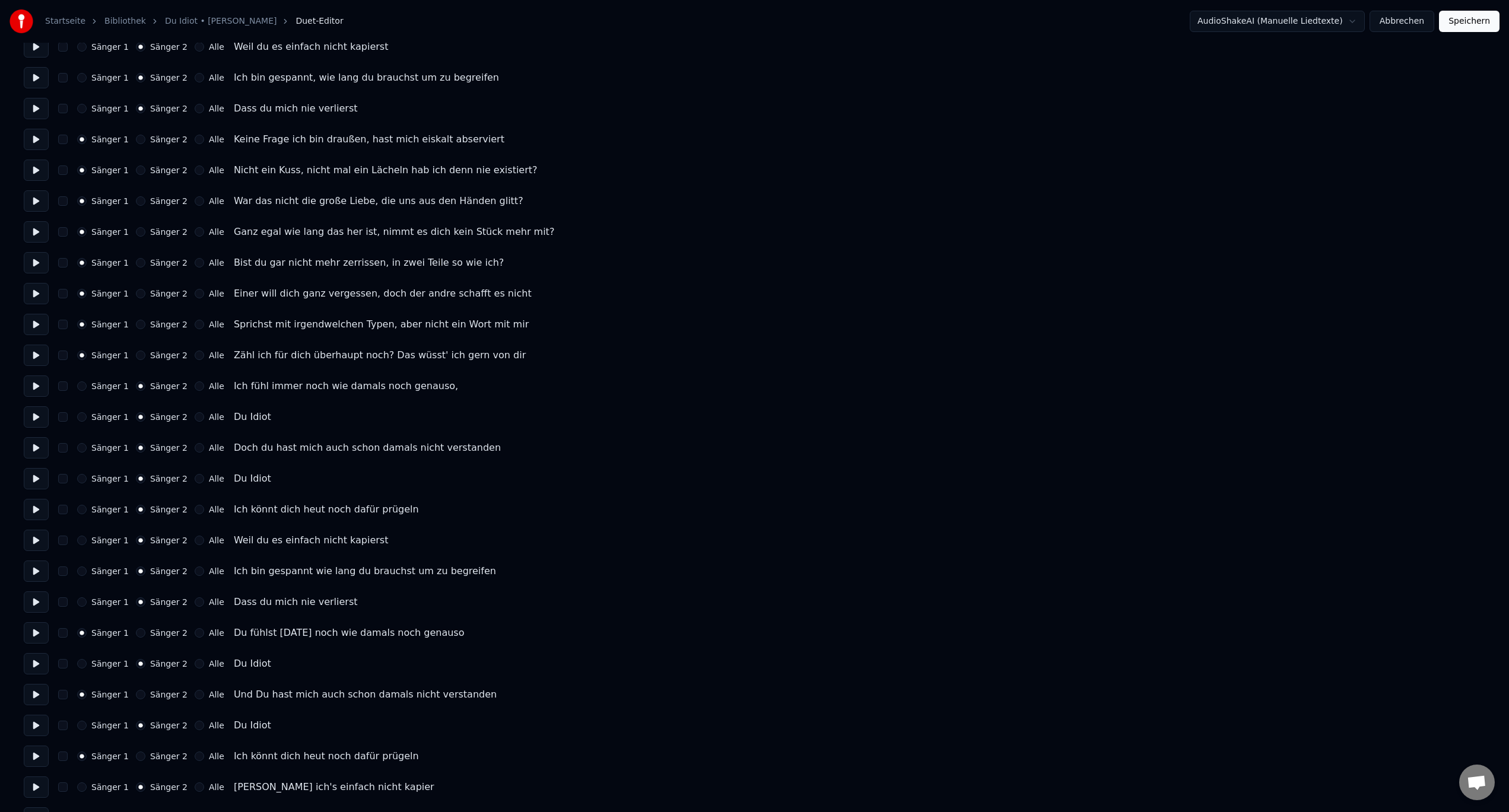
click at [1464, 22] on button "Speichern" at bounding box center [1469, 22] width 60 height 22
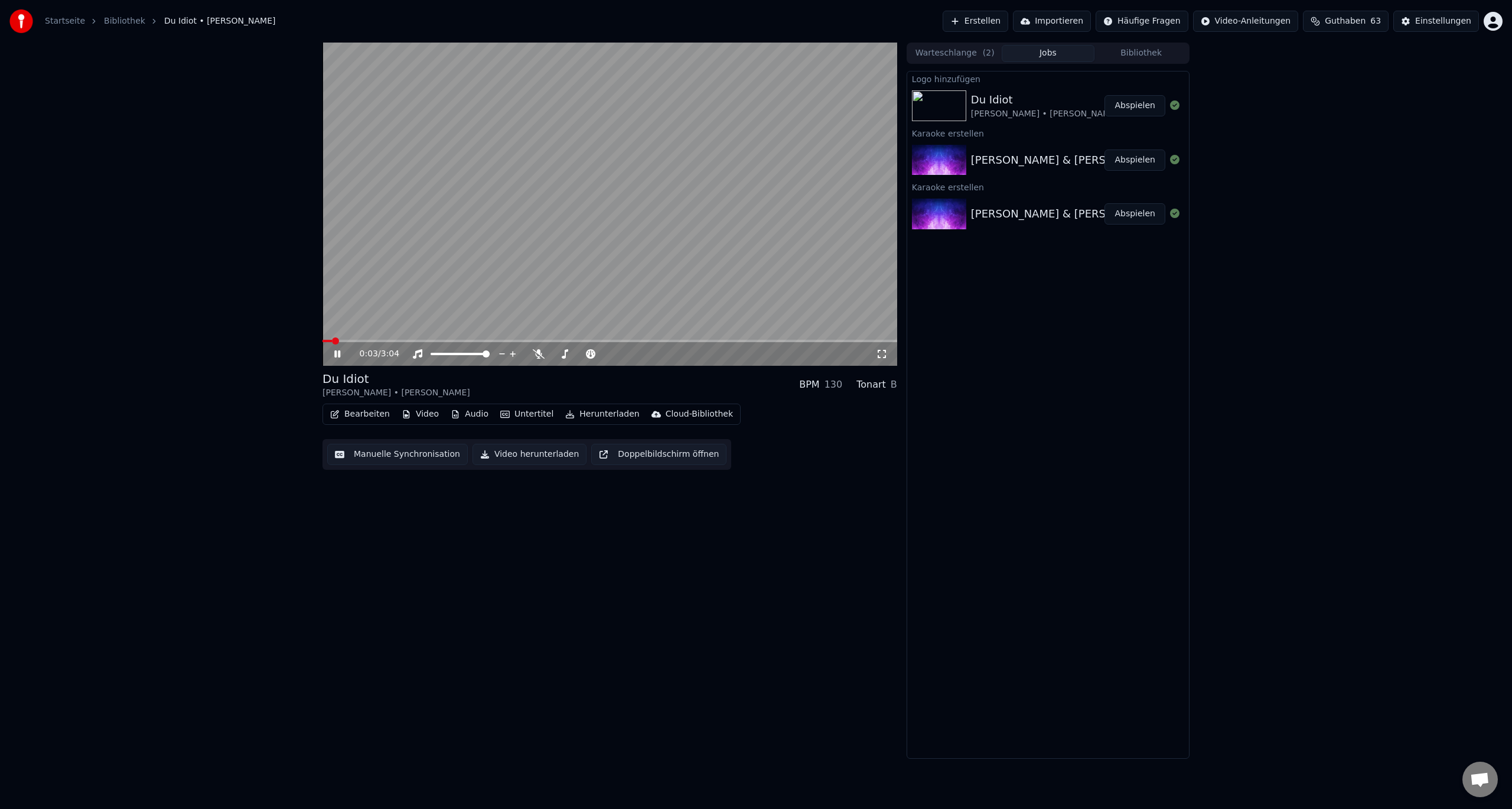
click at [335, 350] on icon at bounding box center [345, 353] width 28 height 9
click at [611, 353] on span at bounding box center [607, 354] width 7 height 7
click at [598, 355] on span at bounding box center [598, 354] width 7 height 7
click at [322, 342] on span at bounding box center [326, 341] width 7 height 7
click at [335, 357] on icon at bounding box center [337, 354] width 7 height 9
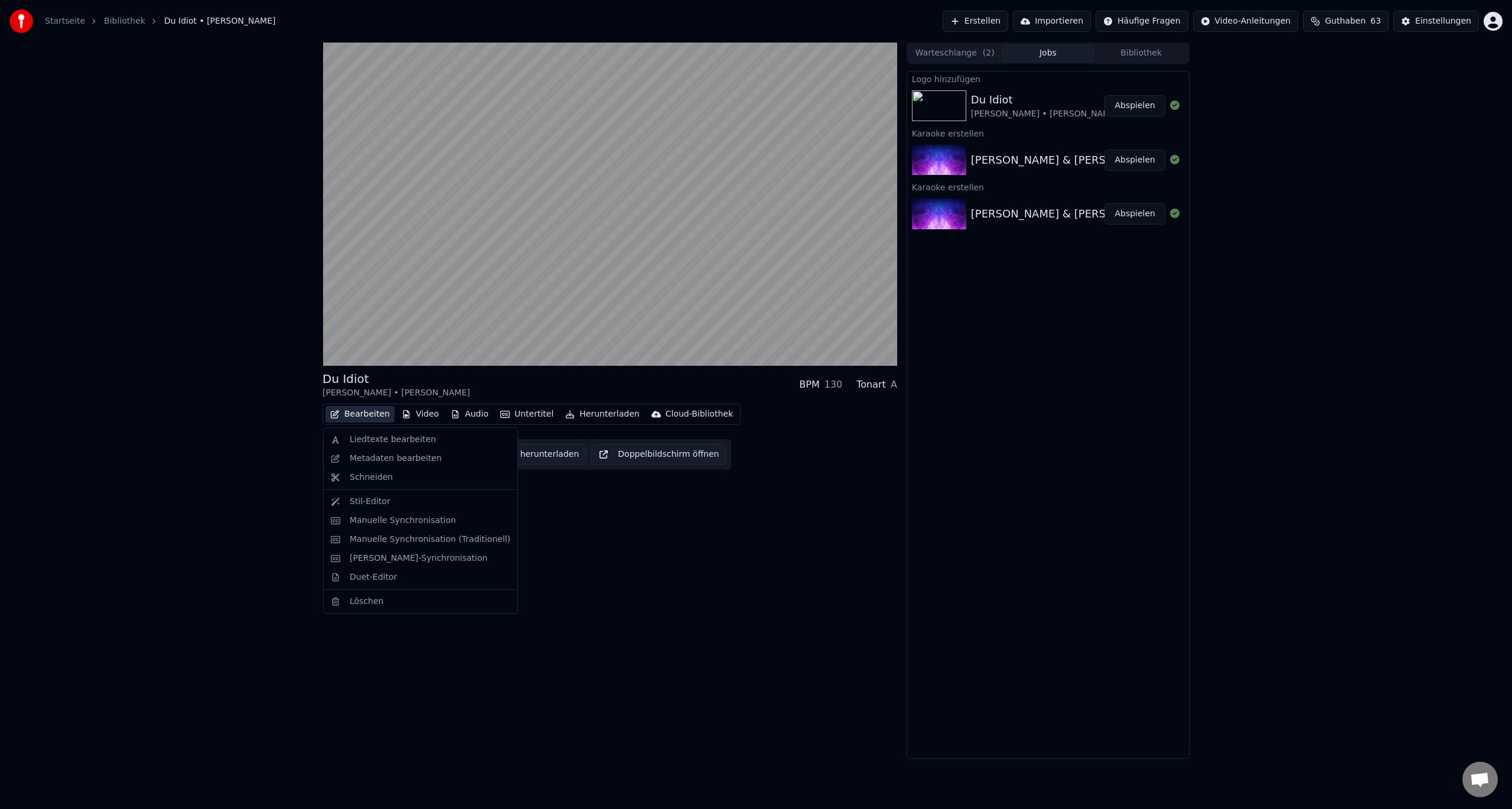
click at [361, 414] on button "Bearbeiten" at bounding box center [360, 414] width 69 height 16
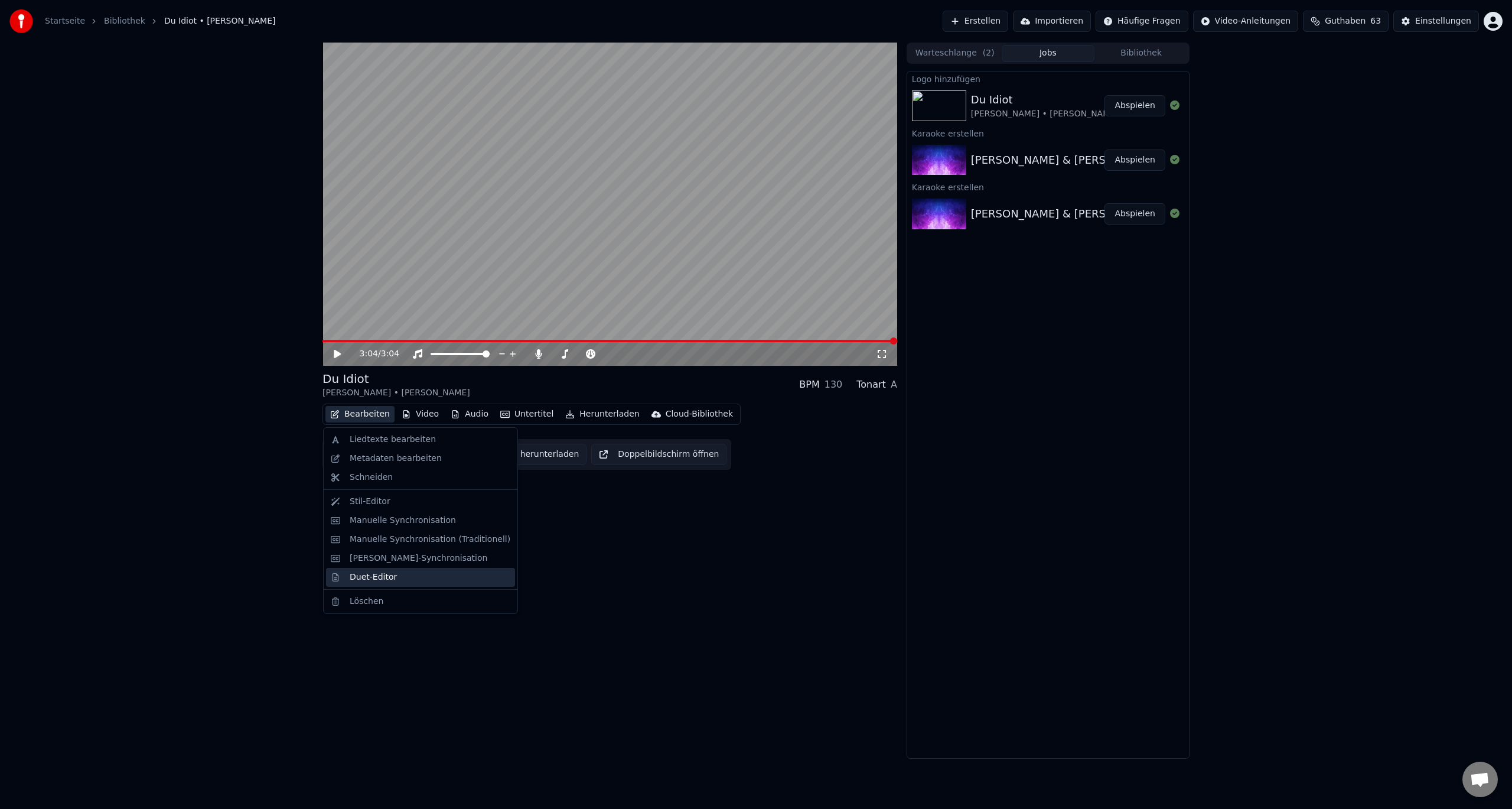
click at [369, 580] on div "Duet-Editor" at bounding box center [373, 577] width 47 height 11
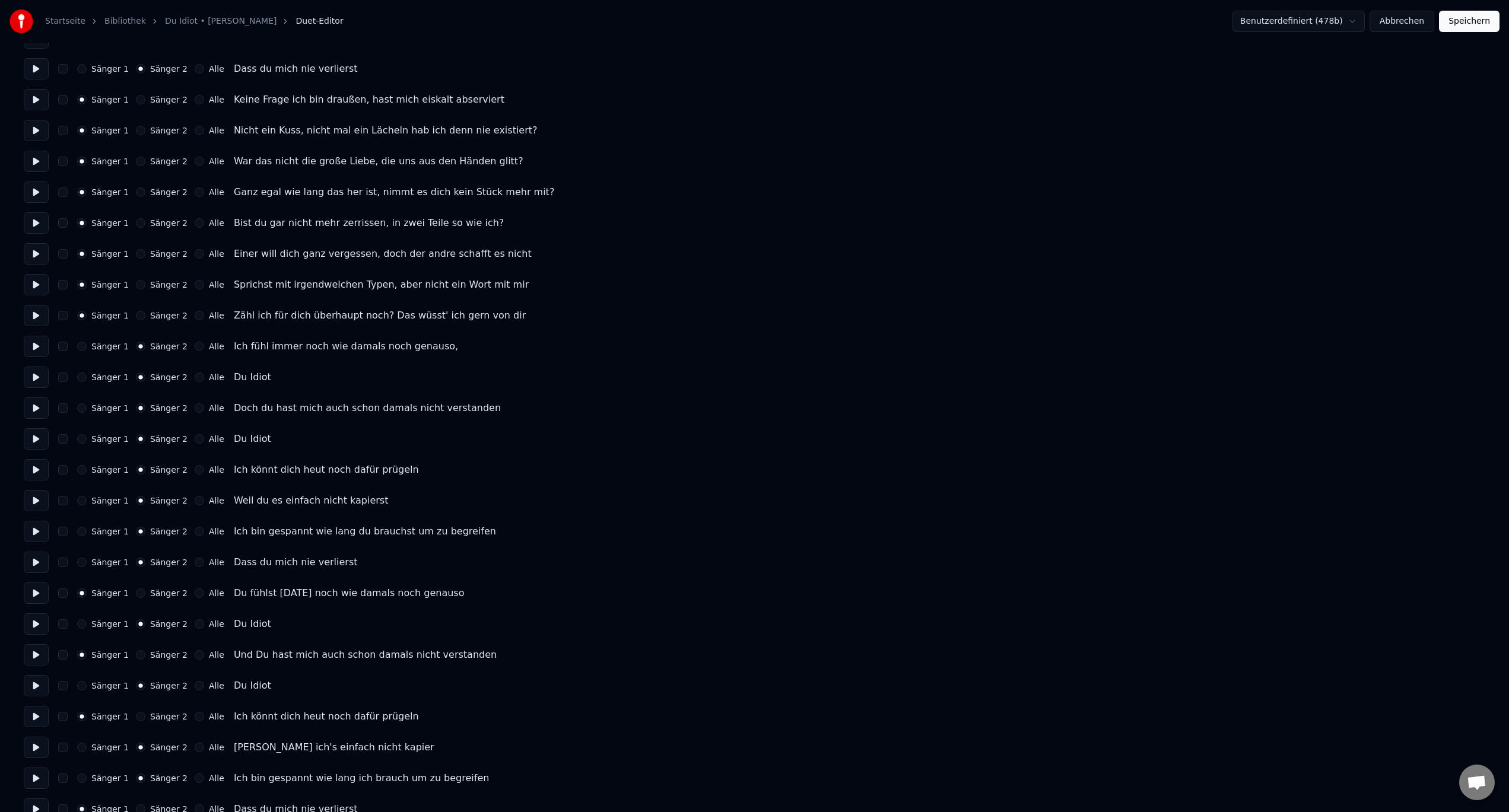
scroll to position [633, 0]
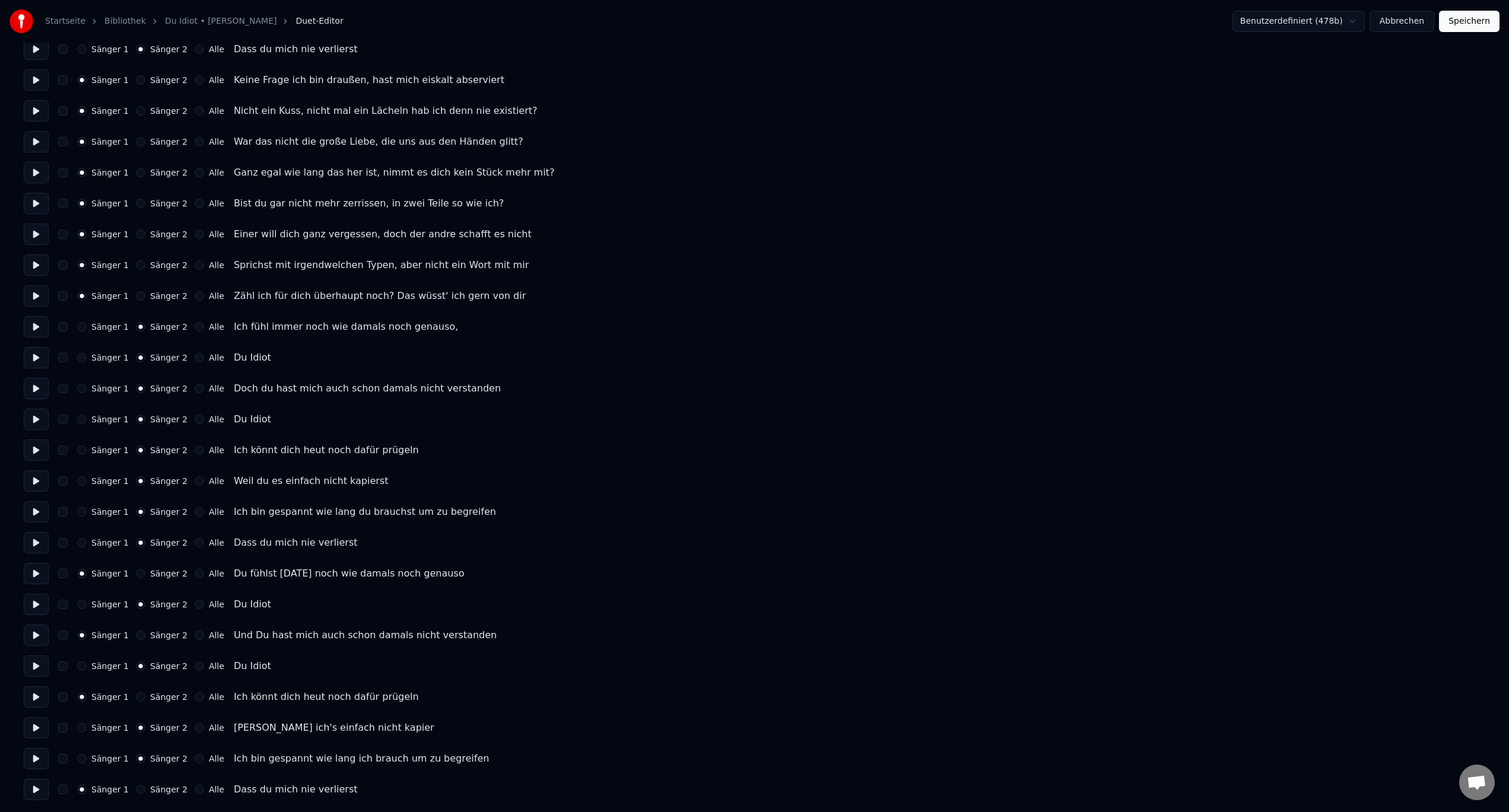
click at [137, 789] on button "Sänger 2" at bounding box center [140, 789] width 9 height 9
click at [80, 757] on button "Sänger 1" at bounding box center [81, 758] width 9 height 9
click at [79, 727] on button "Sänger 1" at bounding box center [81, 727] width 9 height 9
click at [137, 698] on button "Sänger 2" at bounding box center [140, 696] width 9 height 9
click at [1461, 24] on button "Speichern" at bounding box center [1469, 22] width 60 height 22
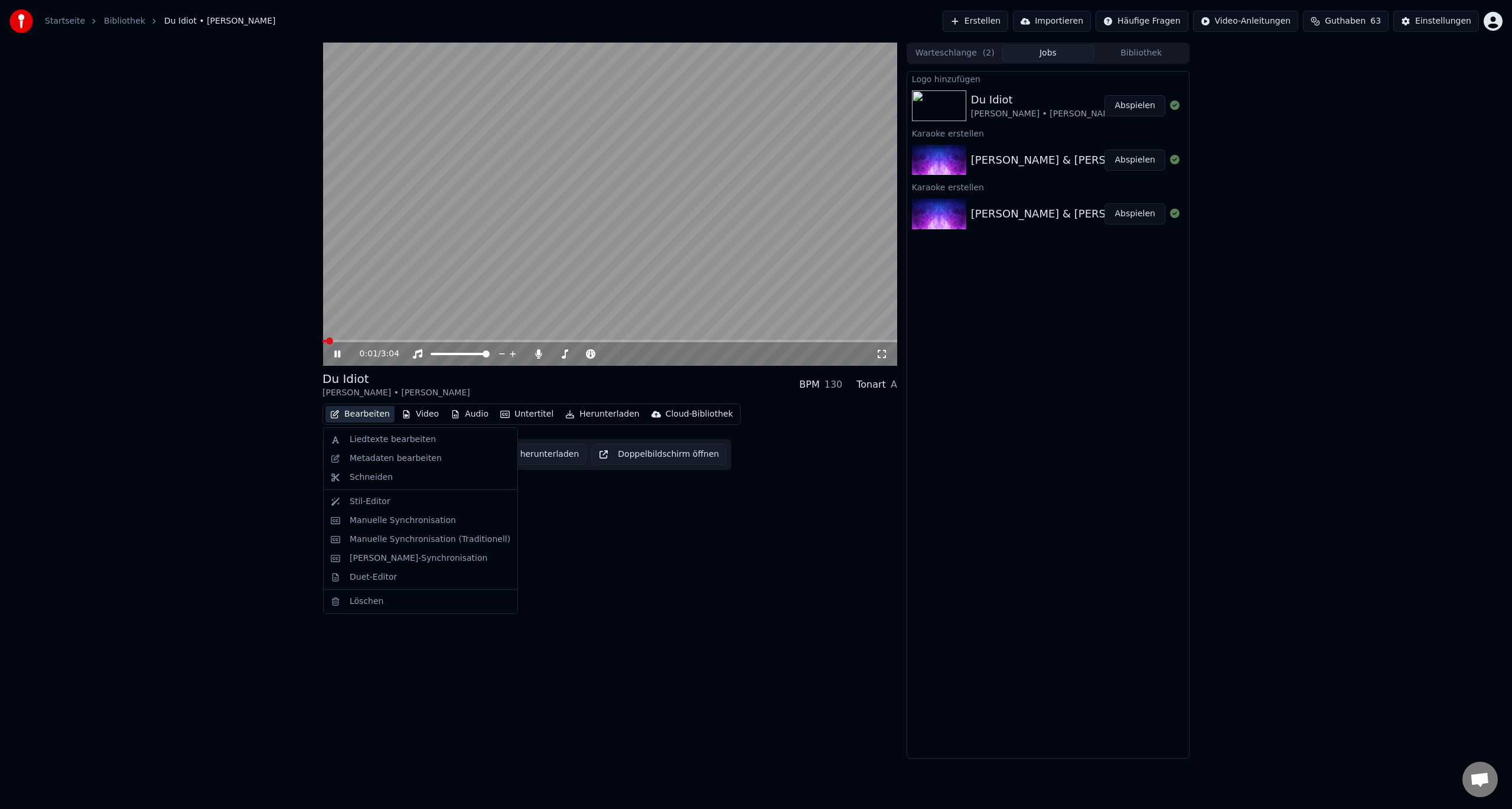
click at [355, 416] on button "Bearbeiten" at bounding box center [360, 414] width 69 height 16
click at [337, 353] on icon at bounding box center [337, 354] width 6 height 7
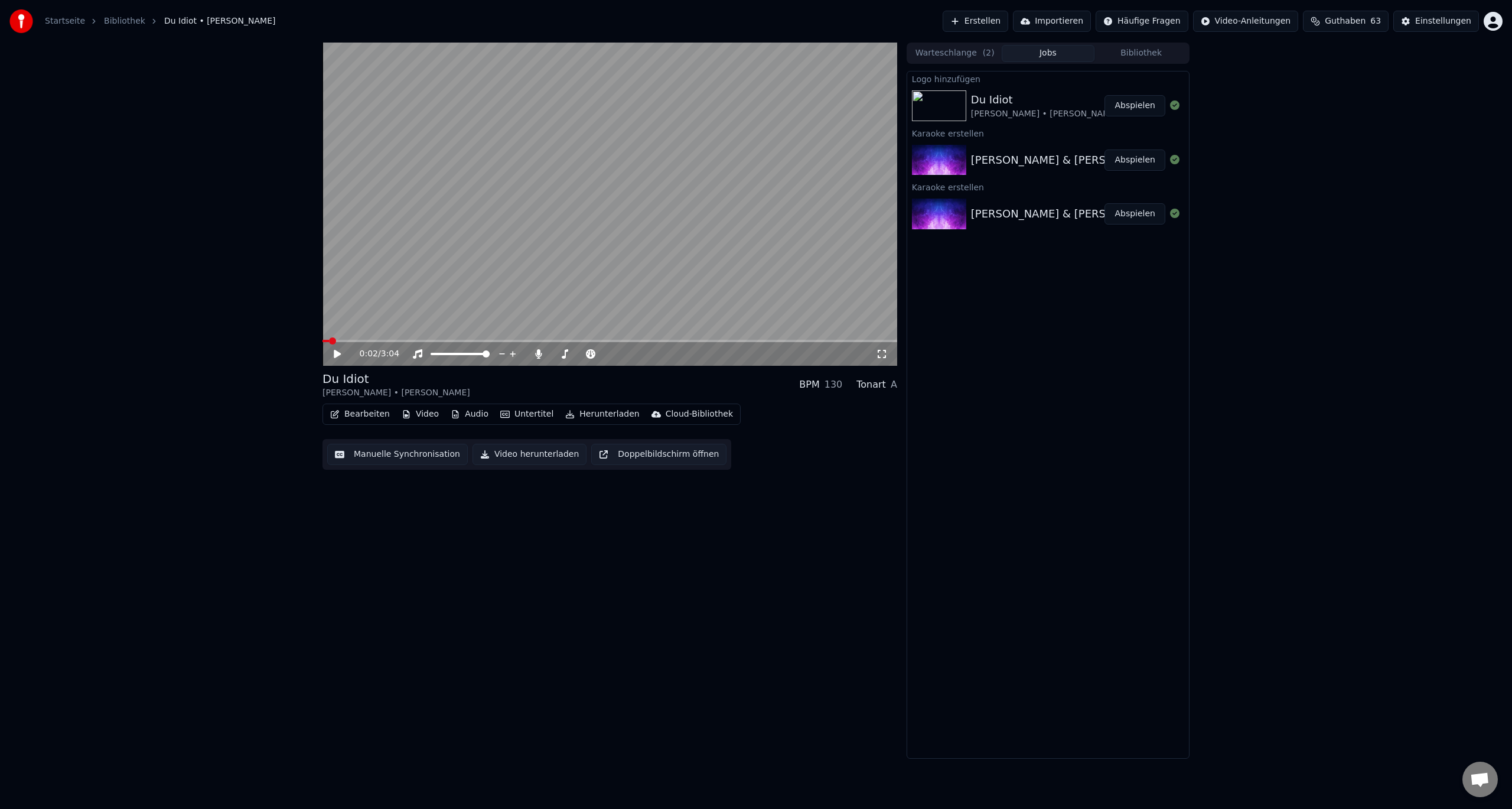
click at [363, 416] on button "Bearbeiten" at bounding box center [360, 414] width 69 height 16
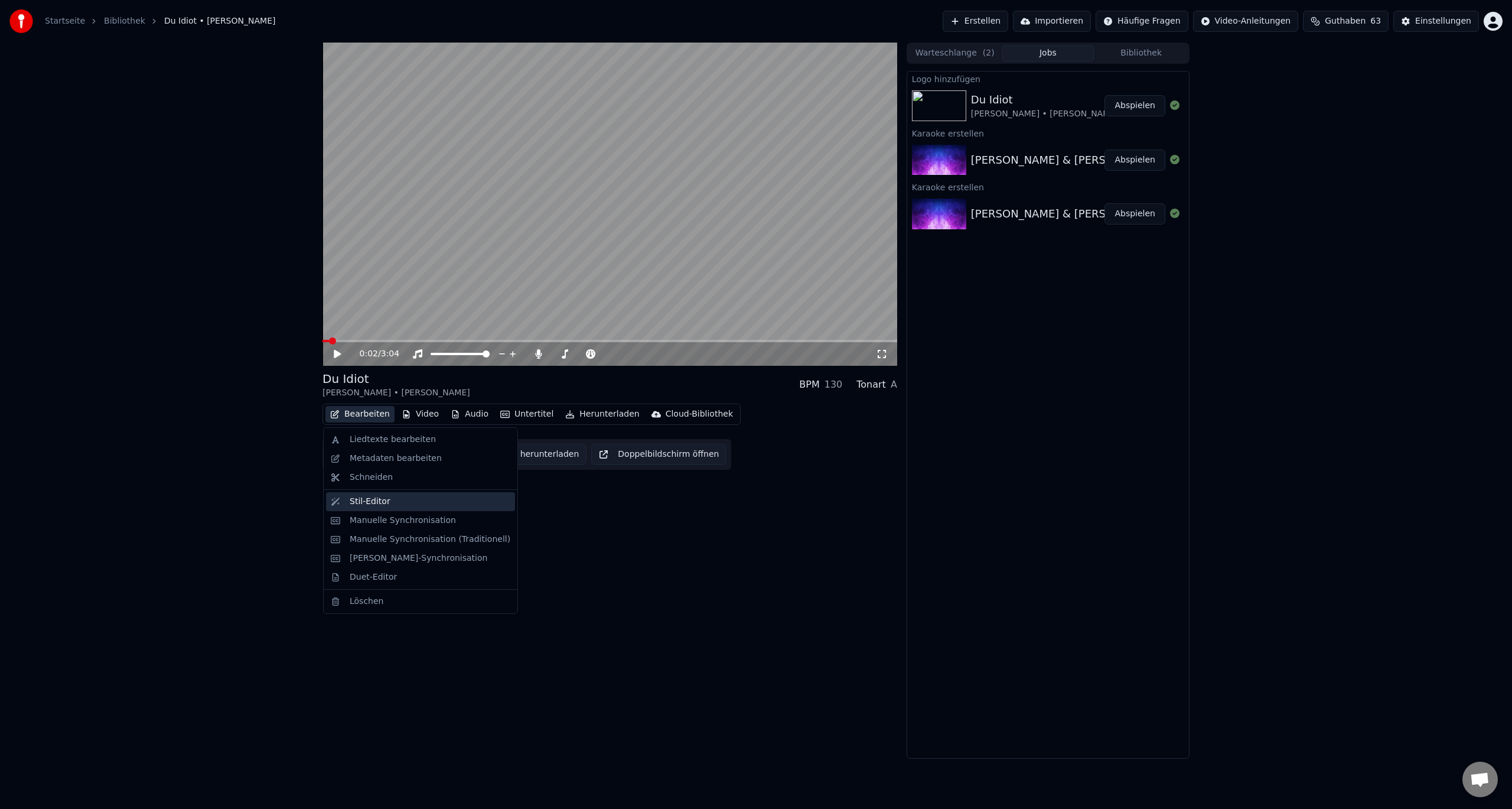
click at [377, 506] on div "Stil-Editor" at bounding box center [370, 502] width 41 height 11
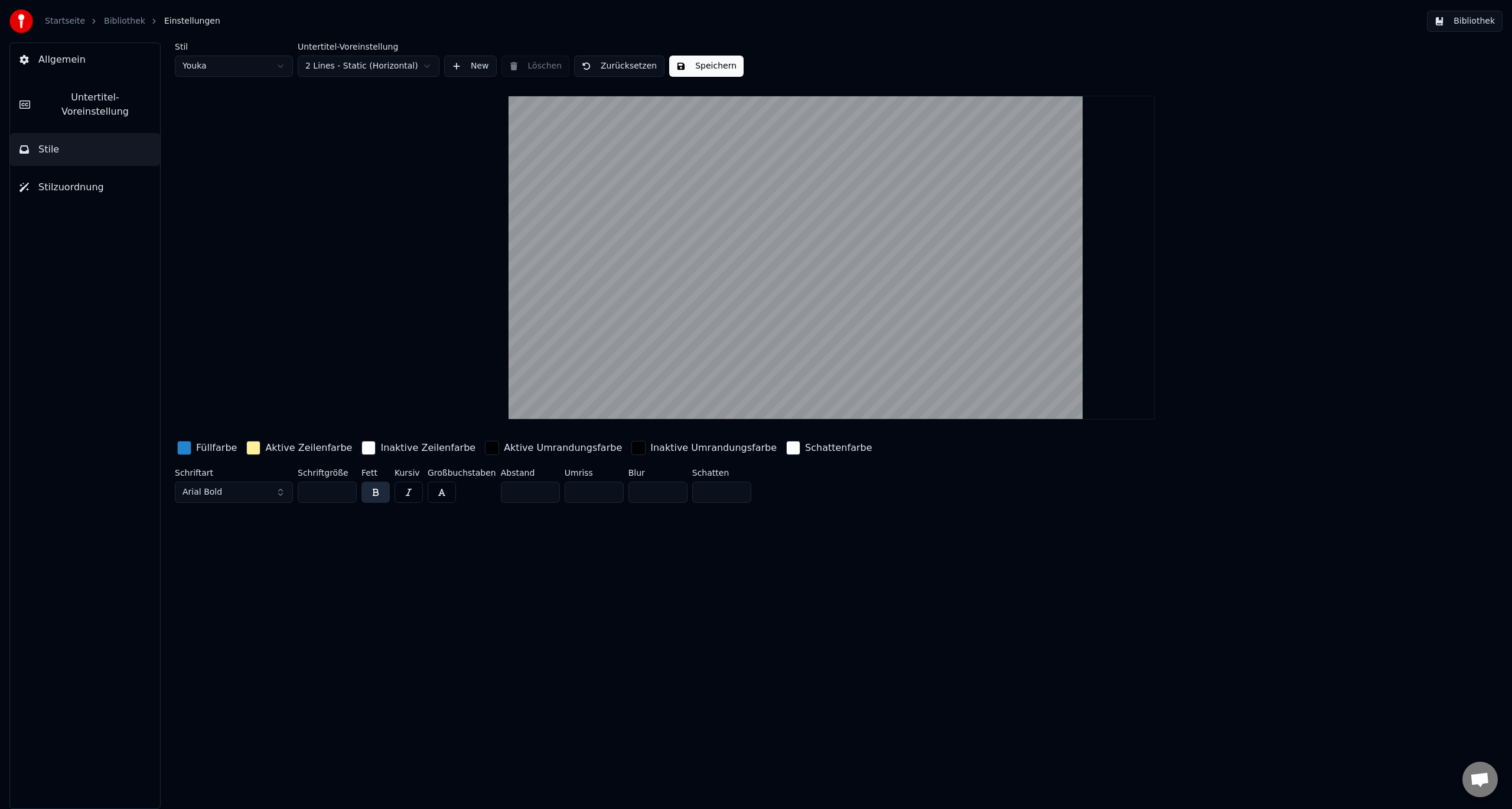
click at [76, 181] on span "Stilzuordnung" at bounding box center [72, 188] width 66 height 14
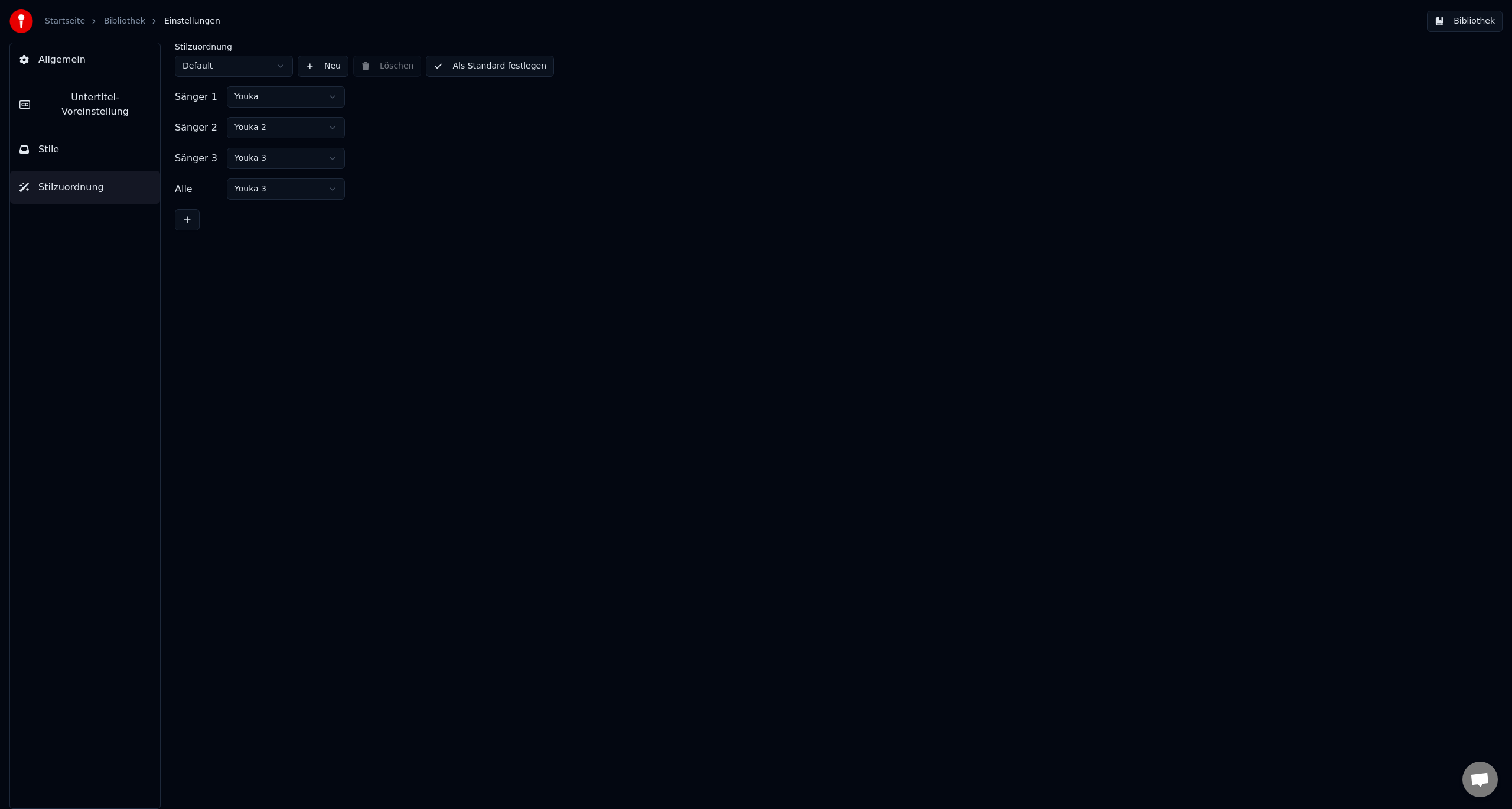
click at [120, 137] on button "Stile" at bounding box center [85, 150] width 150 height 33
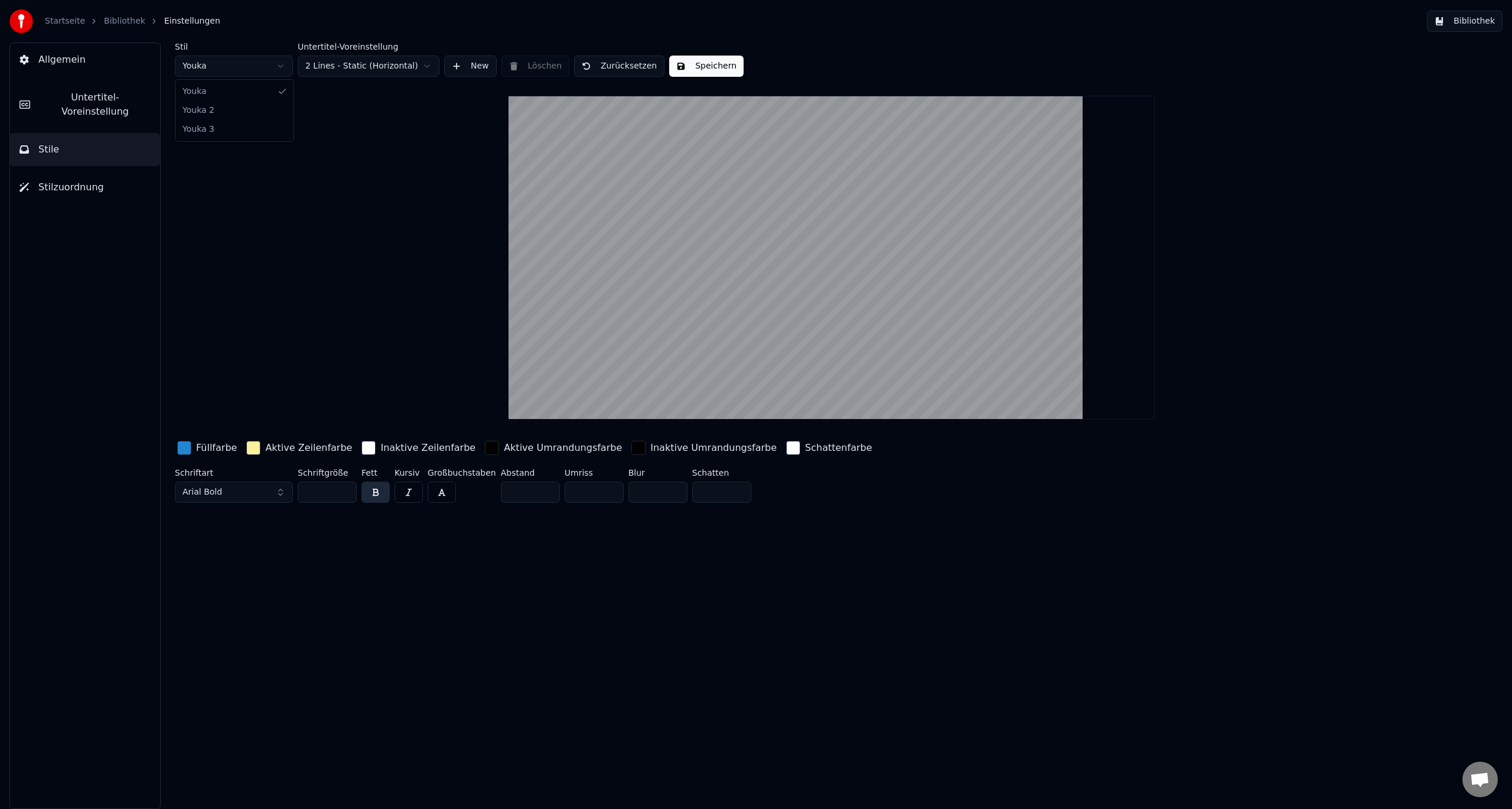
click at [284, 66] on html "Startseite Bibliothek Einstellungen Bibliothek Allgemein Untertitel-Voreinstell…" at bounding box center [756, 404] width 1512 height 809
click at [268, 70] on html "Startseite Bibliothek Einstellungen Bibliothek Allgemein Untertitel-Voreinstell…" at bounding box center [756, 404] width 1512 height 809
click at [66, 181] on span "Stilzuordnung" at bounding box center [72, 188] width 66 height 14
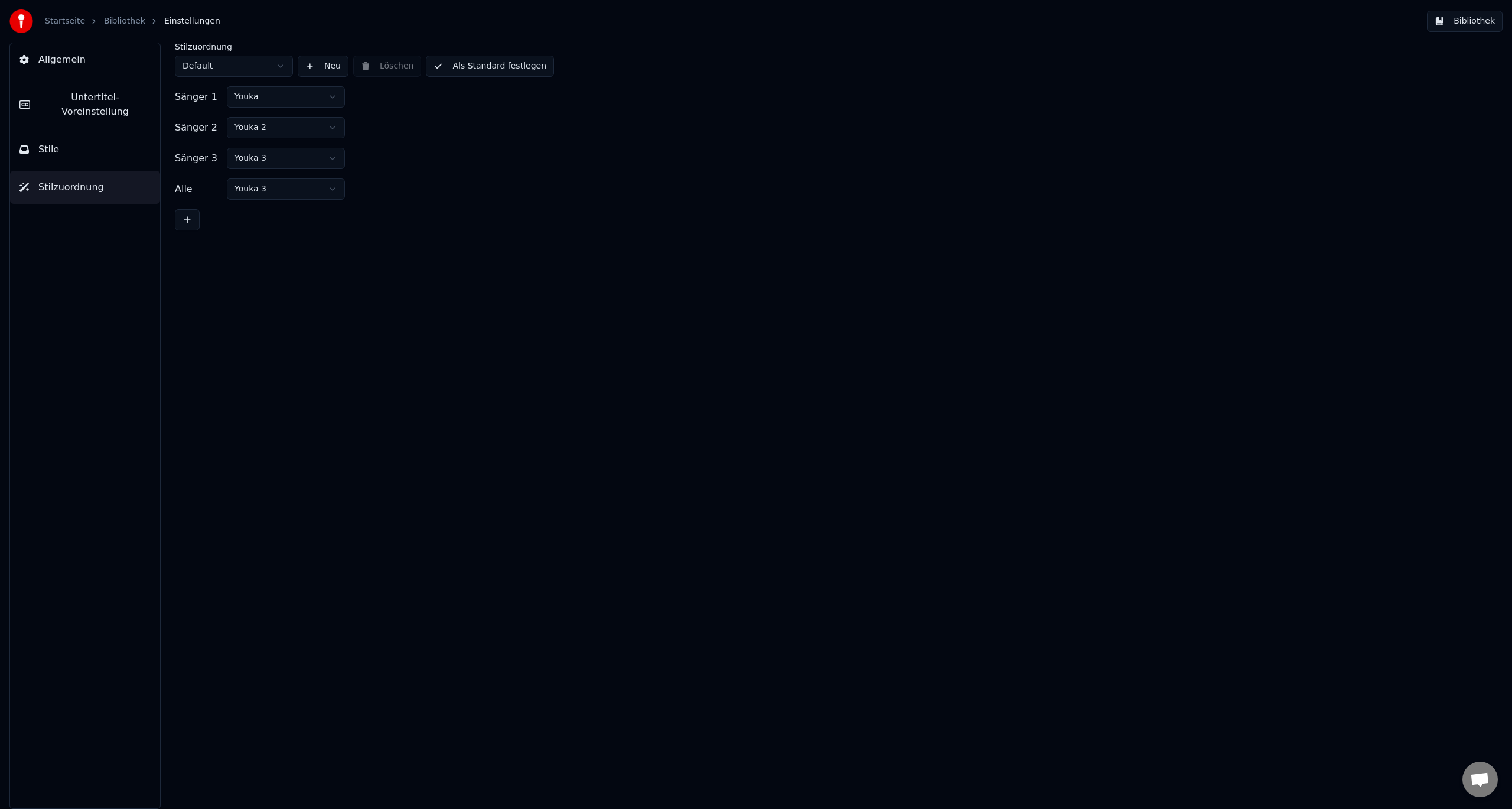
click at [82, 72] on button "Allgemein" at bounding box center [85, 59] width 150 height 33
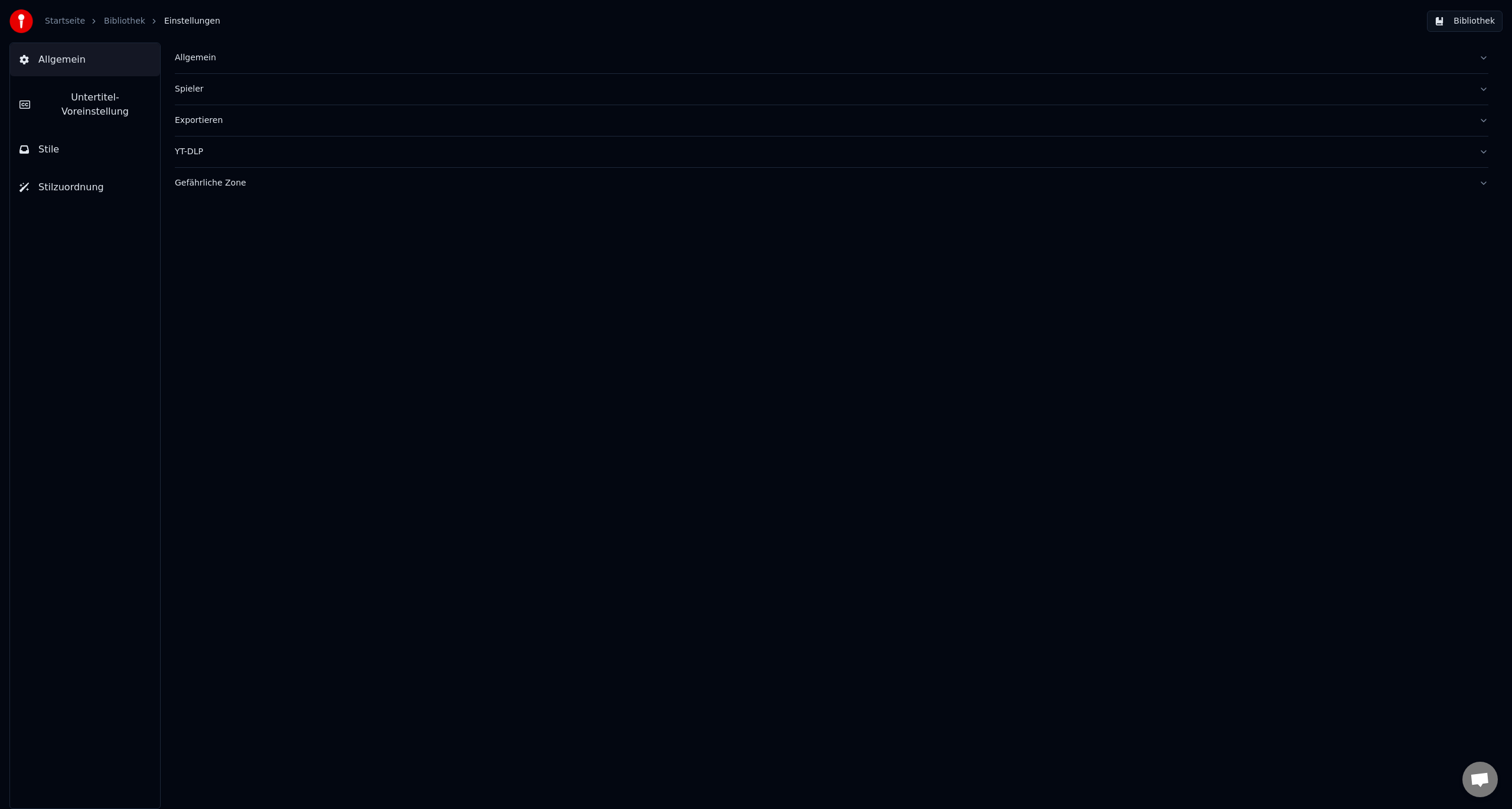
click at [198, 61] on div "Allgemein" at bounding box center [822, 58] width 1295 height 11
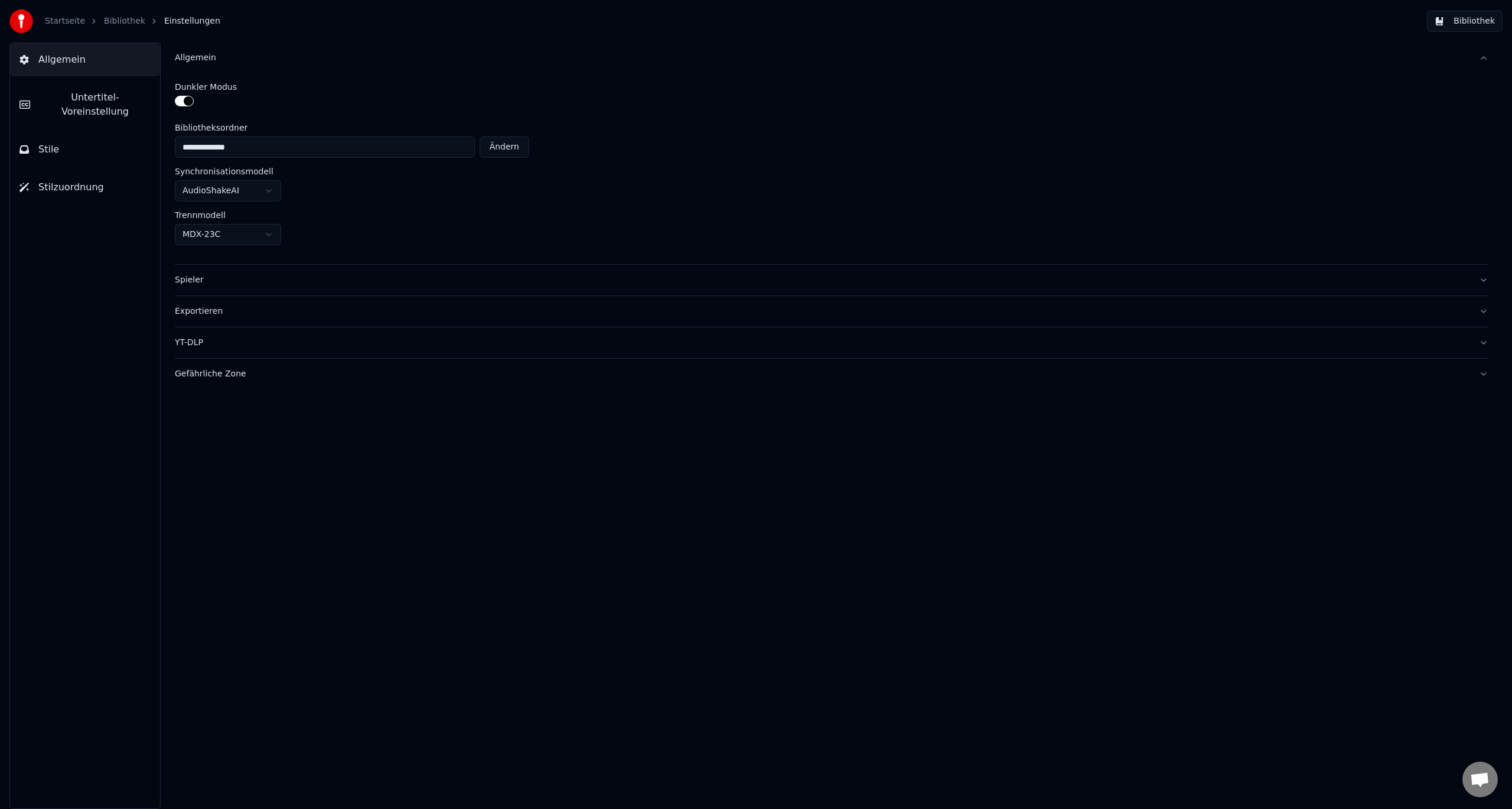
click at [190, 268] on button "Spieler" at bounding box center [832, 279] width 1314 height 31
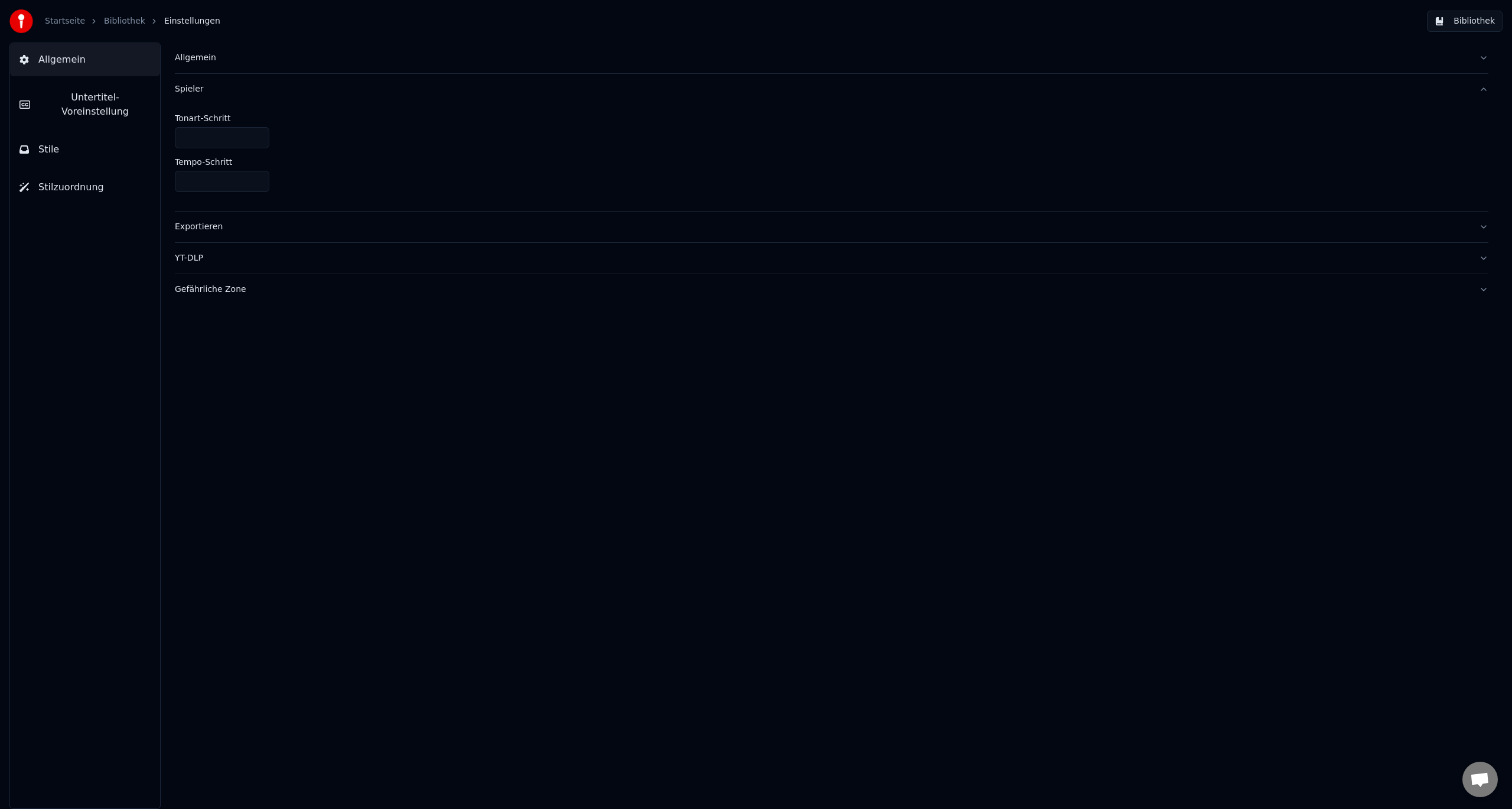
click at [200, 234] on button "Exportieren" at bounding box center [832, 226] width 1314 height 31
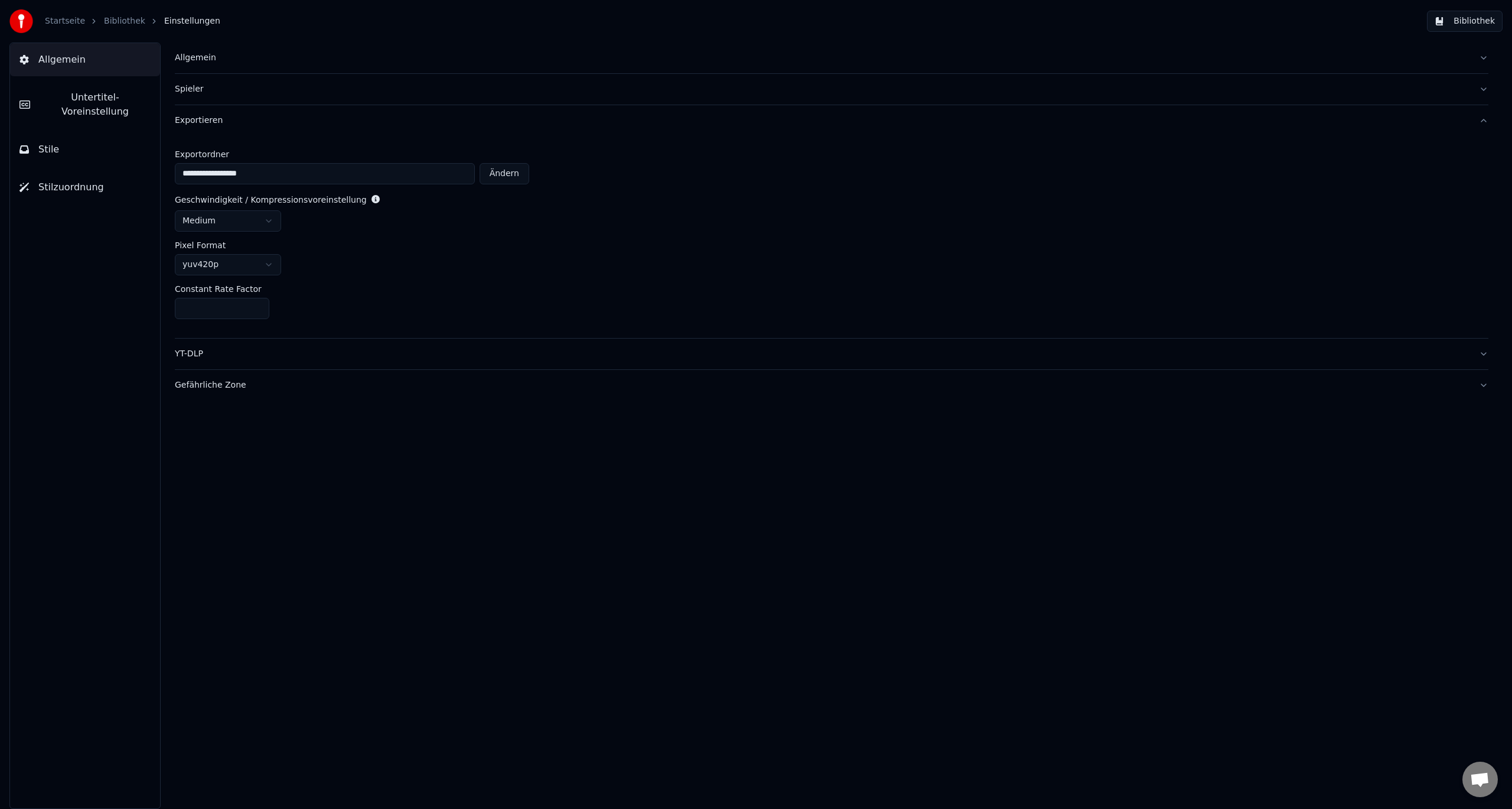
click at [187, 349] on div "YT-DLP" at bounding box center [822, 354] width 1295 height 11
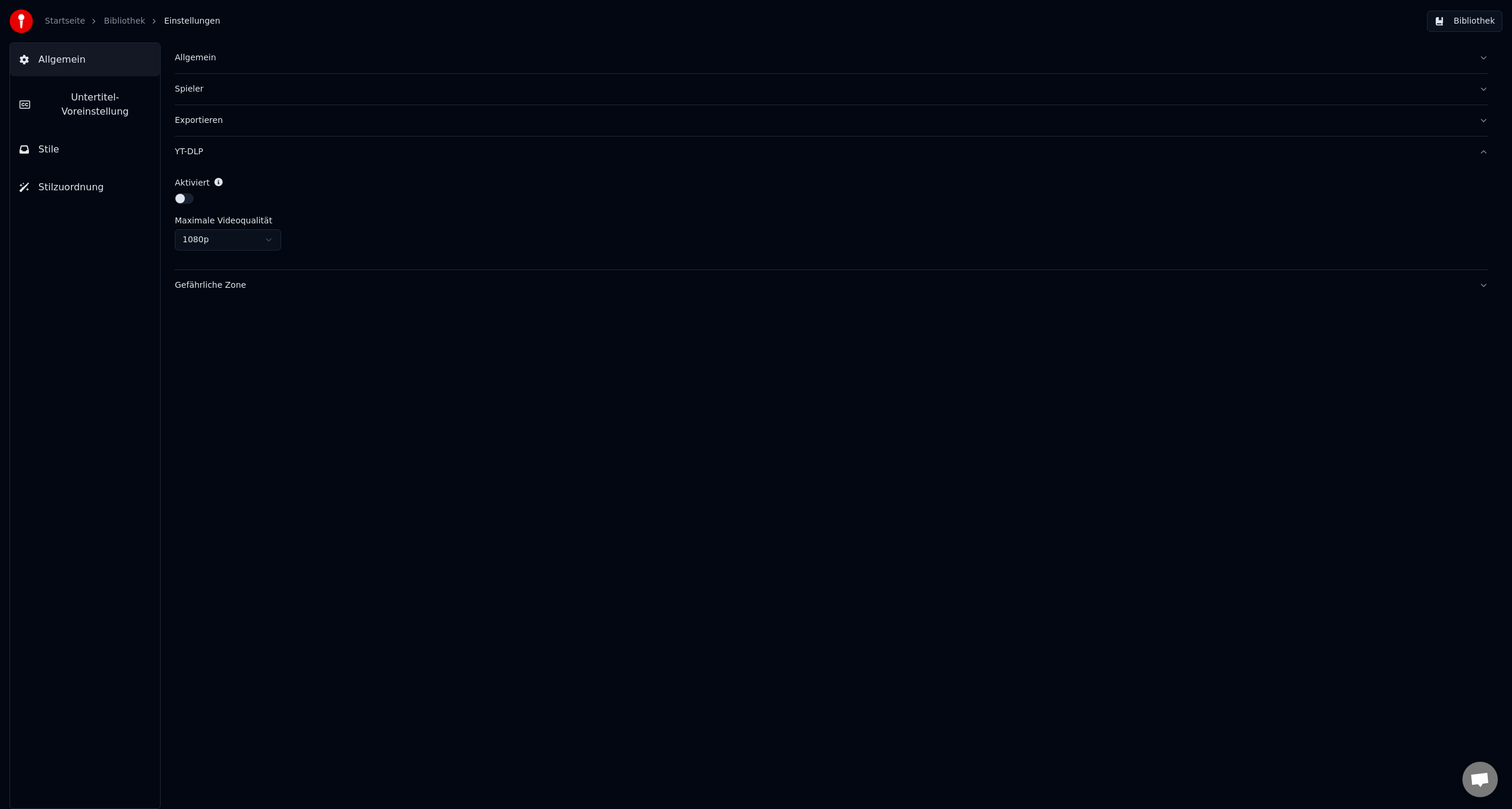
click at [199, 288] on div "Gefährliche Zone" at bounding box center [822, 285] width 1295 height 11
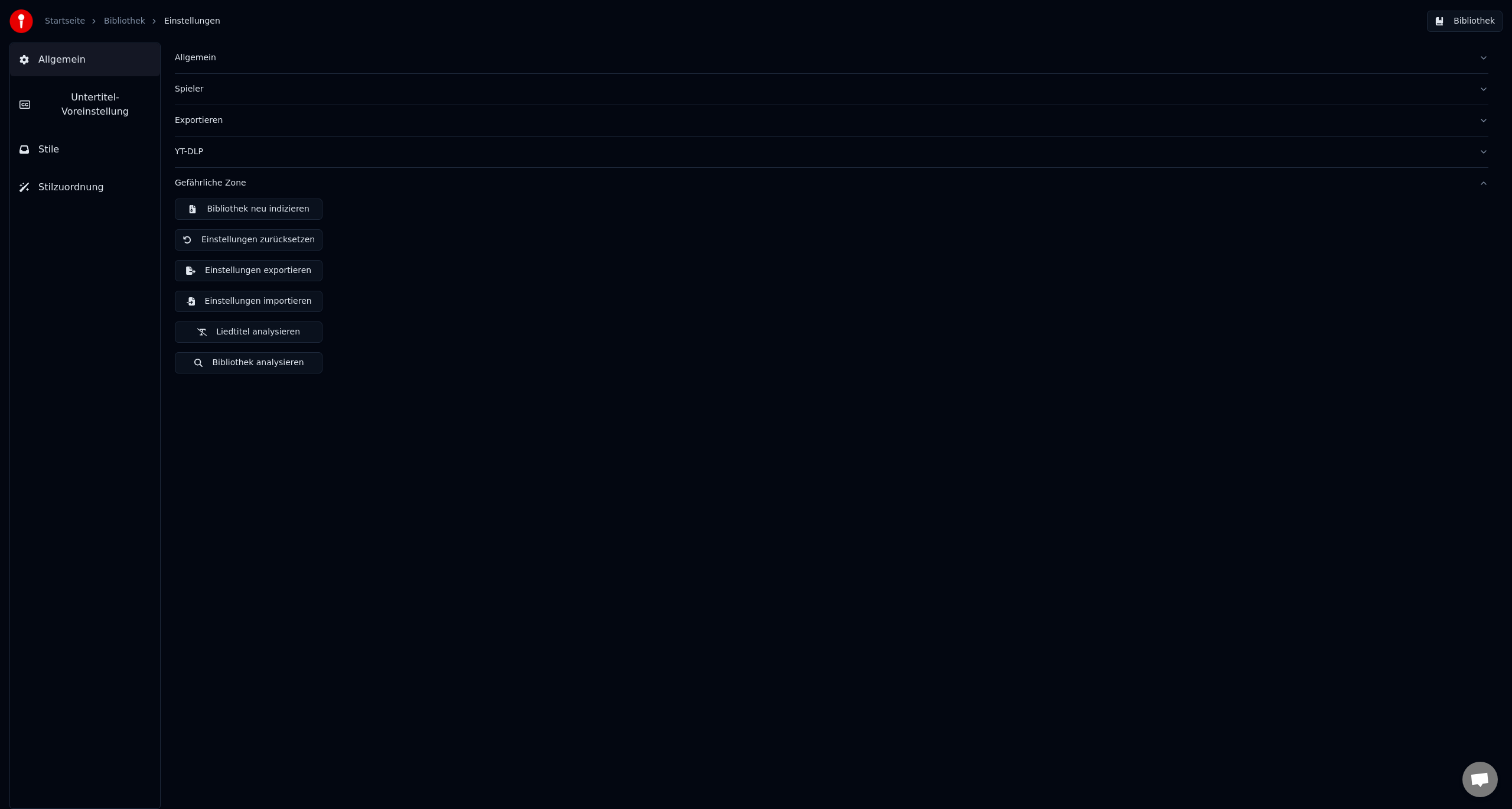
click at [87, 98] on span "Untertitel-Voreinstellung" at bounding box center [95, 105] width 111 height 29
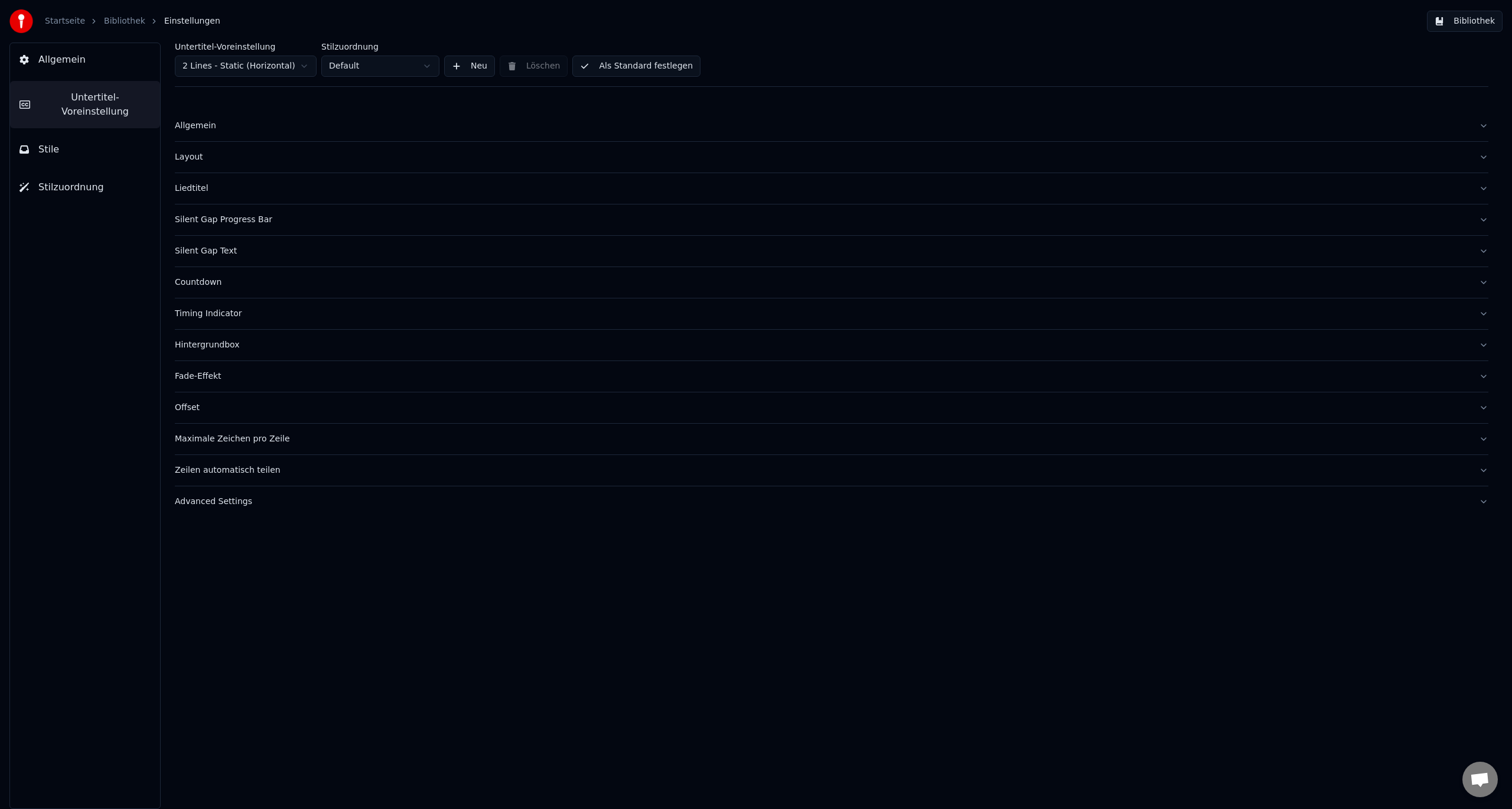
click at [190, 126] on div "Allgemein" at bounding box center [822, 125] width 1295 height 11
click at [196, 254] on div "Layout" at bounding box center [822, 249] width 1295 height 11
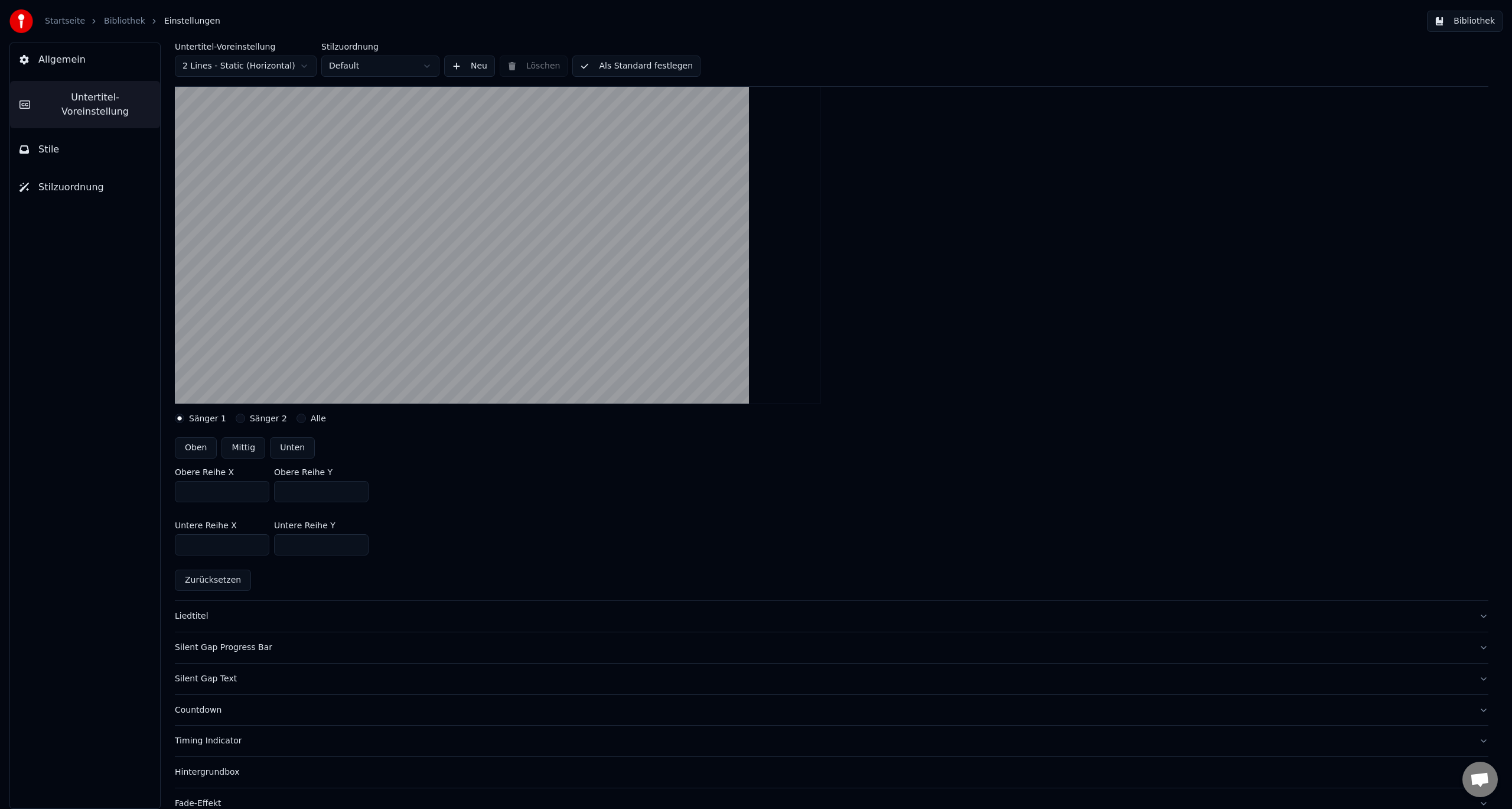
scroll to position [59, 0]
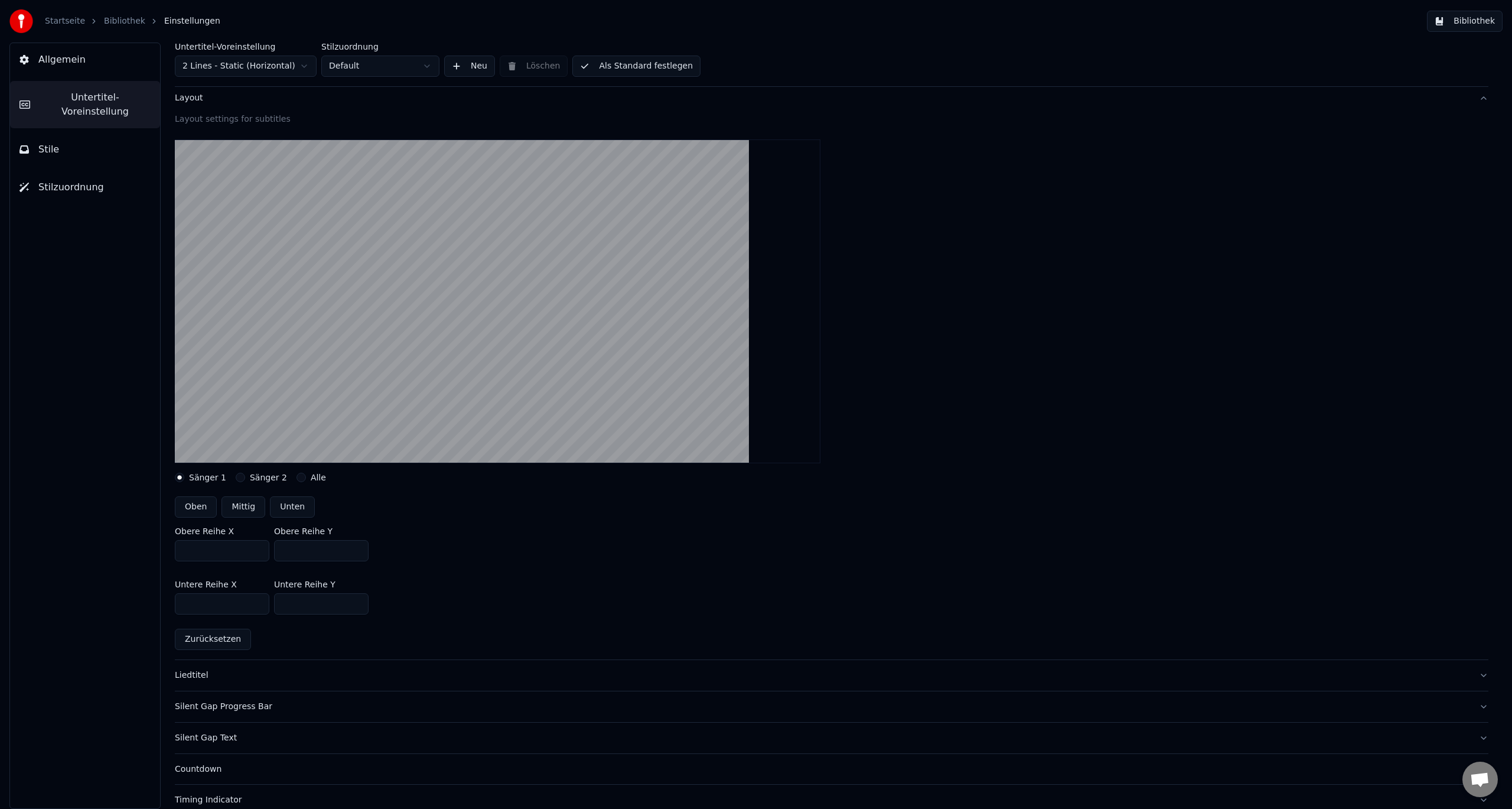
click at [254, 477] on label "Sänger 2" at bounding box center [269, 478] width 37 height 9
click at [245, 477] on button "Sänger 2" at bounding box center [240, 477] width 9 height 9
click at [196, 508] on button "Oben" at bounding box center [196, 507] width 42 height 21
type input "***"
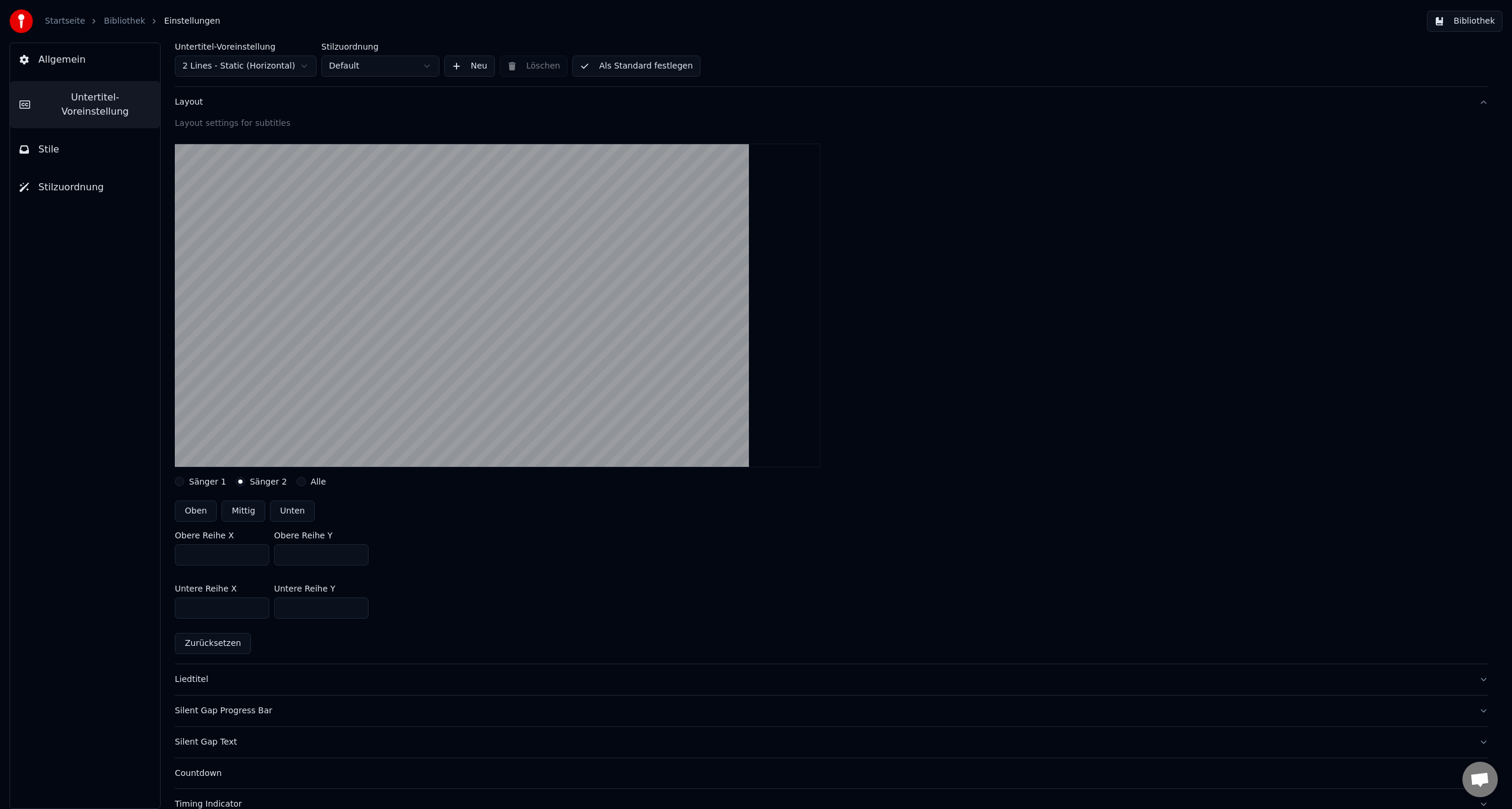
scroll to position [0, 0]
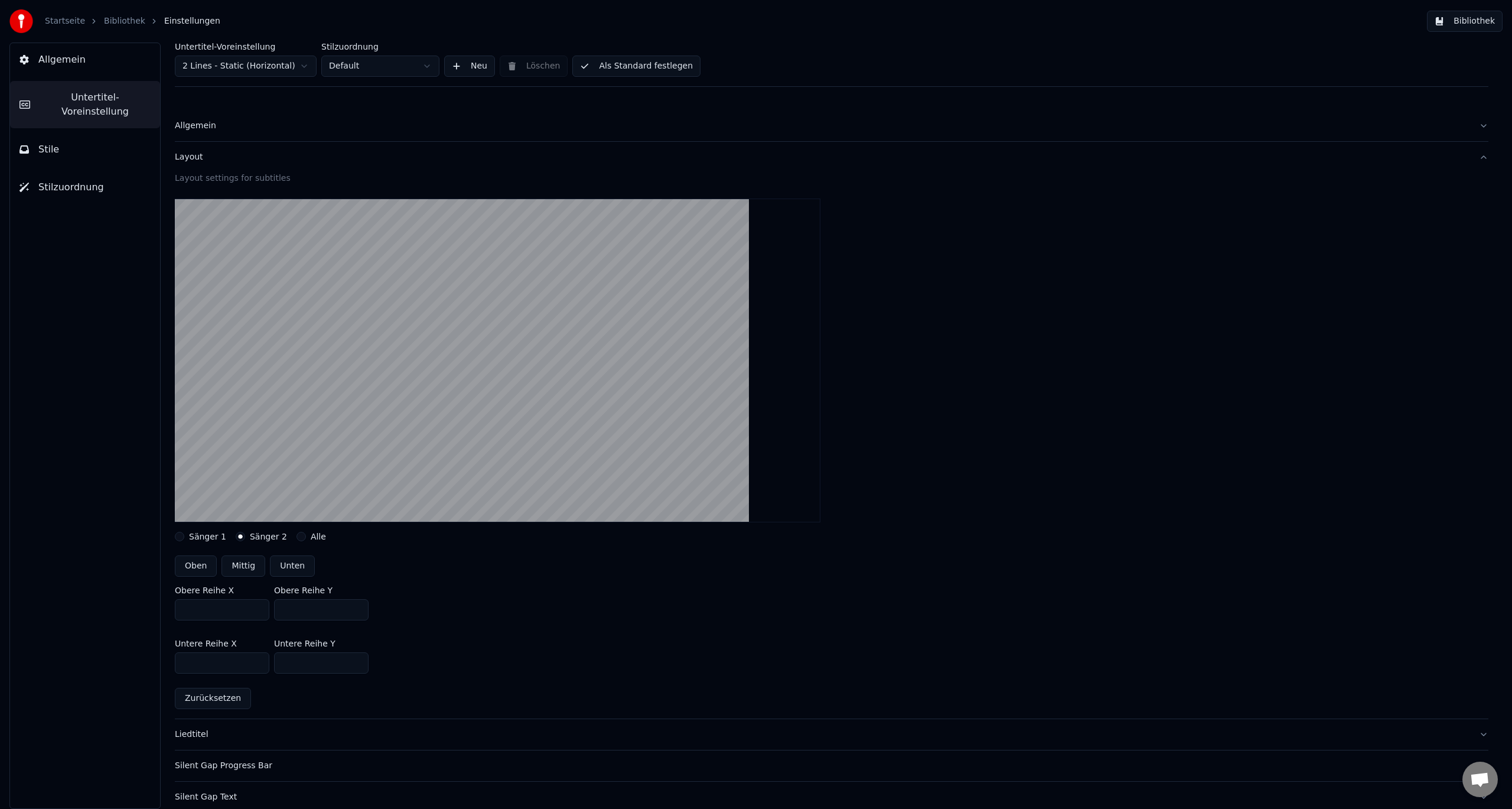
click at [123, 25] on link "Bibliothek" at bounding box center [125, 21] width 42 height 11
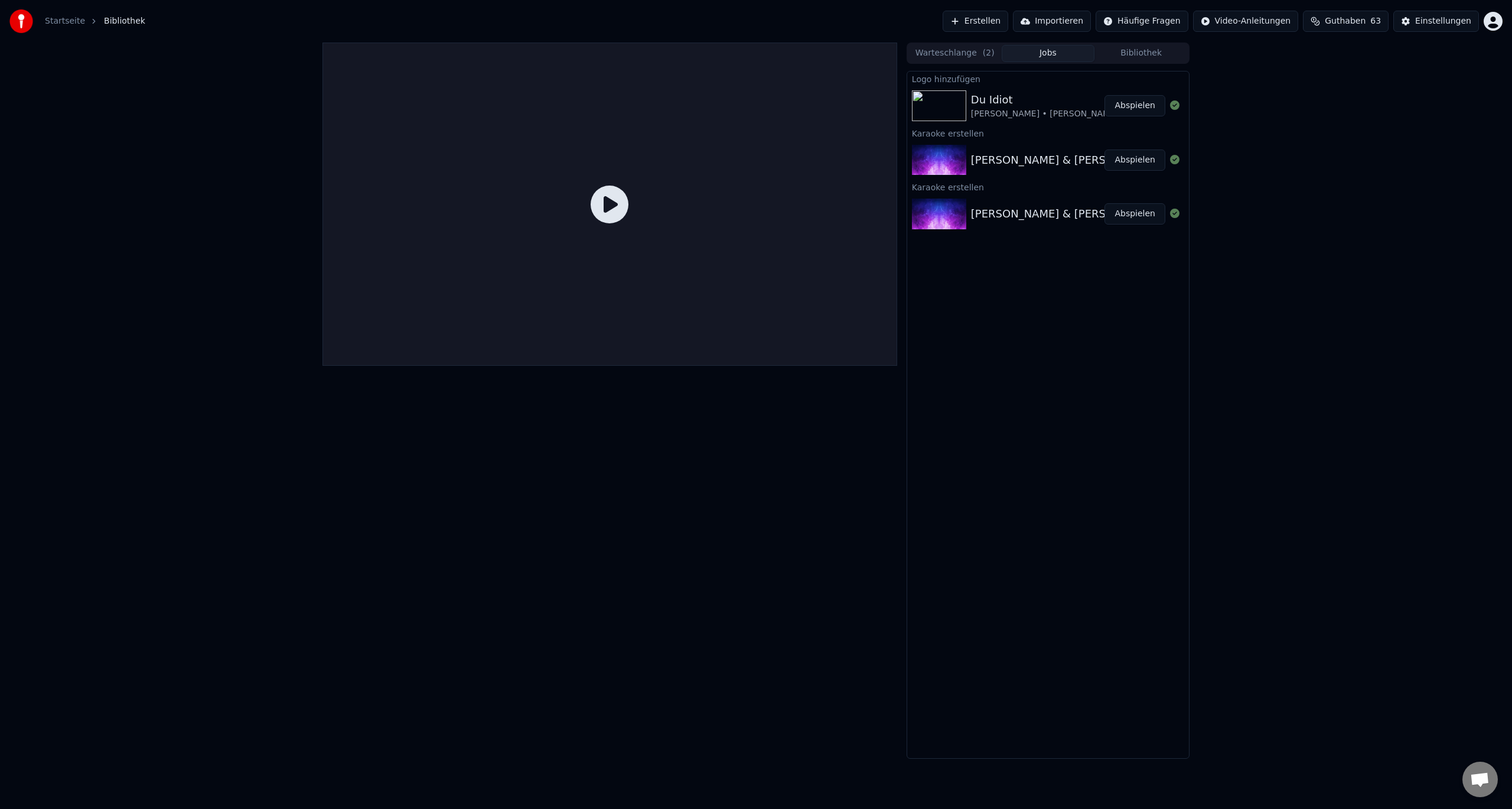
click at [1125, 101] on button "Abspielen" at bounding box center [1135, 106] width 61 height 21
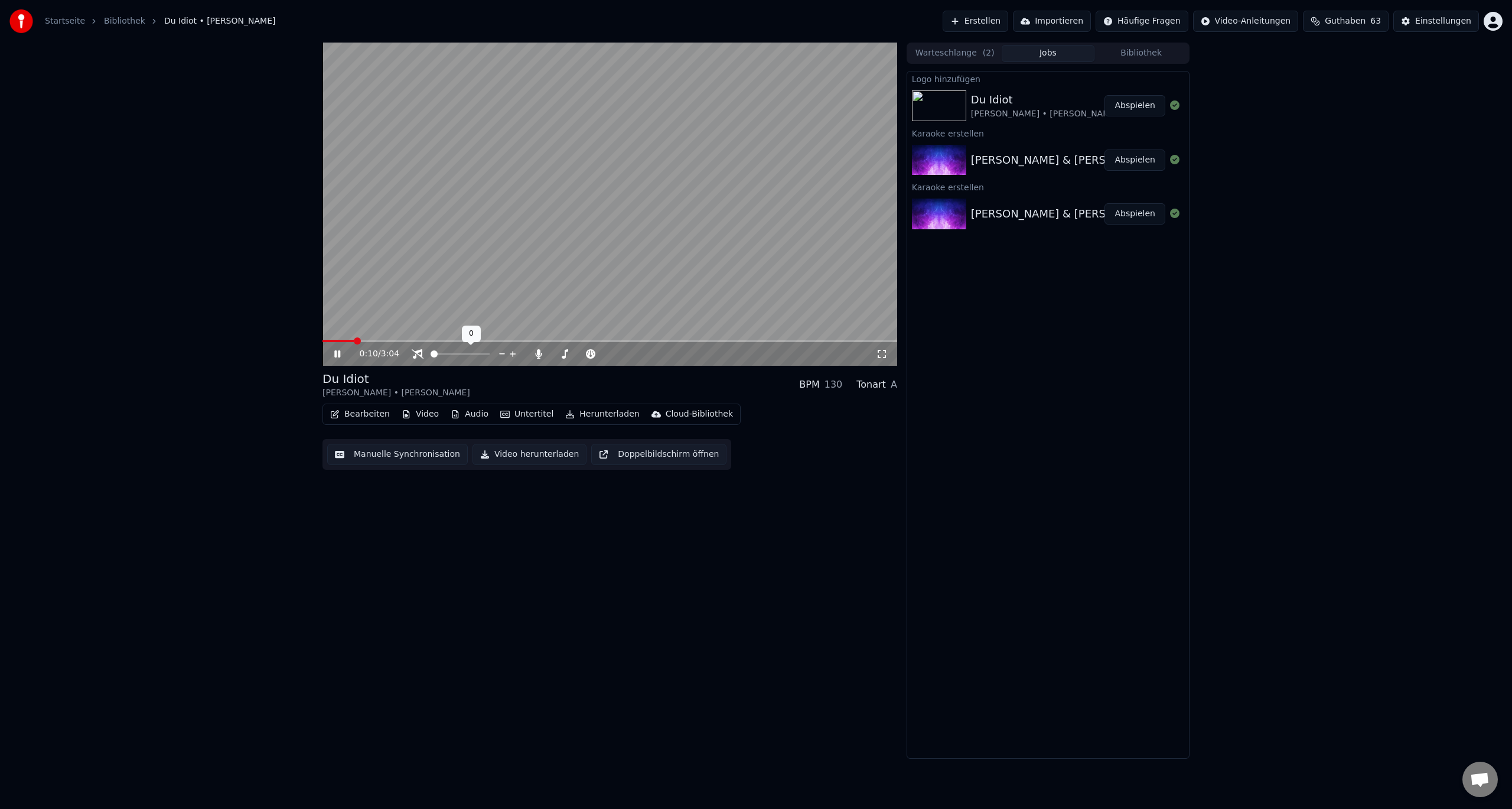
click at [430, 358] on span at bounding box center [434, 354] width 7 height 7
drag, startPoint x: 470, startPoint y: 349, endPoint x: 486, endPoint y: 355, distance: 17.1
click at [486, 355] on div at bounding box center [471, 354] width 95 height 11
click at [490, 358] on span at bounding box center [486, 354] width 7 height 7
drag, startPoint x: 564, startPoint y: 352, endPoint x: 544, endPoint y: 352, distance: 20.0
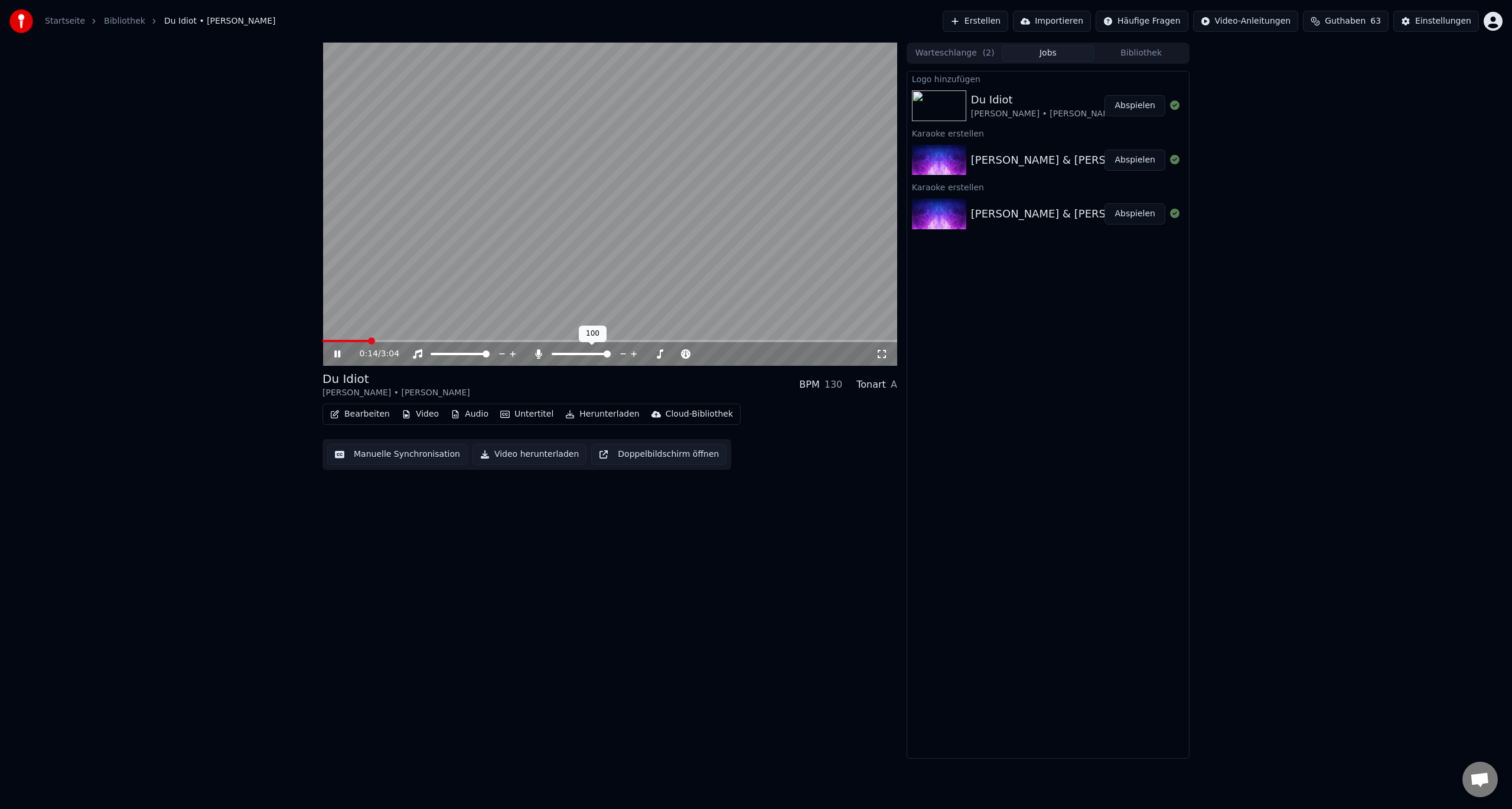
click at [544, 352] on div at bounding box center [592, 354] width 95 height 11
click at [553, 353] on span at bounding box center [557, 354] width 7 height 7
click at [322, 343] on span at bounding box center [326, 341] width 7 height 7
click at [881, 356] on icon at bounding box center [882, 353] width 11 height 9
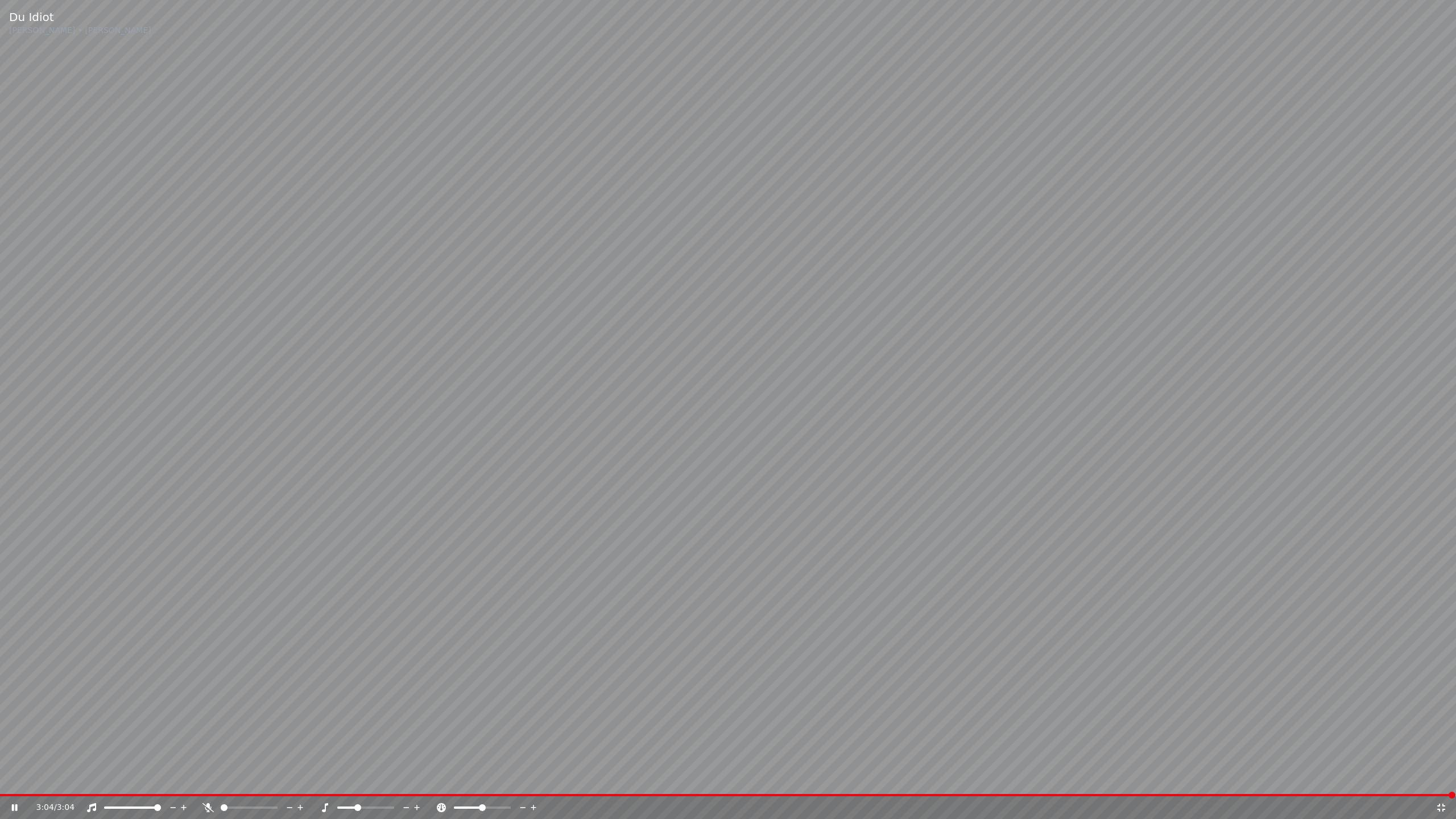
click at [155, 778] on span at bounding box center [728, 794] width 1455 height 2
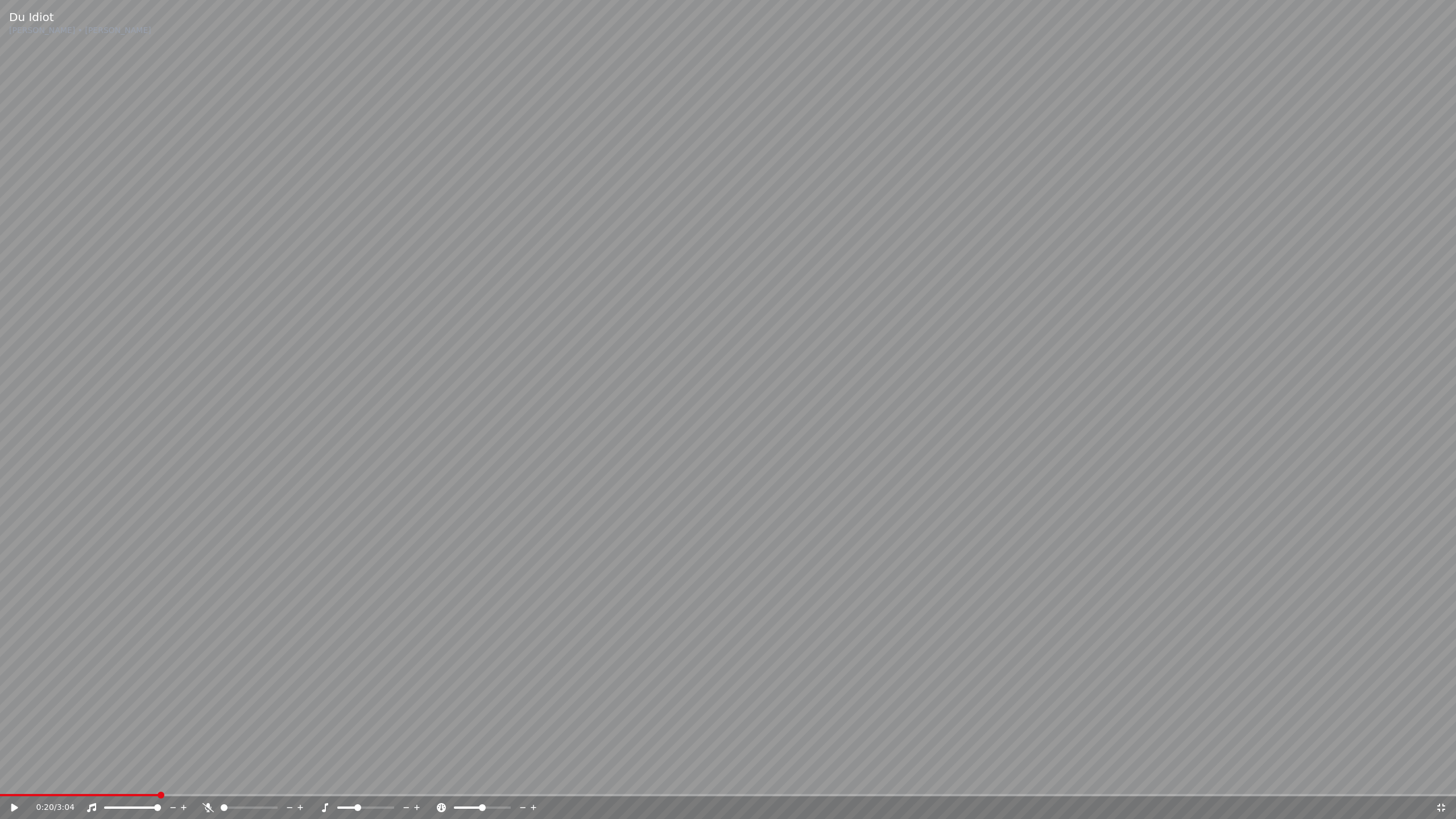
click at [60, 778] on video at bounding box center [728, 410] width 1456 height 819
click at [57, 778] on span at bounding box center [80, 794] width 161 height 2
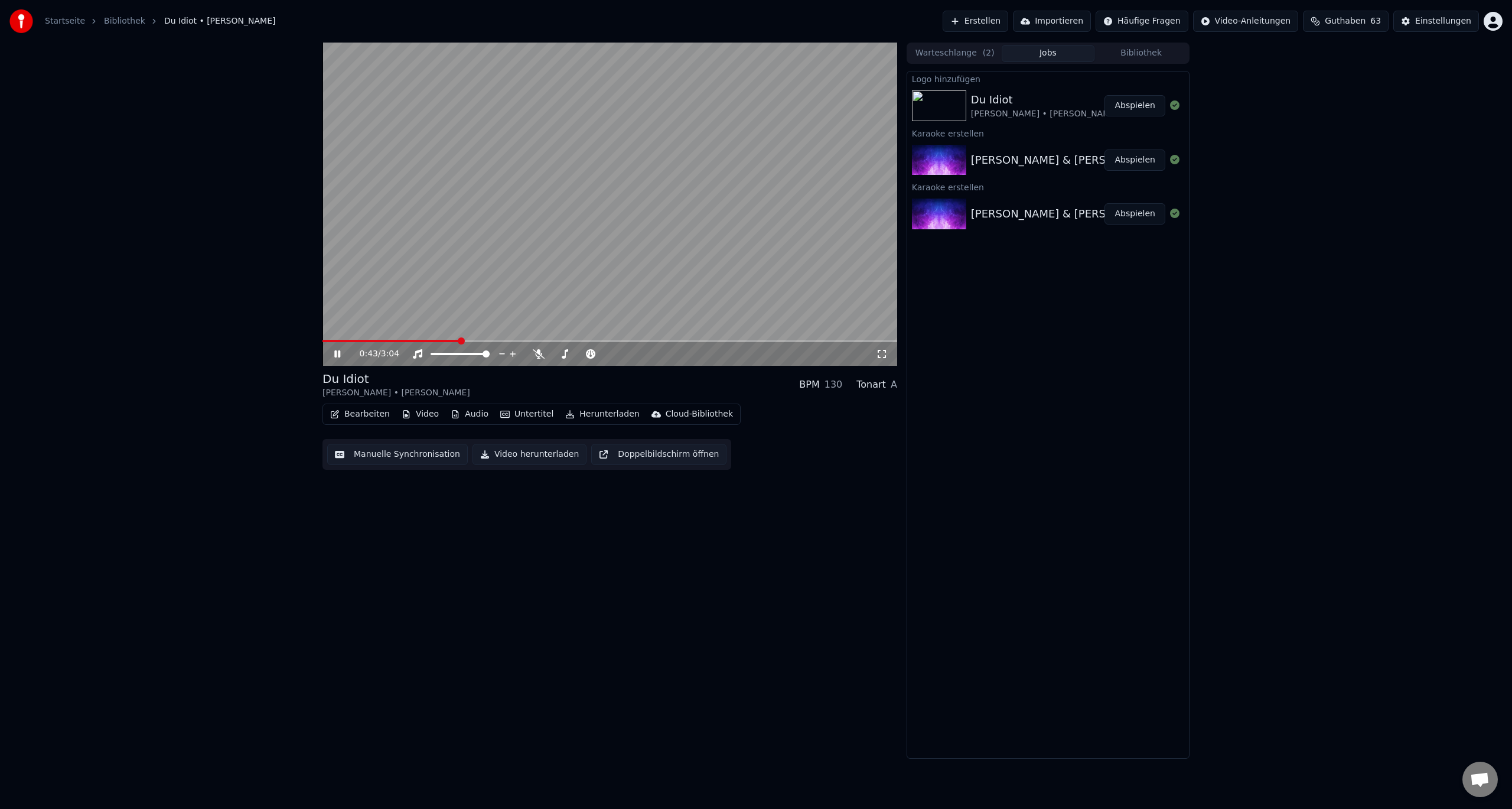
click at [335, 352] on icon at bounding box center [337, 354] width 6 height 7
click at [605, 414] on button "Herunterladen" at bounding box center [602, 414] width 83 height 16
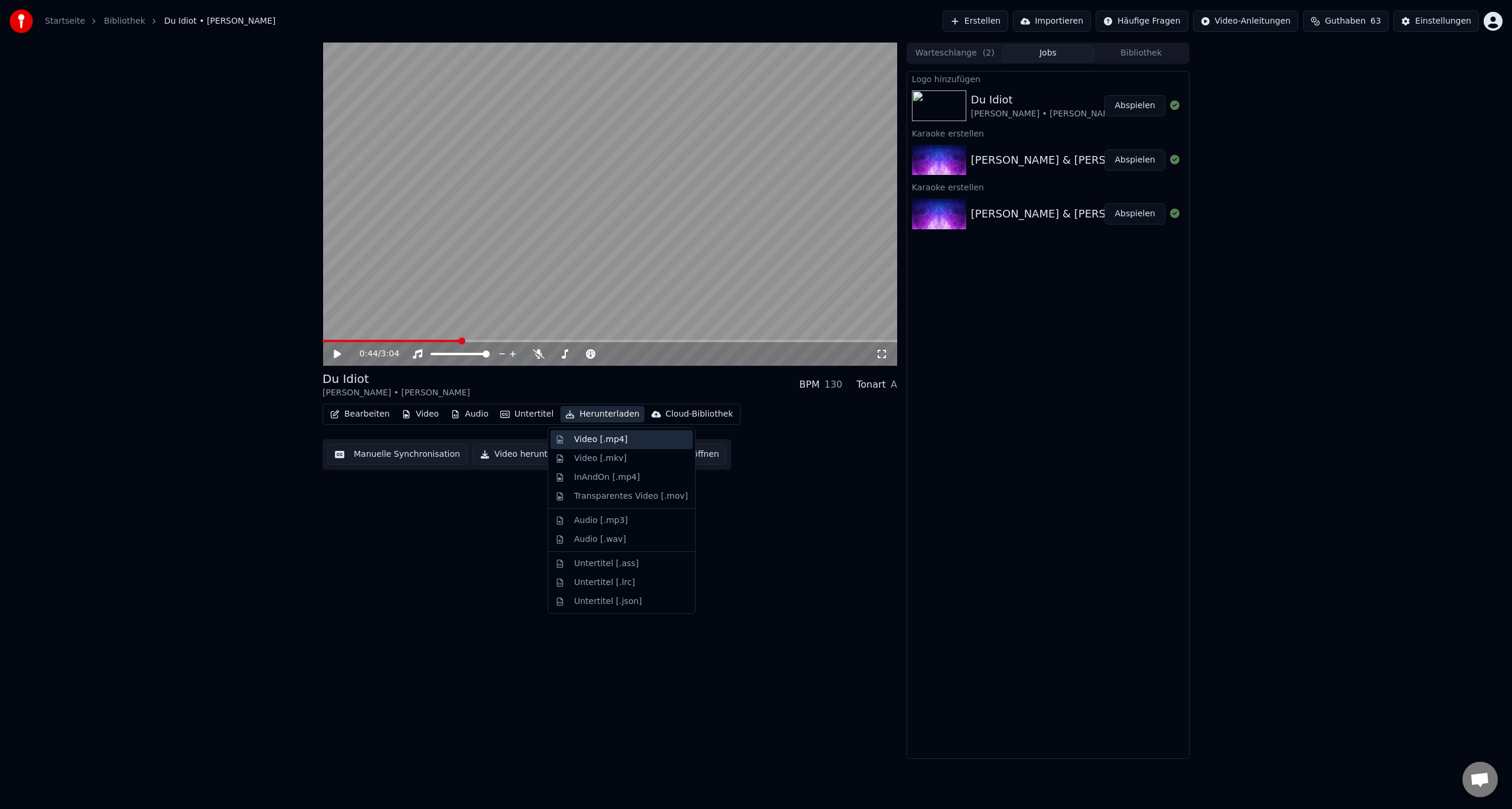
click at [608, 444] on div "Video [.mp4]" at bounding box center [601, 439] width 53 height 11
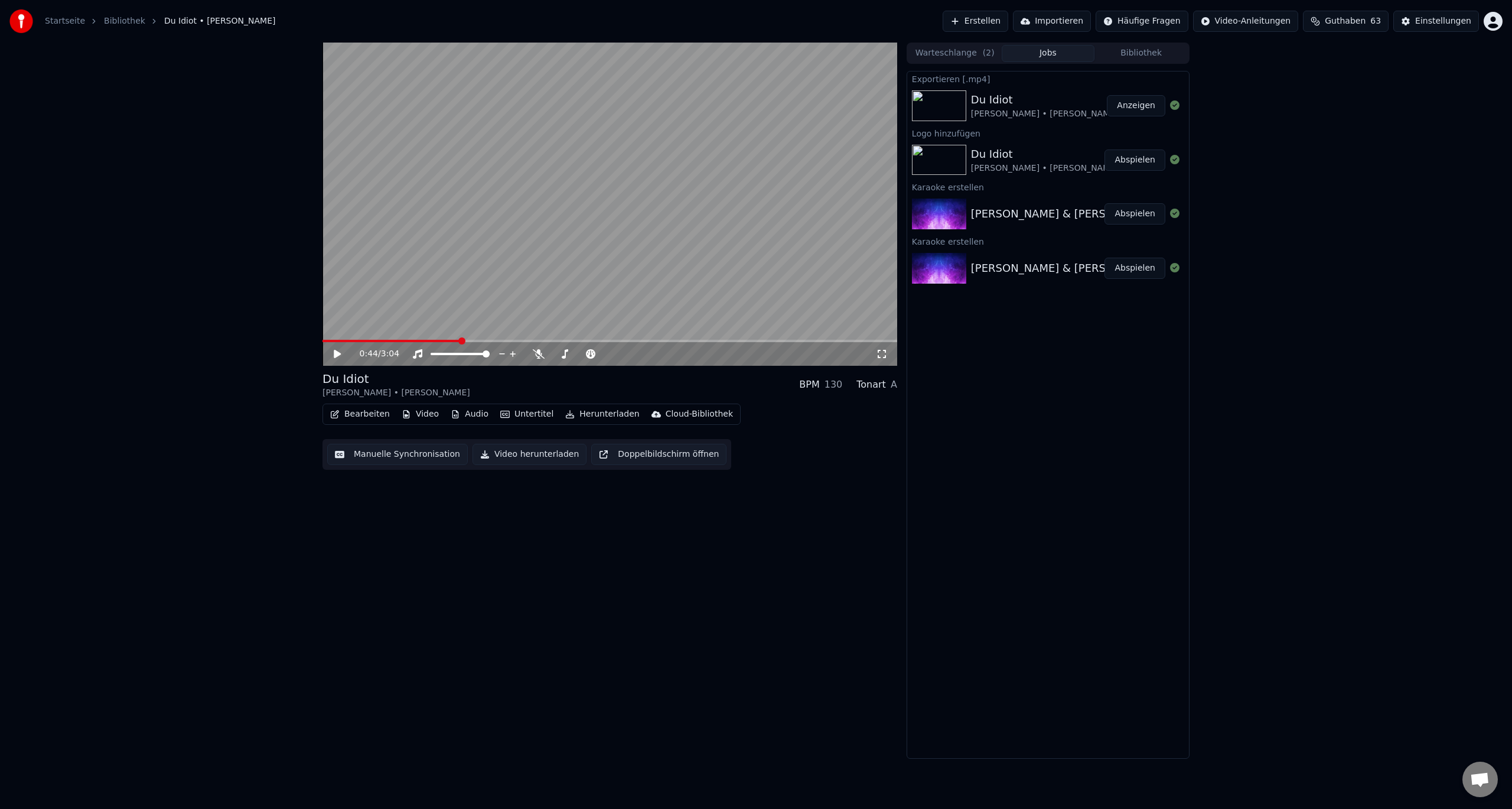
click at [1151, 101] on button "Anzeigen" at bounding box center [1136, 106] width 59 height 21
